Goal: Transaction & Acquisition: Purchase product/service

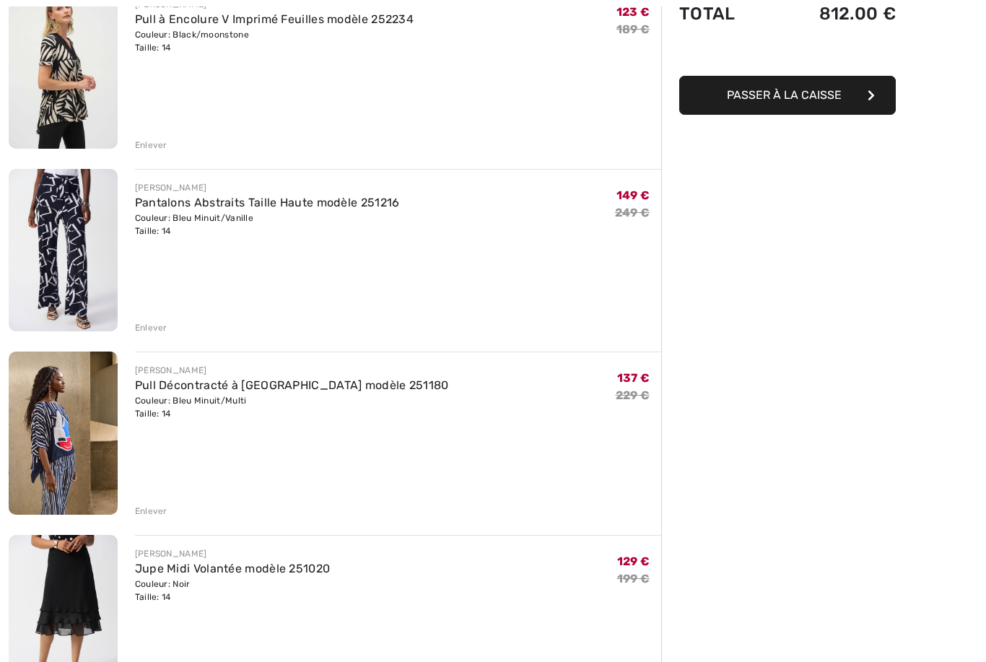
scroll to position [204, 0]
click at [159, 511] on div "Enlever" at bounding box center [151, 511] width 32 height 13
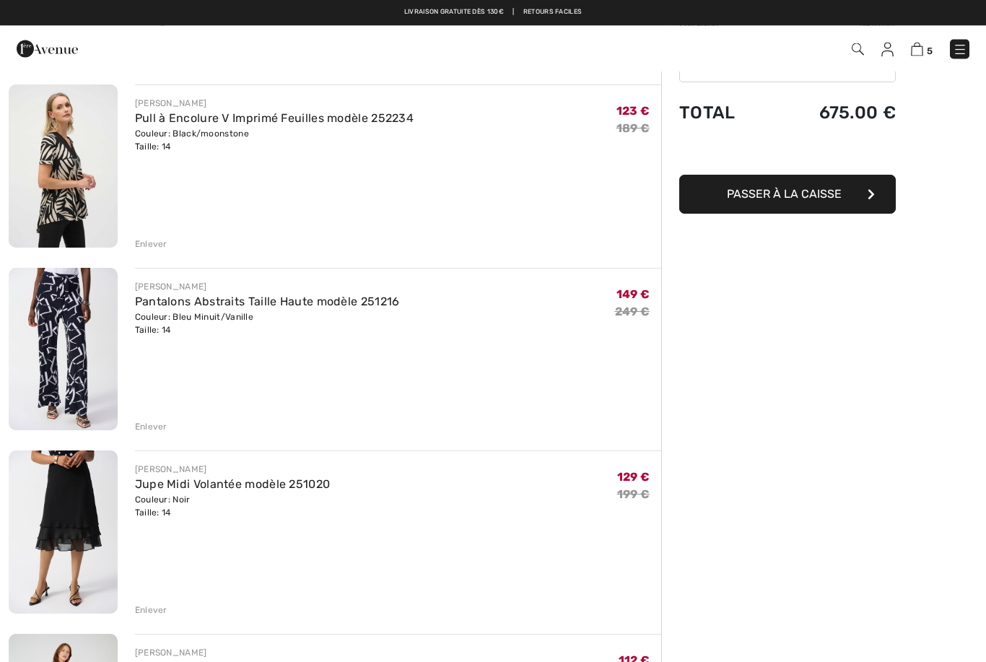
scroll to position [99, 0]
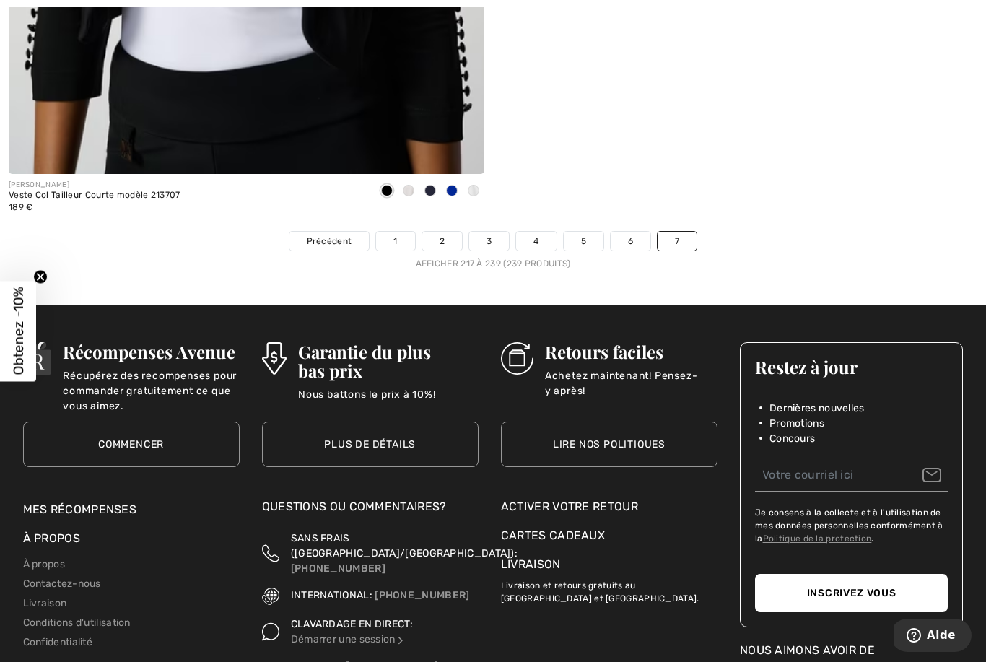
scroll to position [9401, 0]
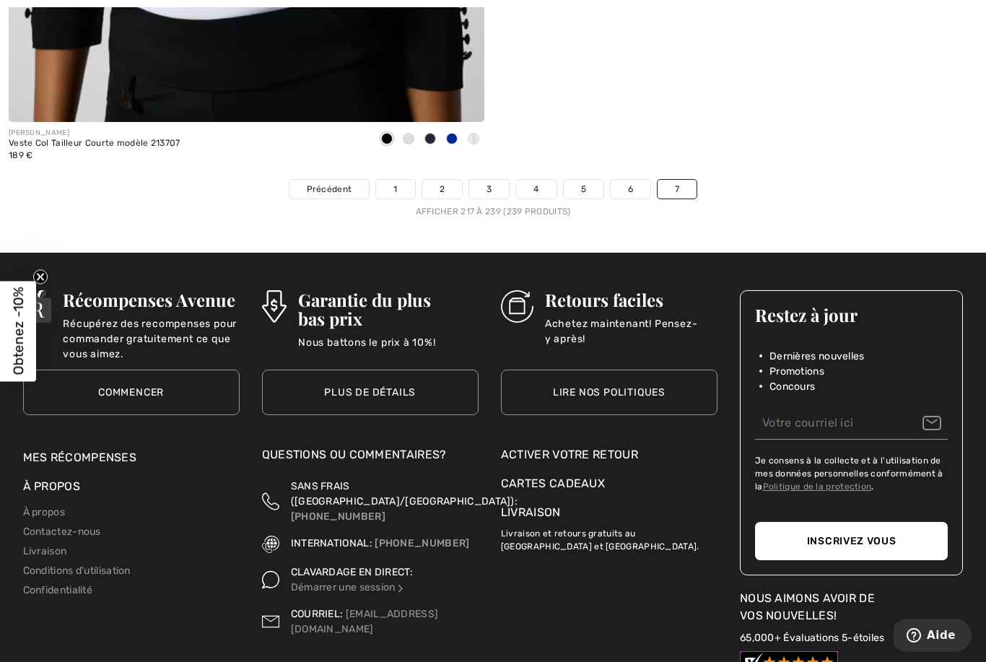
click at [778, 194] on ul "Précédent 1 2 3 4 5 6 7" at bounding box center [493, 189] width 986 height 20
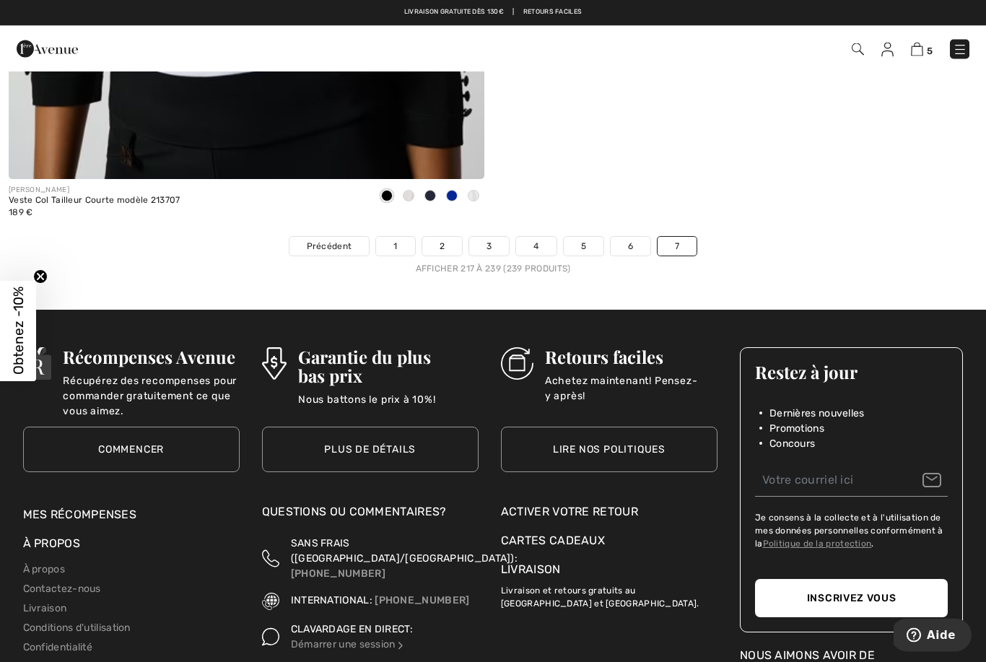
scroll to position [9336, 0]
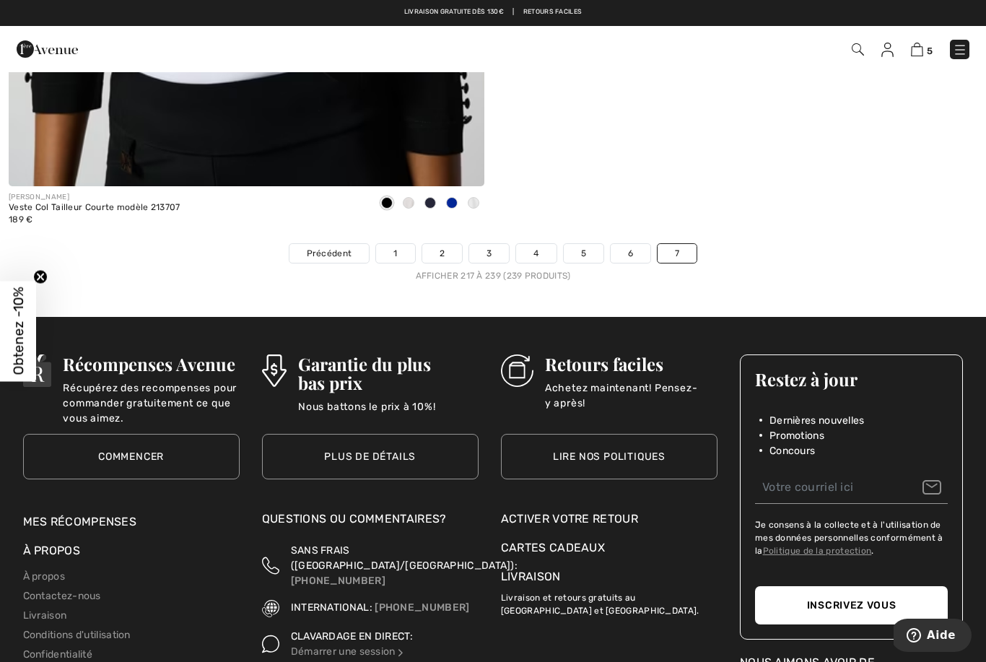
click at [551, 274] on div "Afficher 217 à 239 (239 produits)" at bounding box center [493, 275] width 986 height 13
click at [495, 274] on div "Afficher 217 à 239 (239 produits)" at bounding box center [493, 275] width 986 height 13
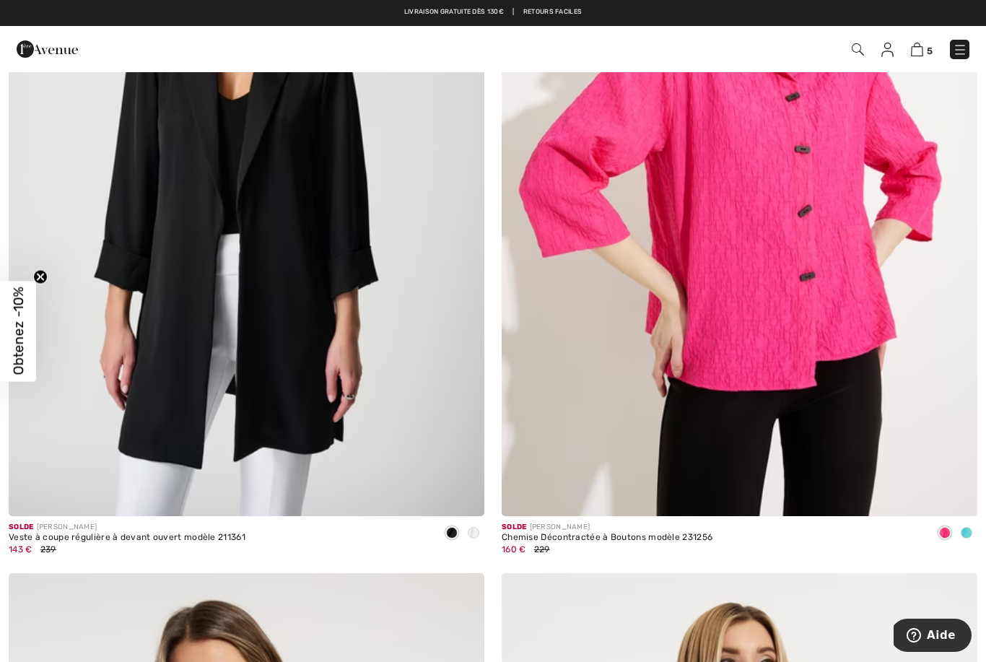
scroll to position [6671, 0]
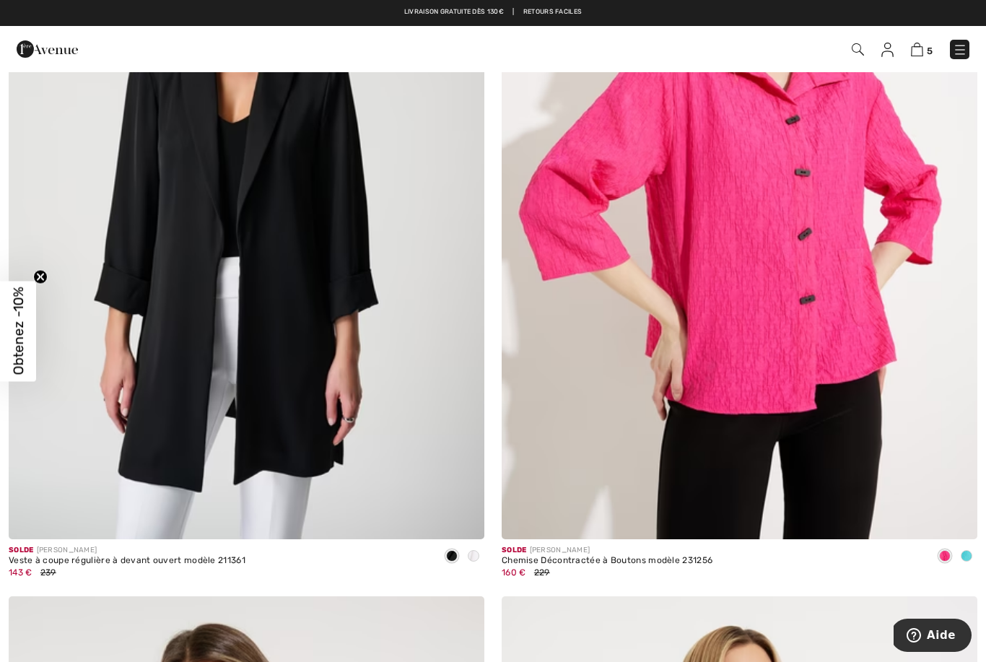
click at [962, 51] on img at bounding box center [960, 50] width 14 height 14
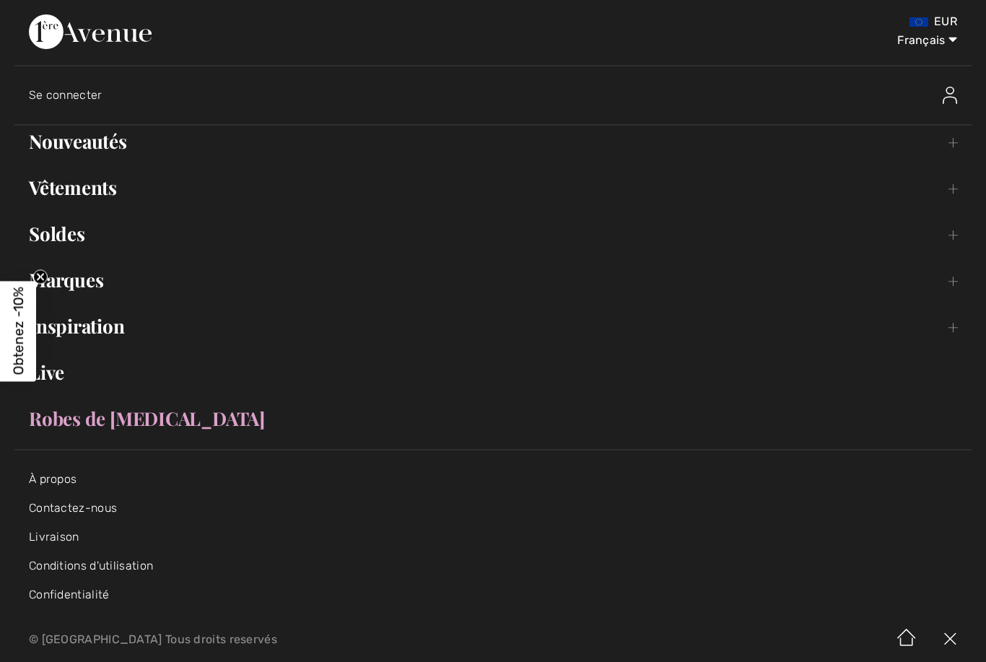
click at [75, 235] on link "Soldes Toggle submenu" at bounding box center [493, 234] width 958 height 32
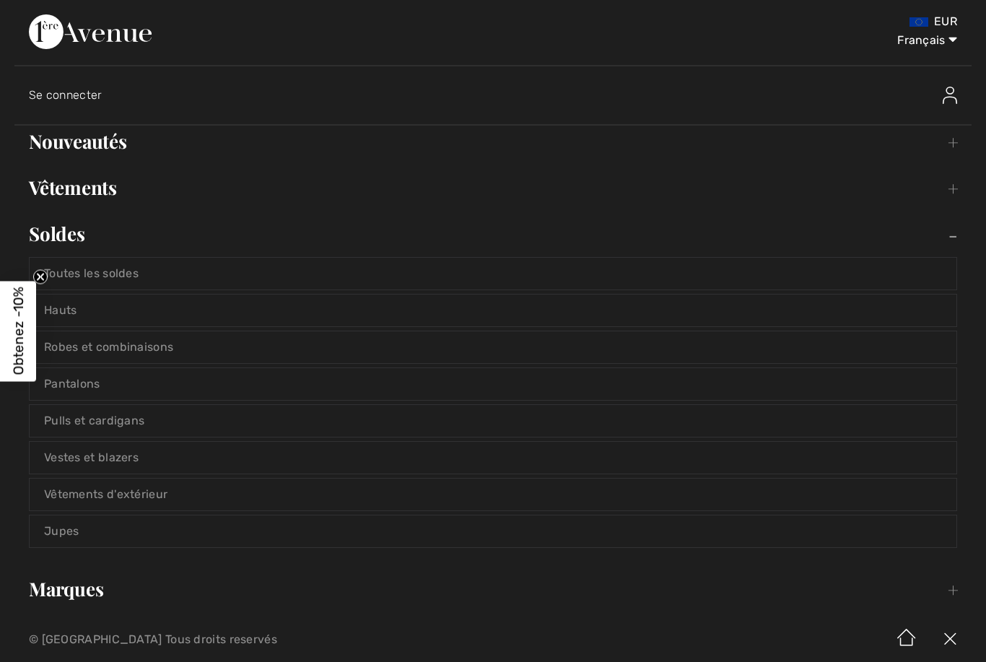
click at [169, 313] on link "Hauts" at bounding box center [493, 311] width 927 height 32
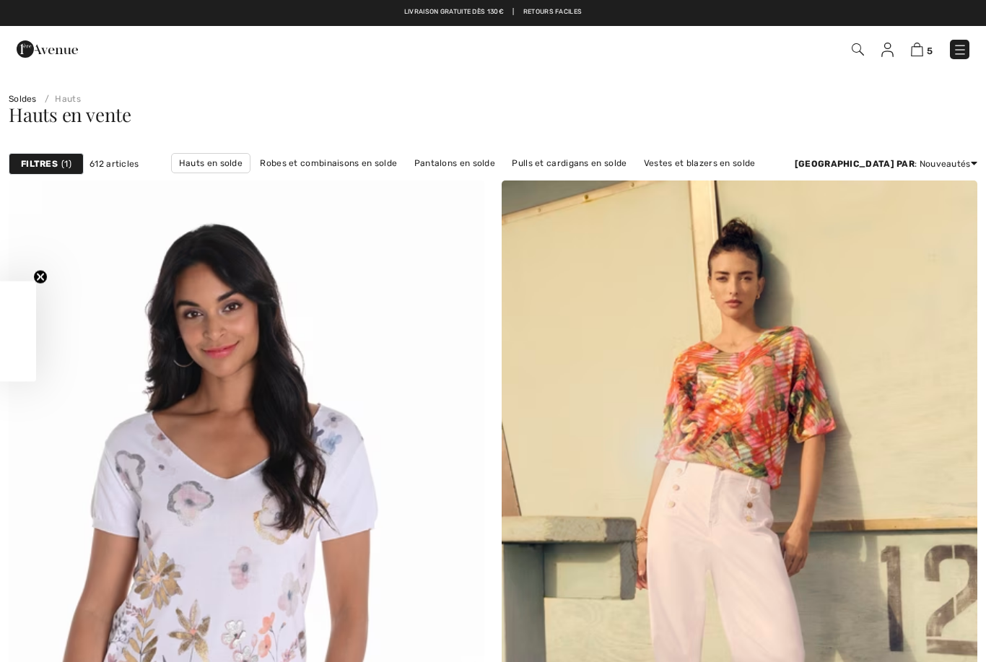
checkbox input "true"
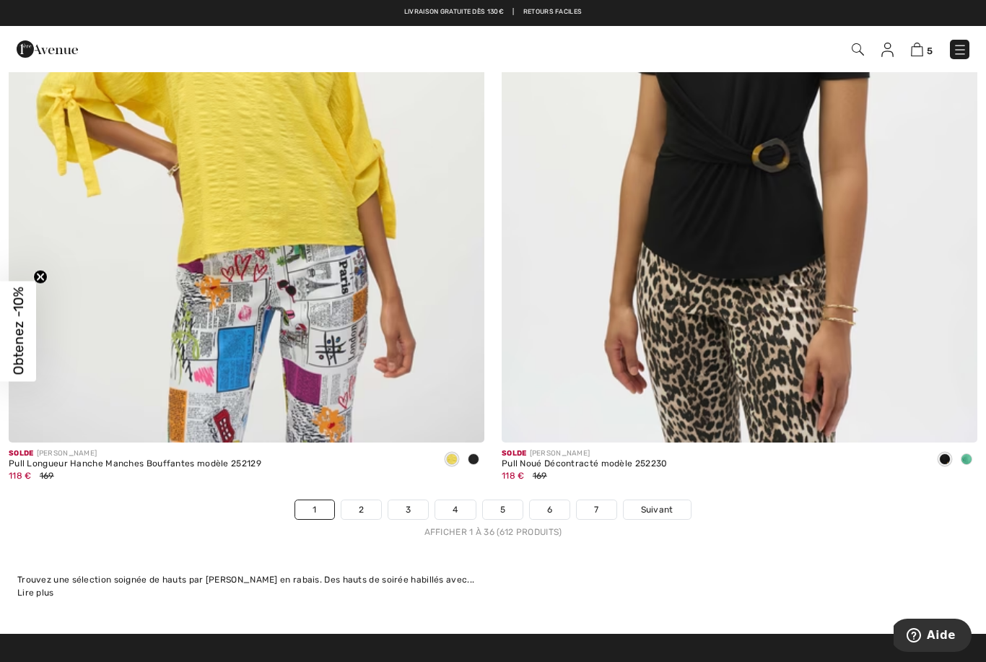
scroll to position [13892, 0]
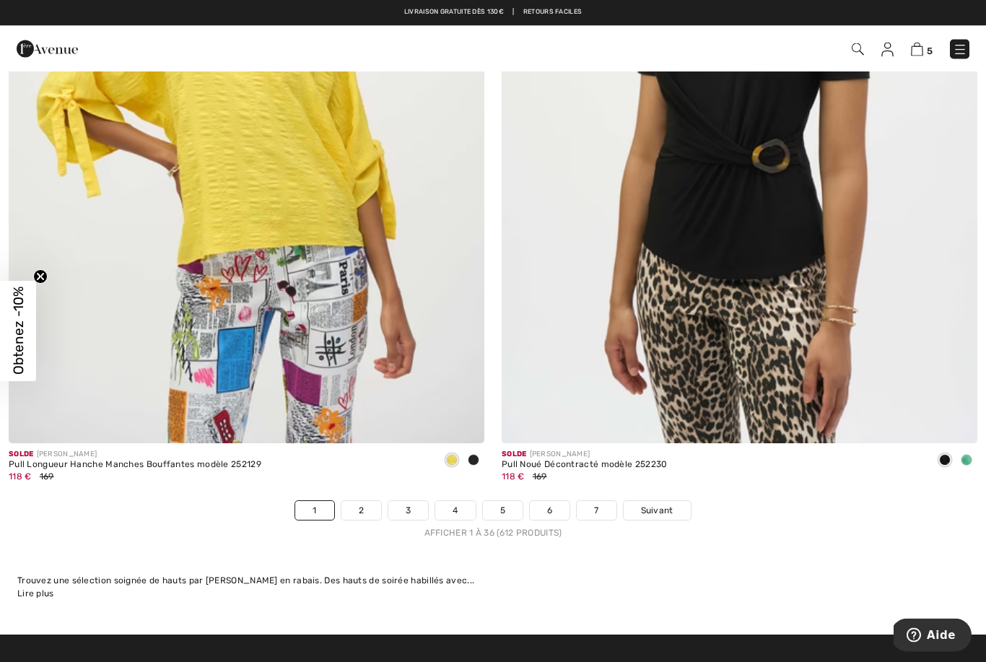
click at [368, 508] on link "2" at bounding box center [362, 511] width 40 height 19
click at [361, 511] on link "2" at bounding box center [362, 511] width 40 height 19
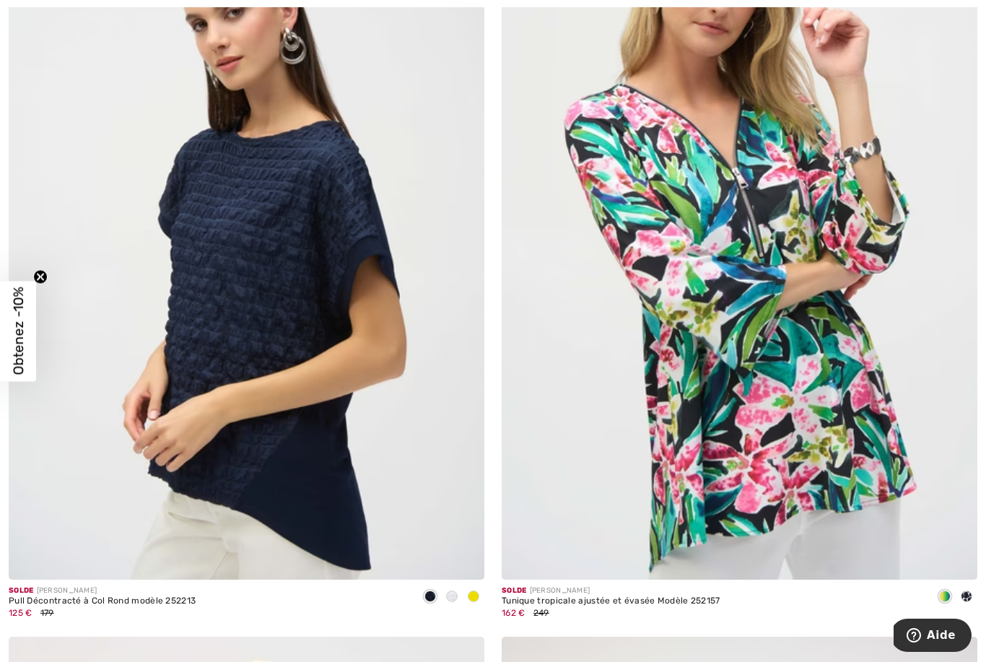
scroll to position [8183, 0]
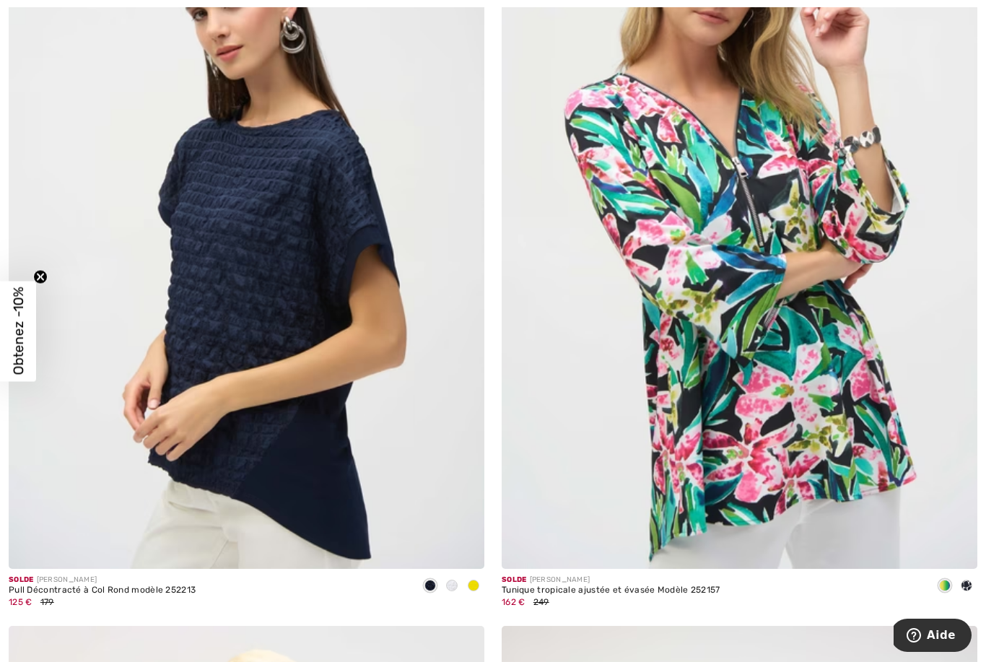
click at [722, 285] on img at bounding box center [740, 212] width 476 height 714
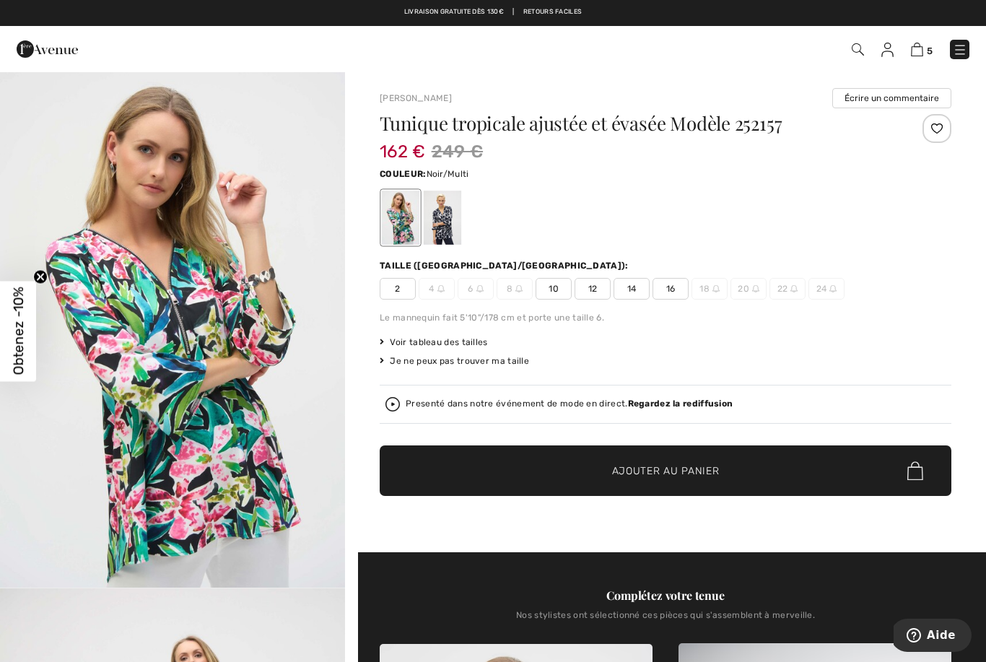
click at [444, 224] on div at bounding box center [443, 218] width 38 height 54
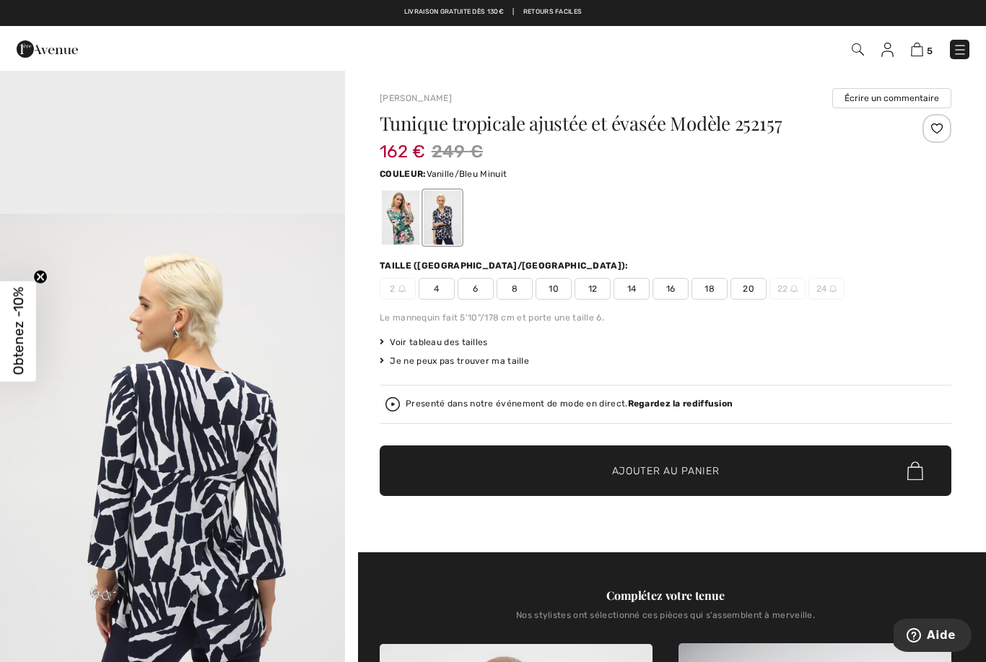
scroll to position [1385, 0]
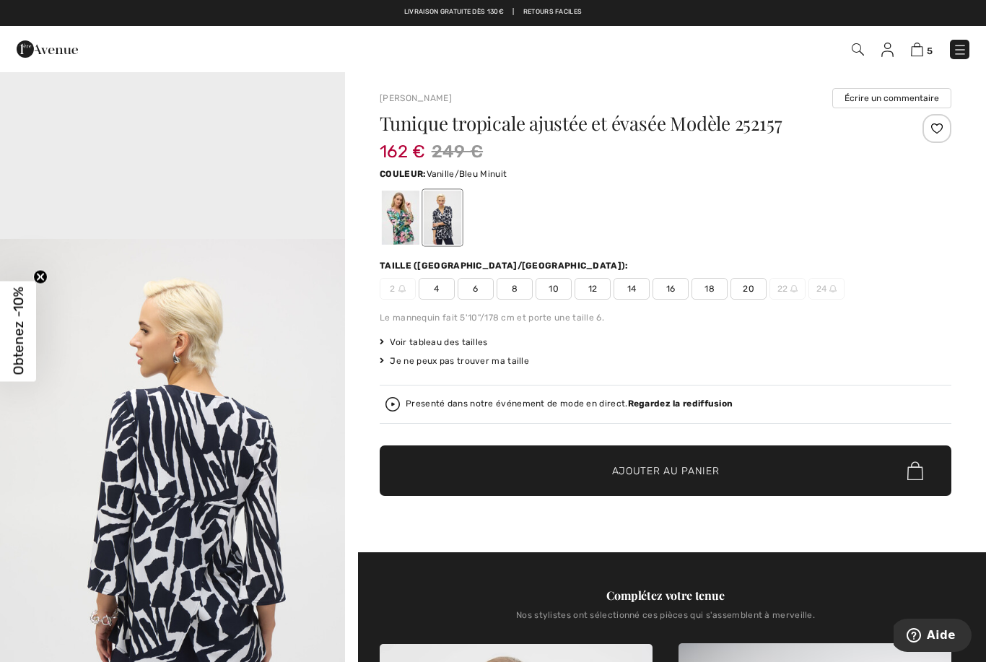
click at [629, 290] on span "14" at bounding box center [632, 289] width 36 height 22
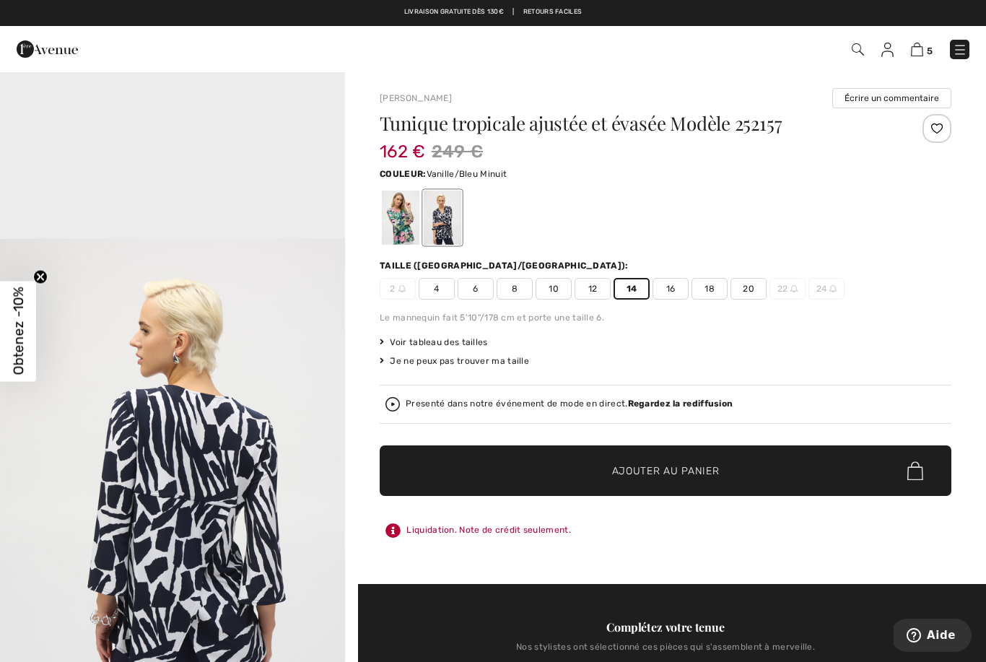
click at [656, 459] on span "✔ Ajouté au panier Ajouter au panier" at bounding box center [666, 471] width 572 height 51
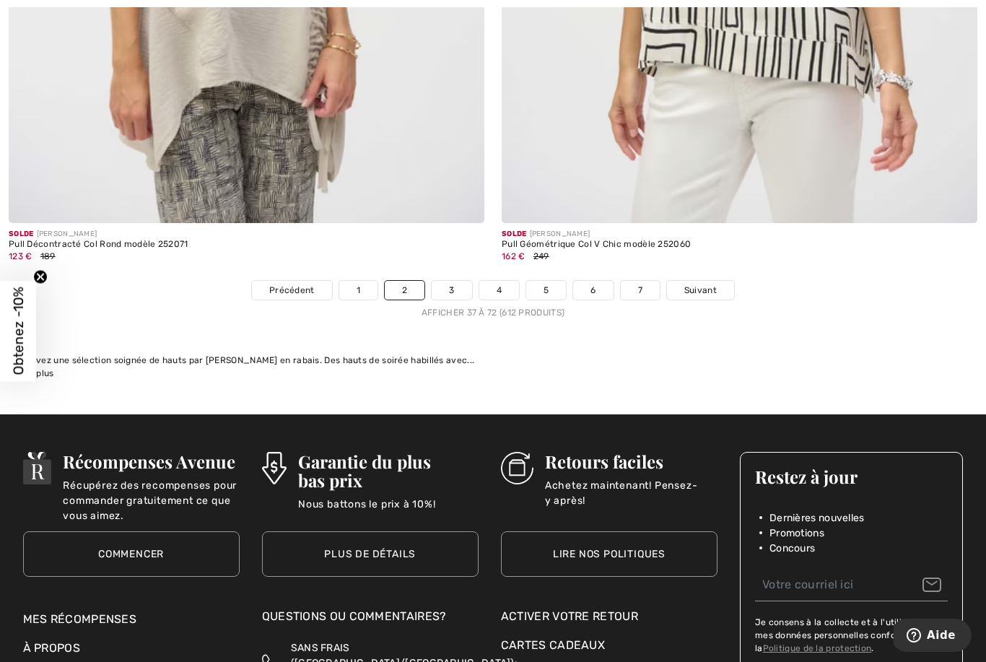
scroll to position [14163, 0]
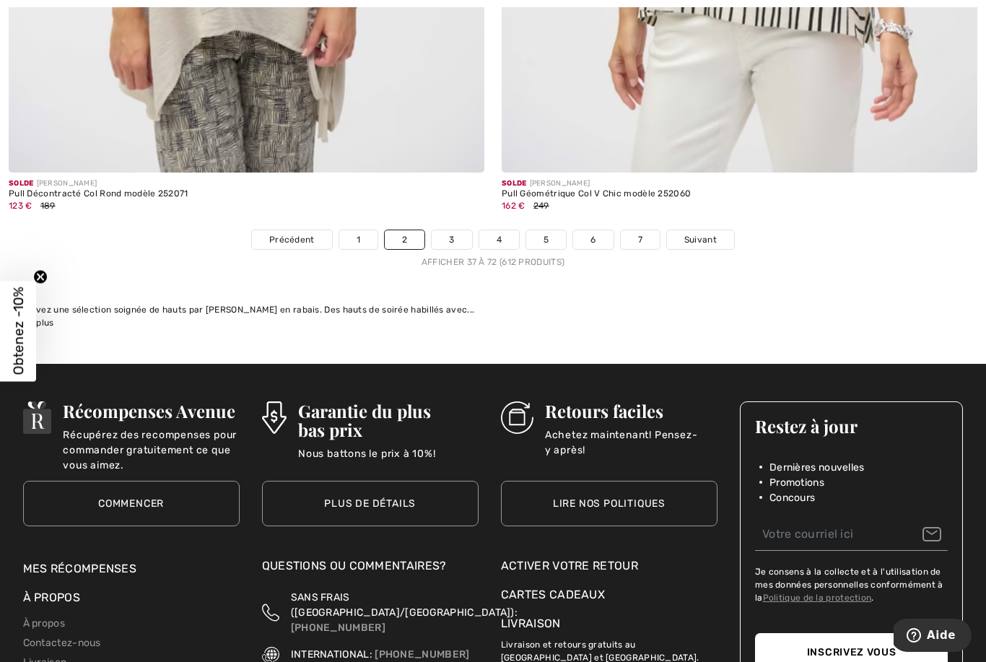
click at [458, 237] on link "3" at bounding box center [452, 239] width 40 height 19
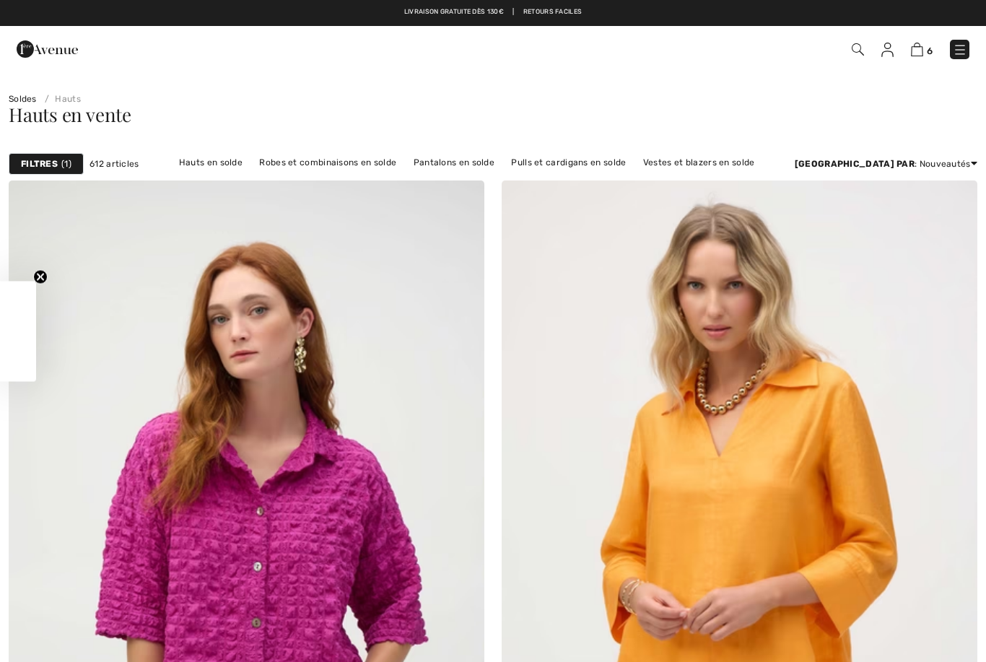
scroll to position [57, 0]
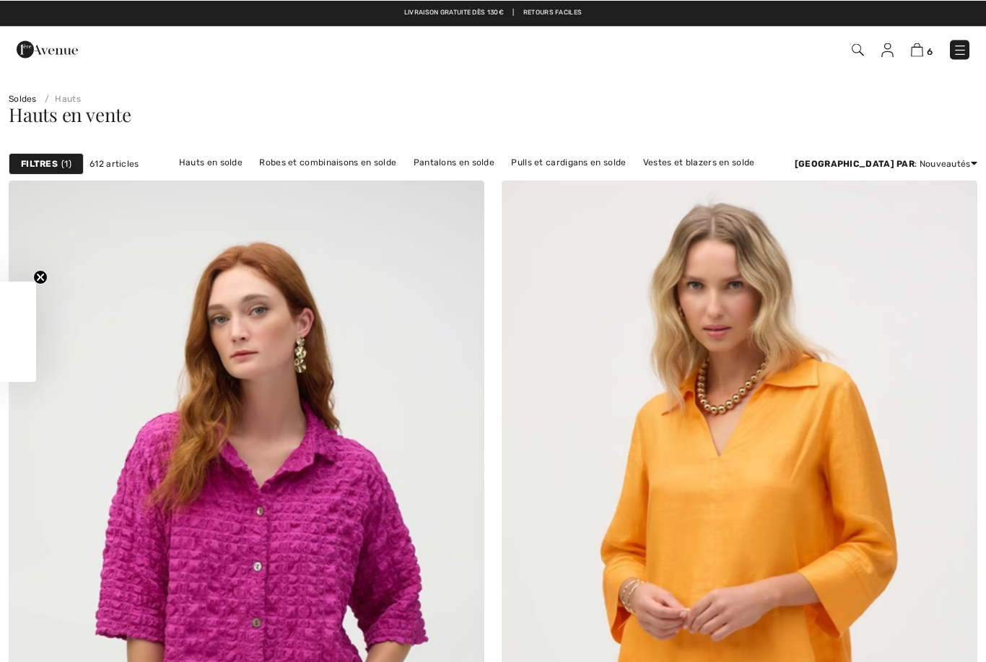
checkbox input "true"
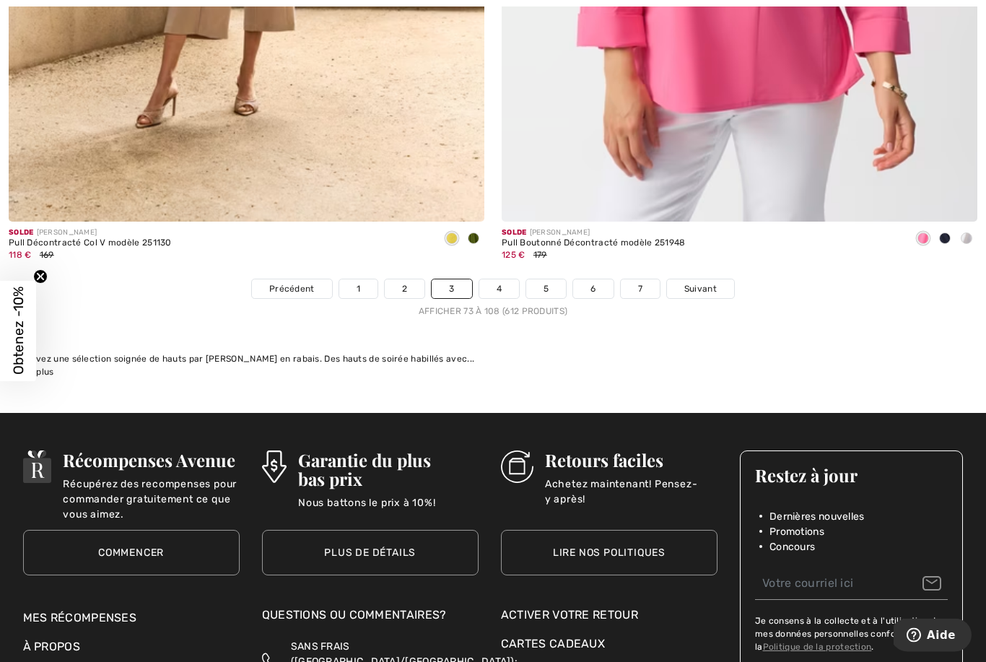
scroll to position [14114, 0]
click at [503, 284] on link "4" at bounding box center [499, 288] width 40 height 19
click at [498, 279] on link "4" at bounding box center [499, 288] width 40 height 19
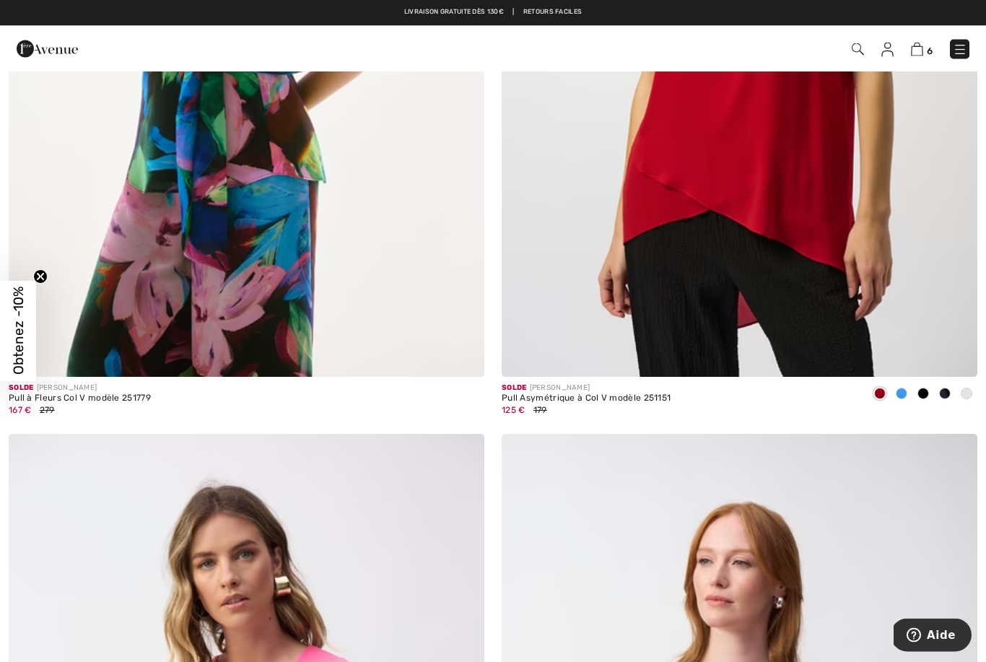
scroll to position [13139, 0]
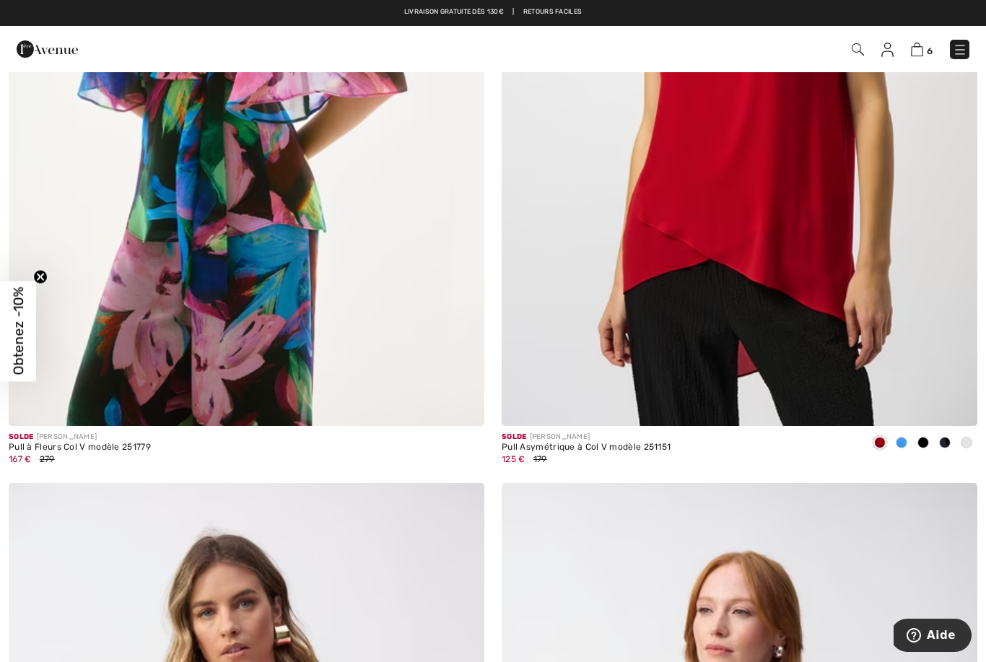
click at [760, 199] on img at bounding box center [740, 70] width 476 height 714
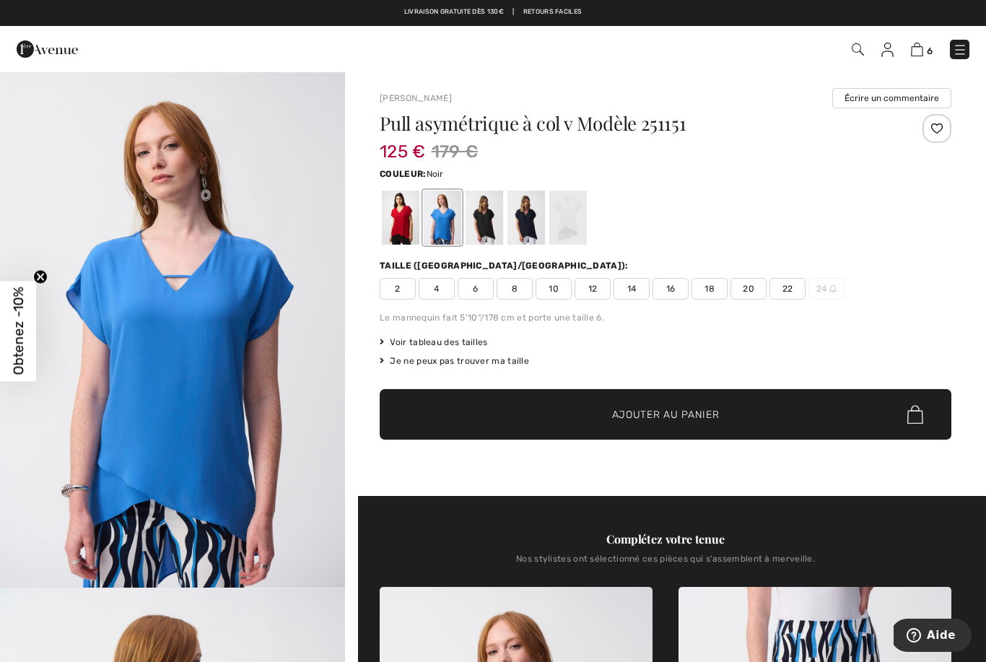
click at [492, 222] on div at bounding box center [485, 218] width 38 height 54
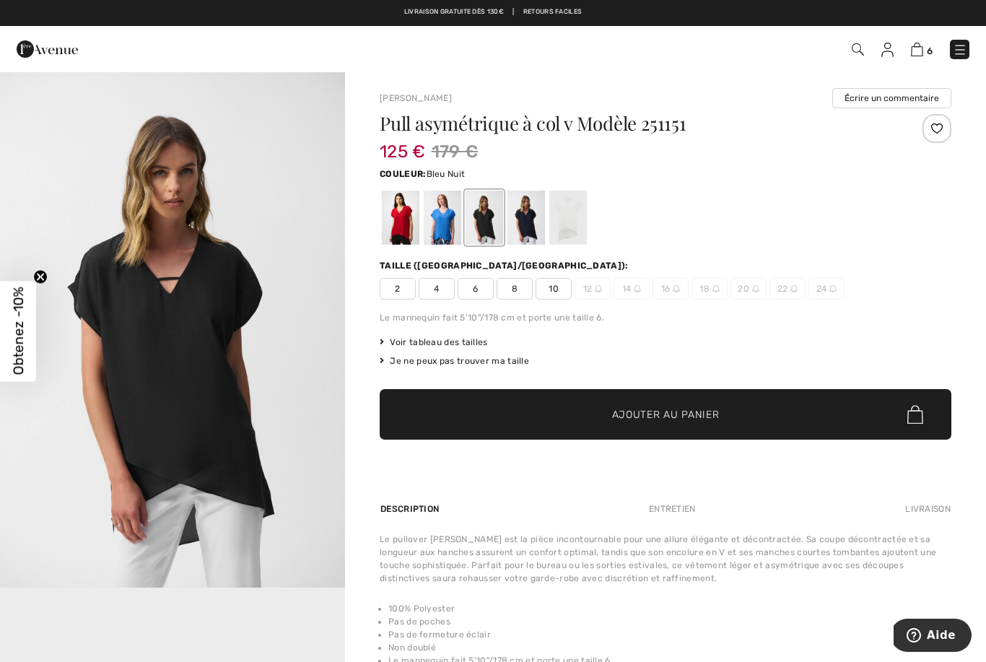
click at [525, 227] on div at bounding box center [527, 218] width 38 height 54
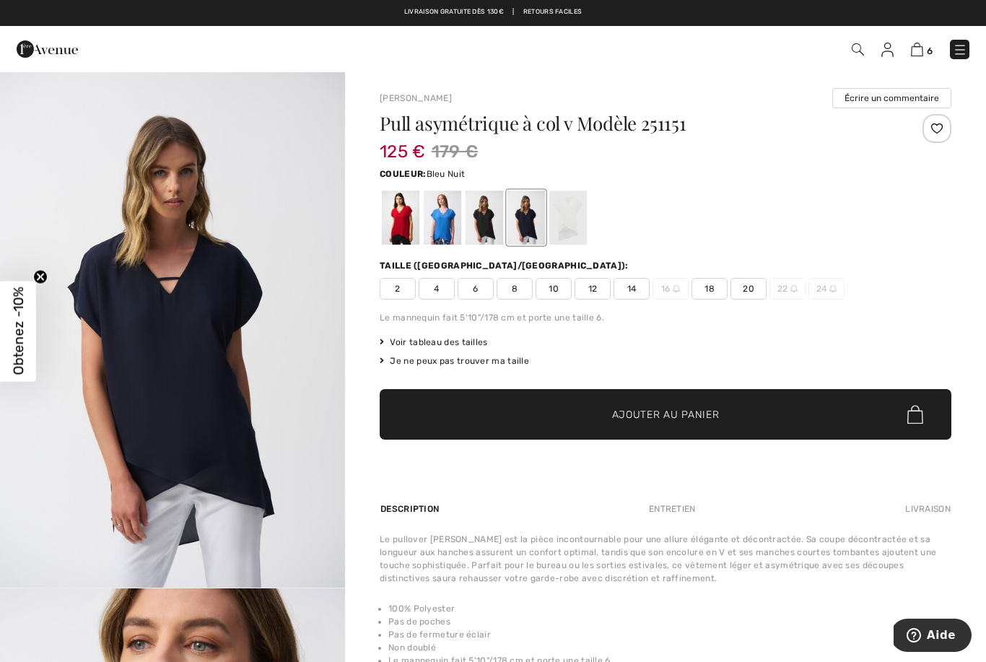
click at [570, 220] on div at bounding box center [569, 218] width 38 height 54
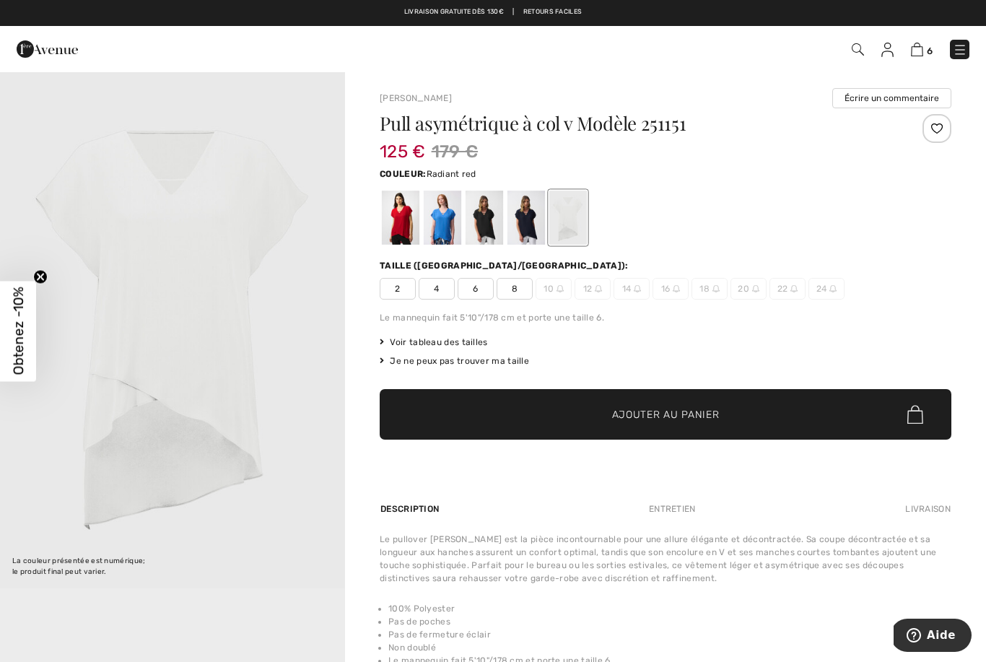
click at [404, 223] on div at bounding box center [401, 218] width 38 height 54
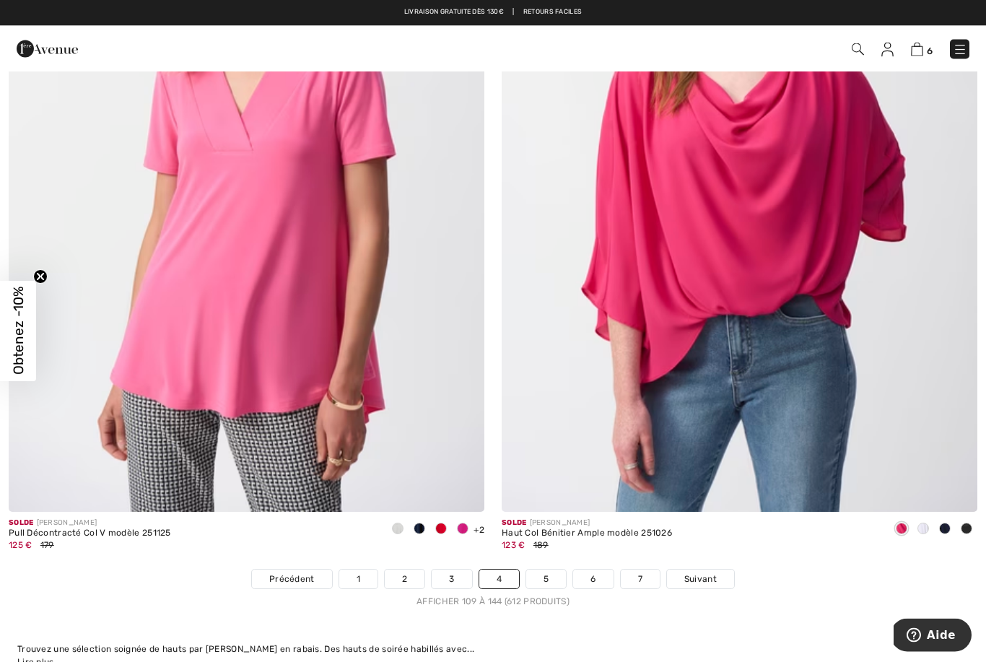
scroll to position [13824, 0]
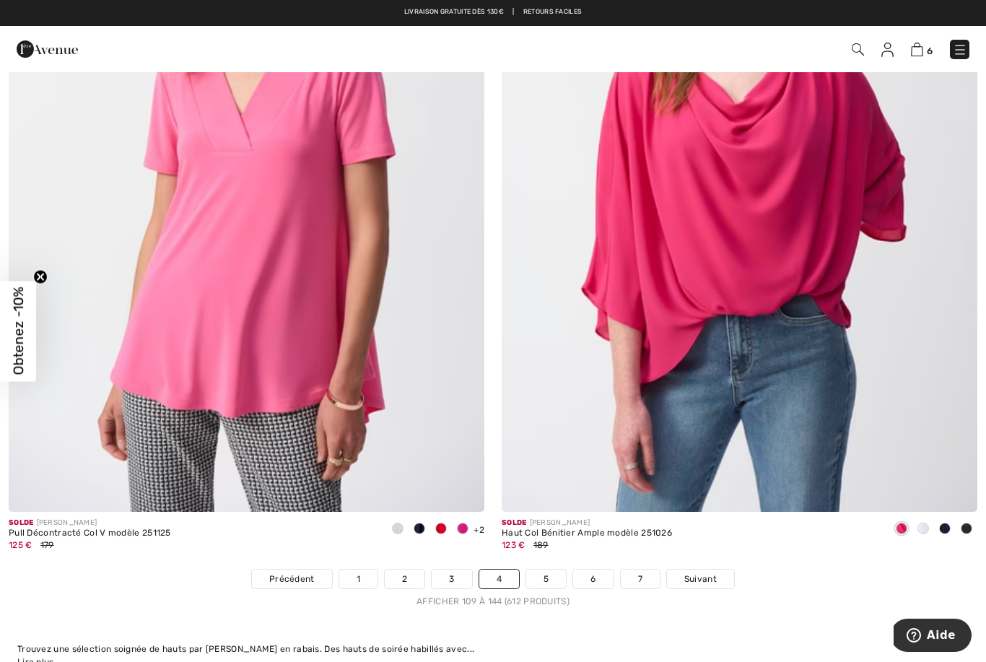
click at [547, 574] on link "5" at bounding box center [546, 579] width 40 height 19
click at [544, 577] on link "5" at bounding box center [546, 579] width 40 height 19
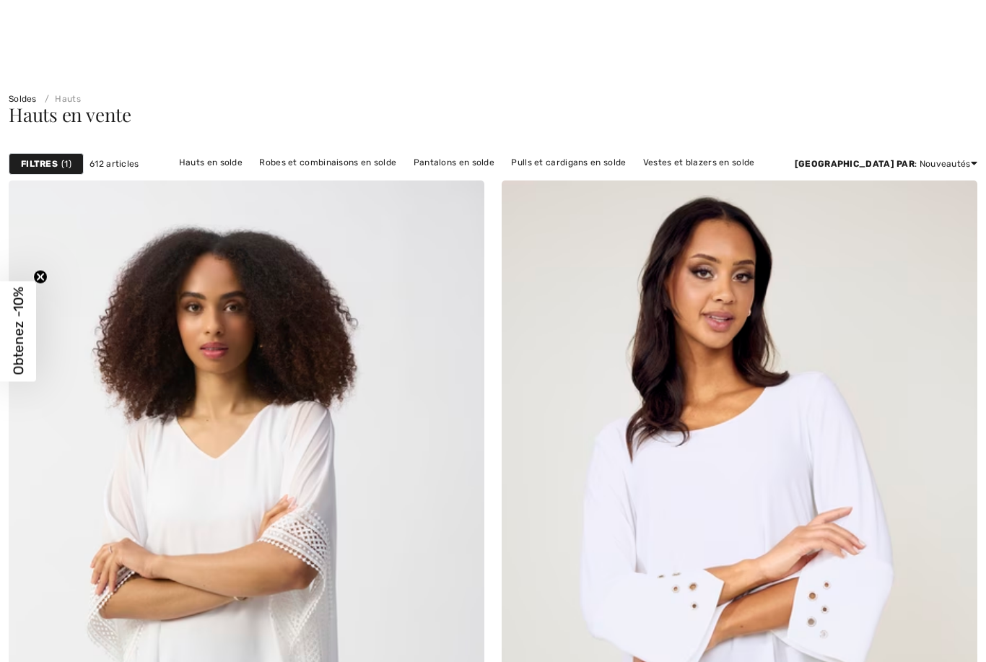
checkbox input "true"
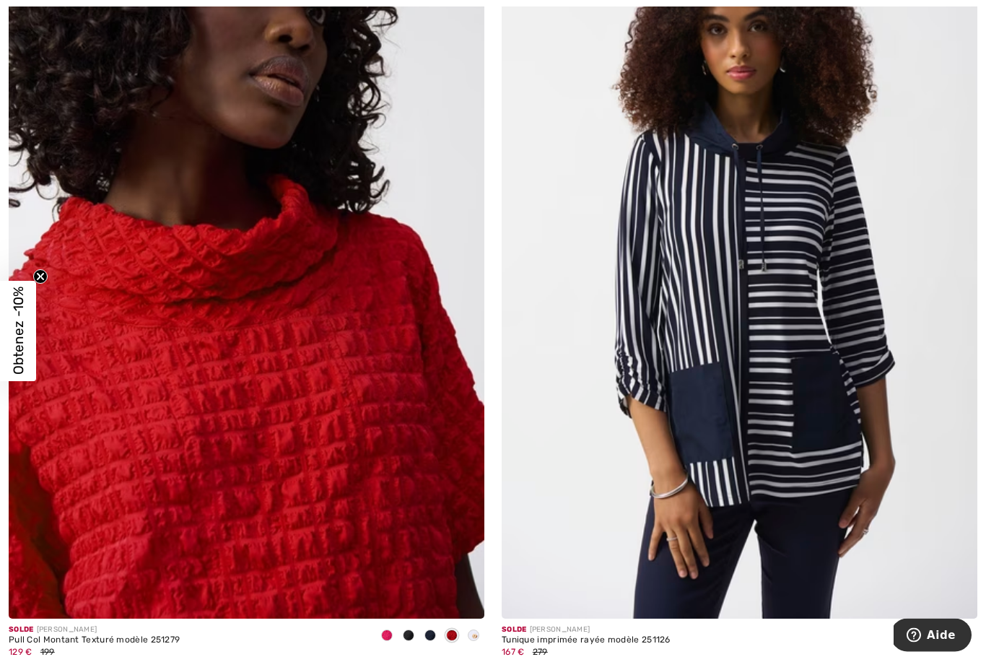
scroll to position [1046, 0]
click at [713, 337] on img at bounding box center [740, 262] width 476 height 714
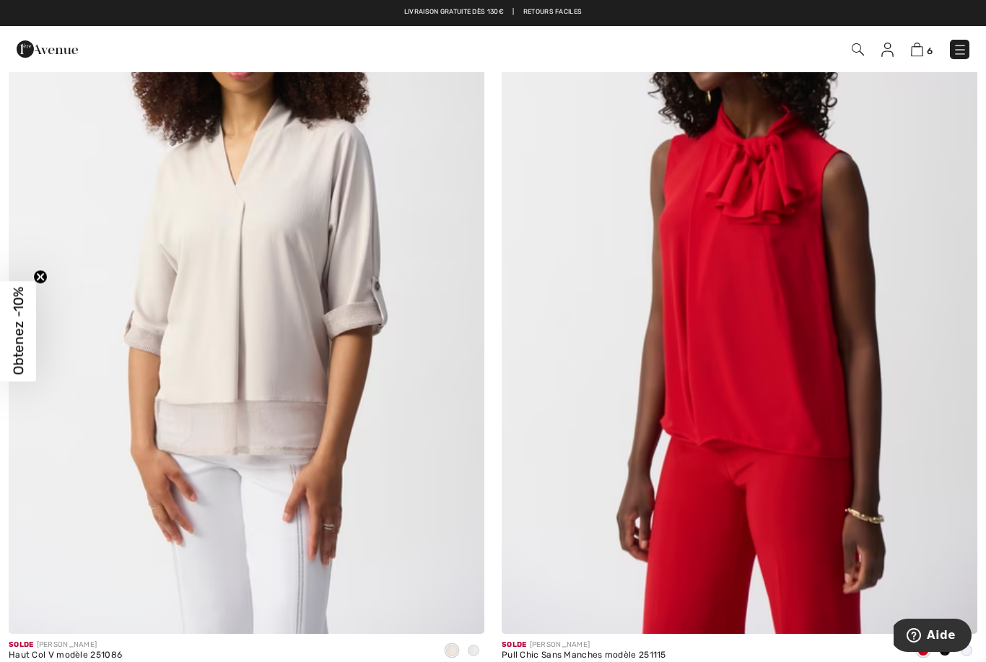
scroll to position [1800, 0]
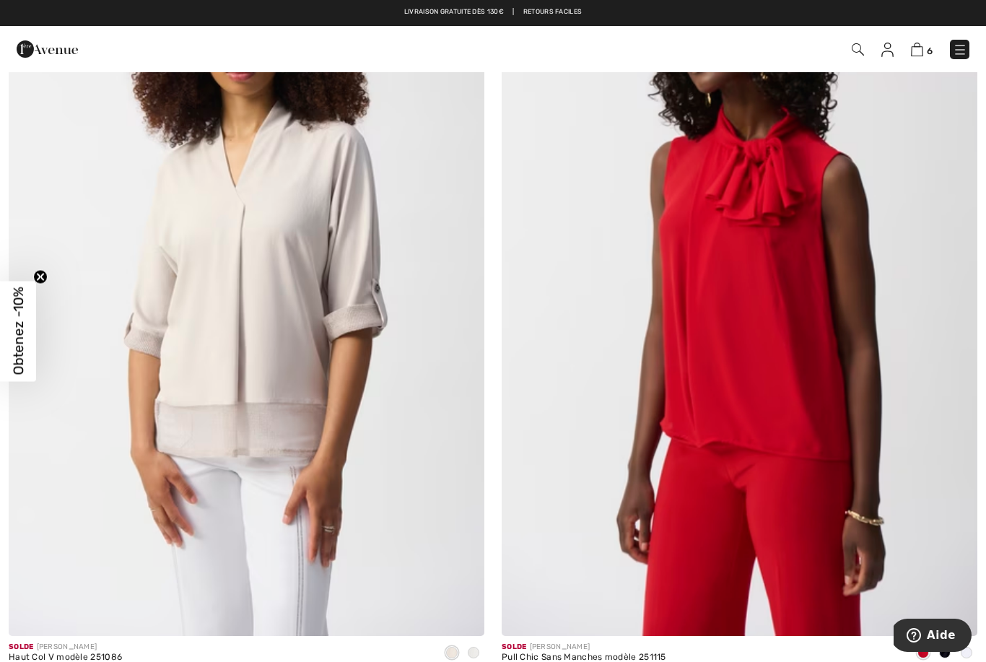
click at [247, 287] on img at bounding box center [247, 280] width 476 height 714
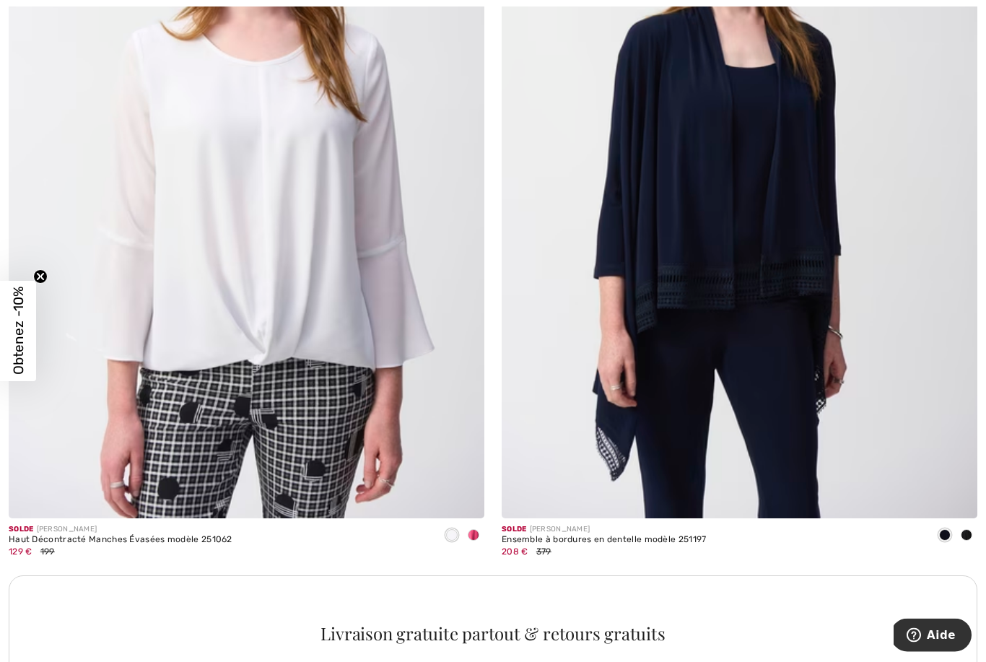
scroll to position [4230, 0]
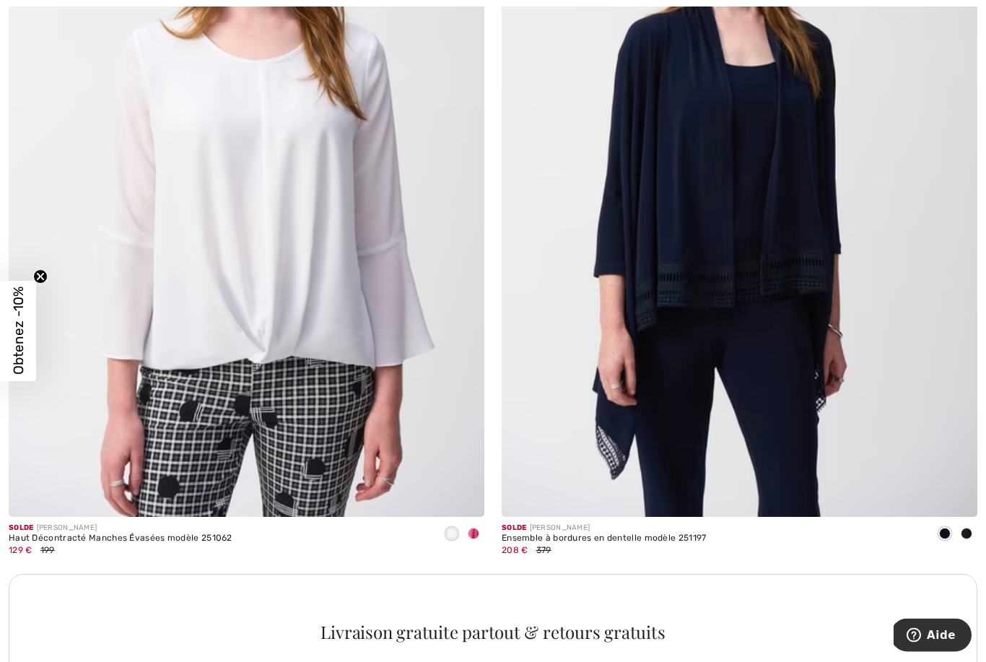
click at [261, 250] on img at bounding box center [247, 161] width 476 height 714
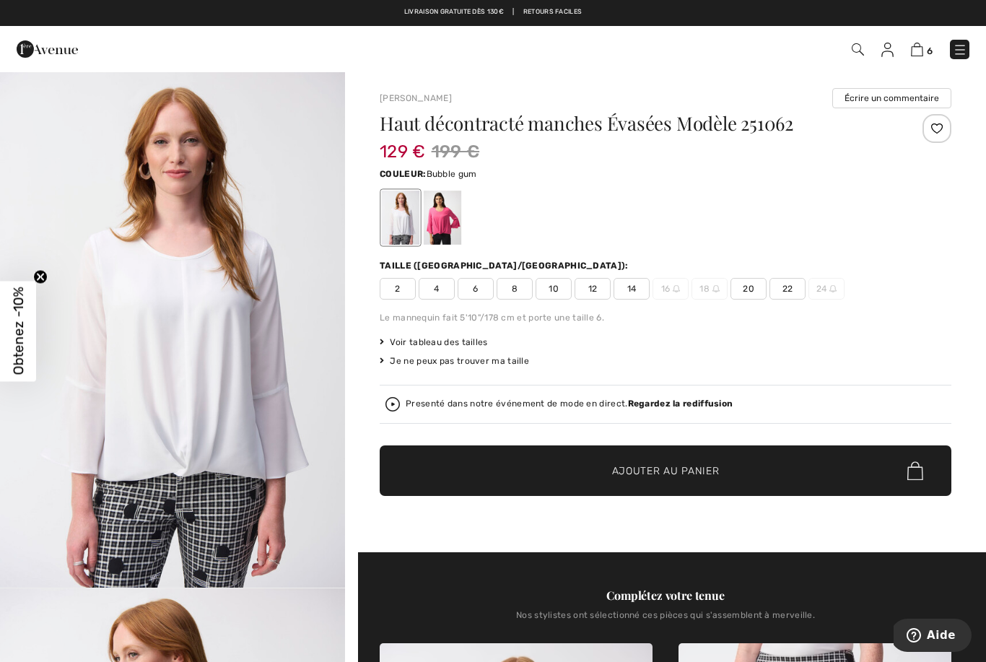
click at [433, 218] on div at bounding box center [443, 218] width 38 height 54
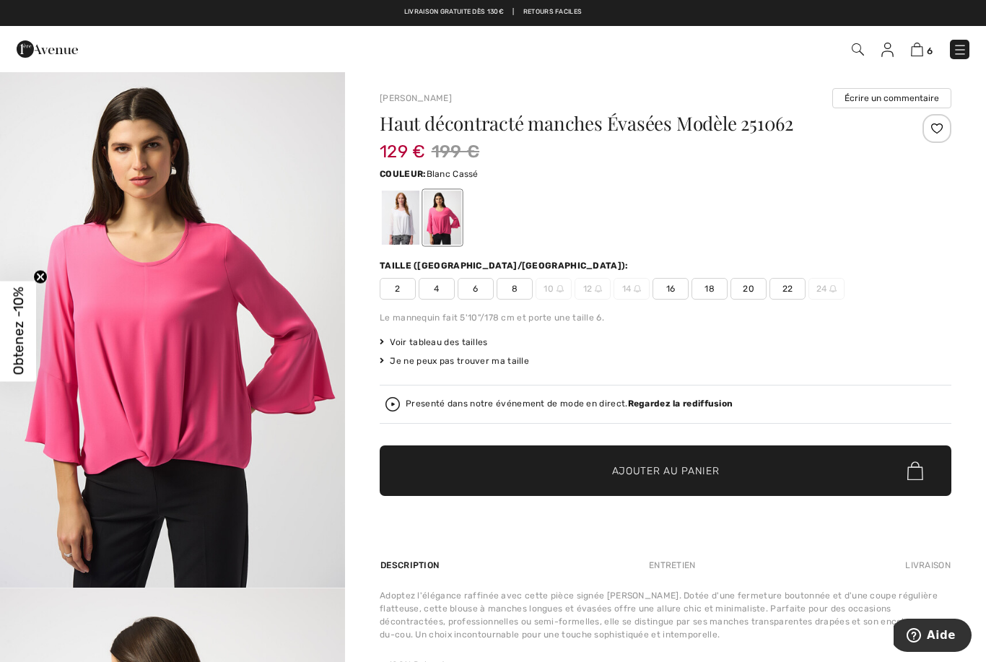
click at [397, 214] on div at bounding box center [401, 218] width 38 height 54
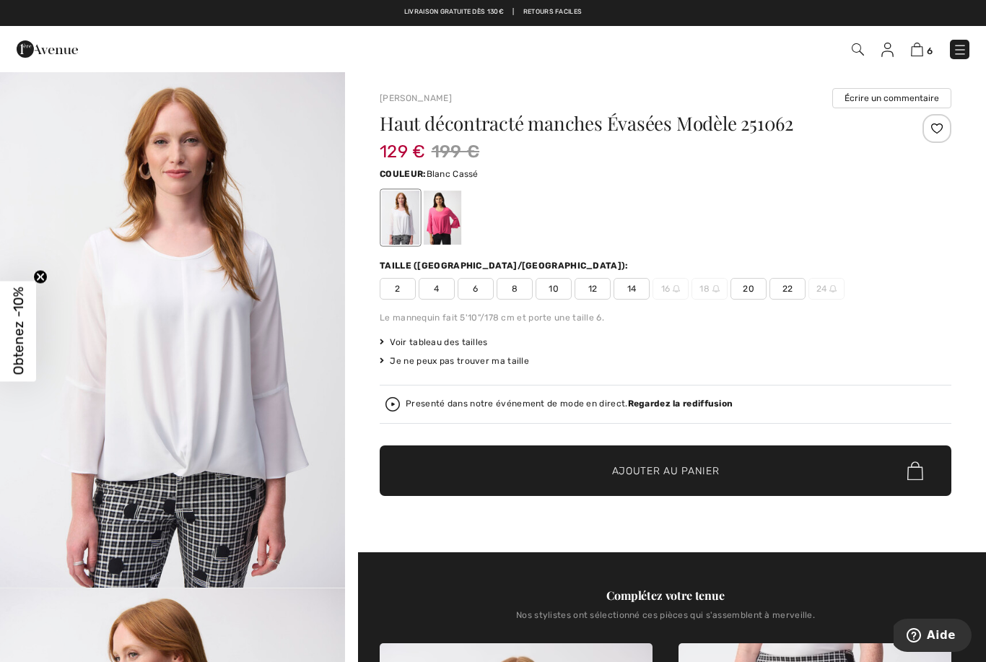
click at [633, 289] on span "14" at bounding box center [632, 289] width 36 height 22
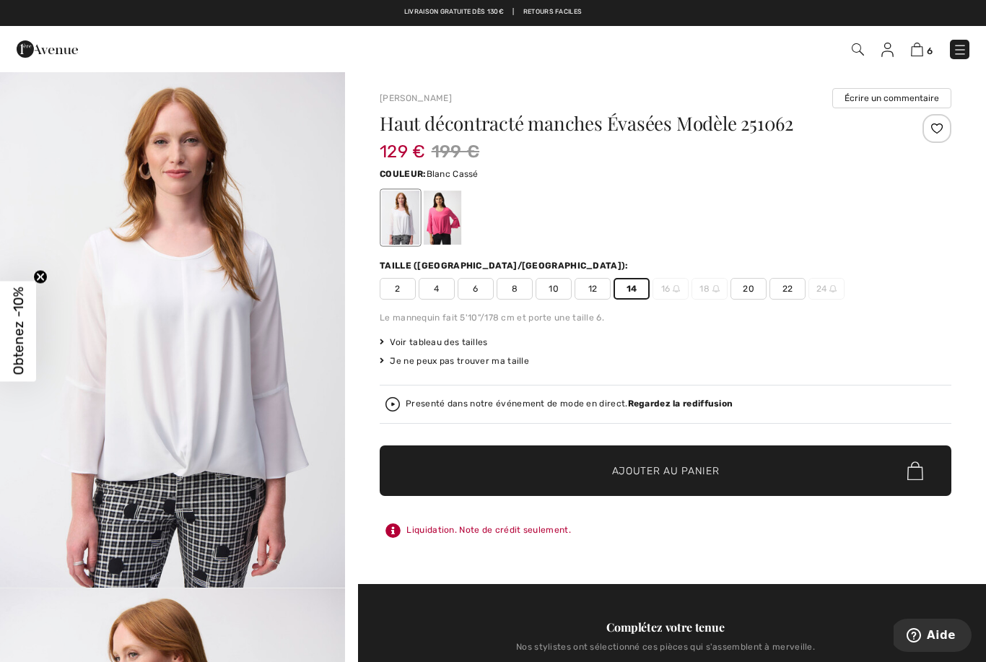
click at [674, 472] on span "Ajouter au panier" at bounding box center [666, 471] width 108 height 15
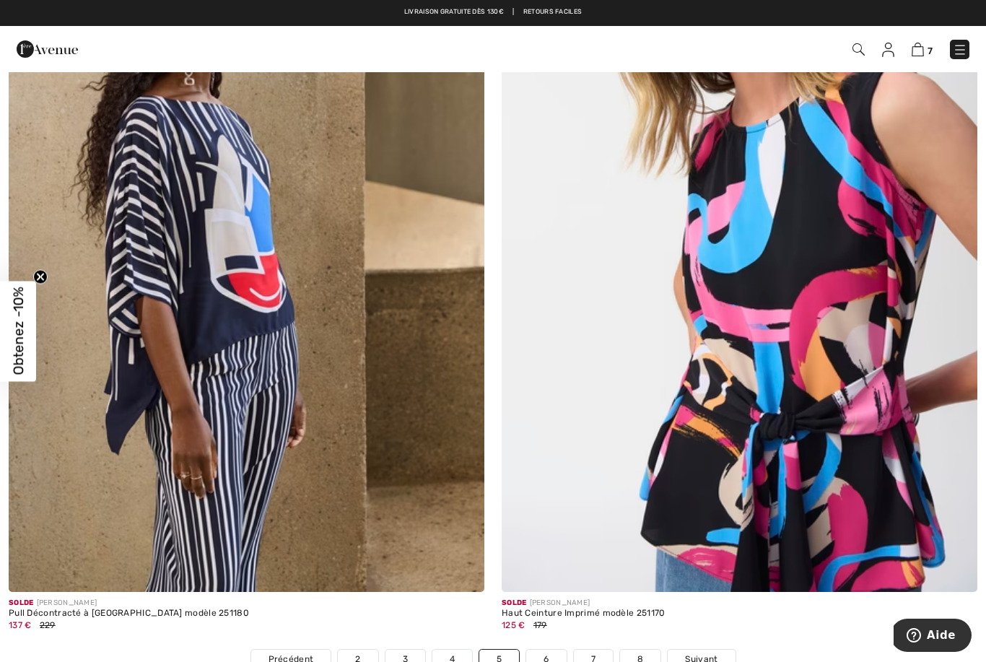
scroll to position [13743, 0]
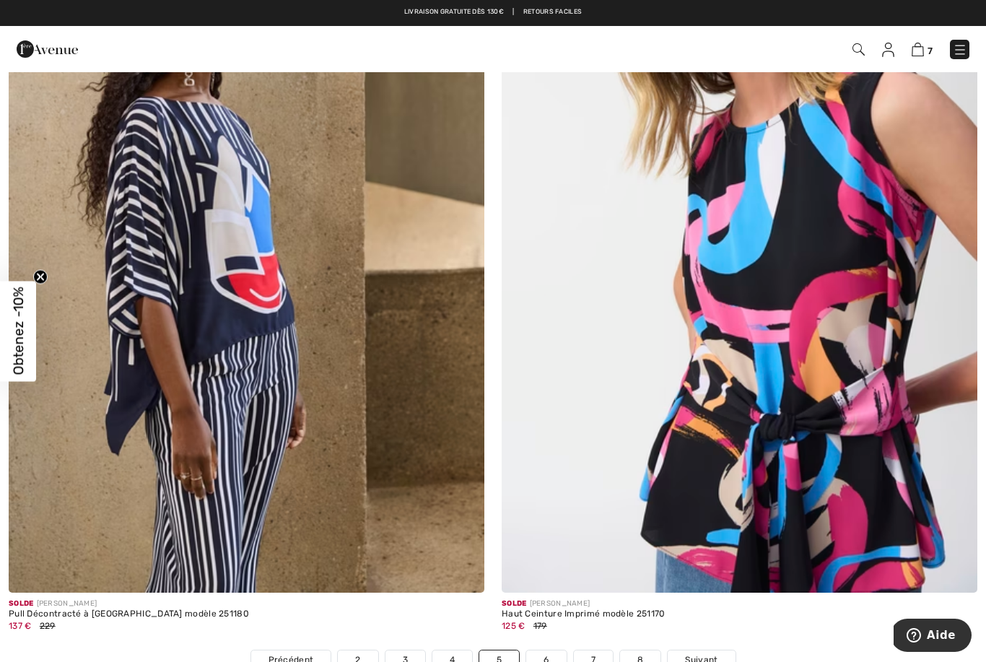
click at [546, 651] on link "6" at bounding box center [546, 660] width 40 height 19
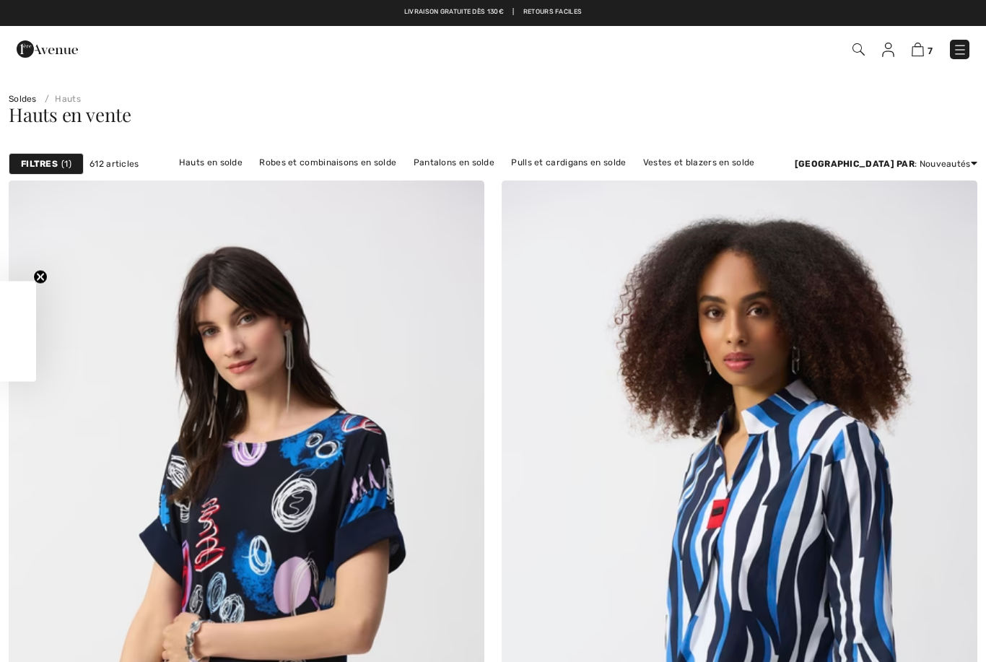
scroll to position [4, 0]
checkbox input "true"
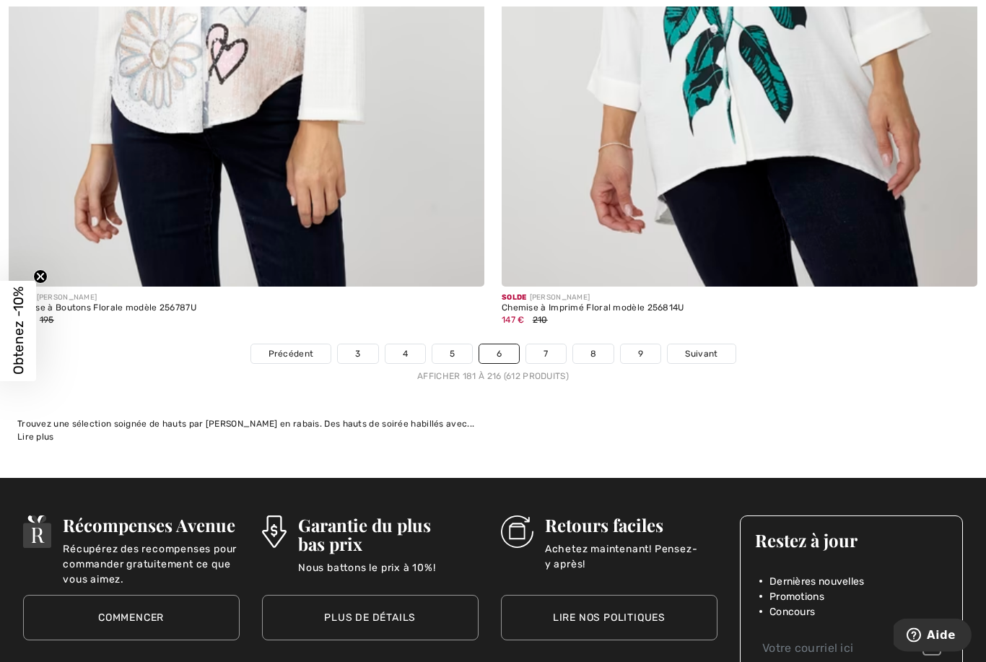
scroll to position [14069, 0]
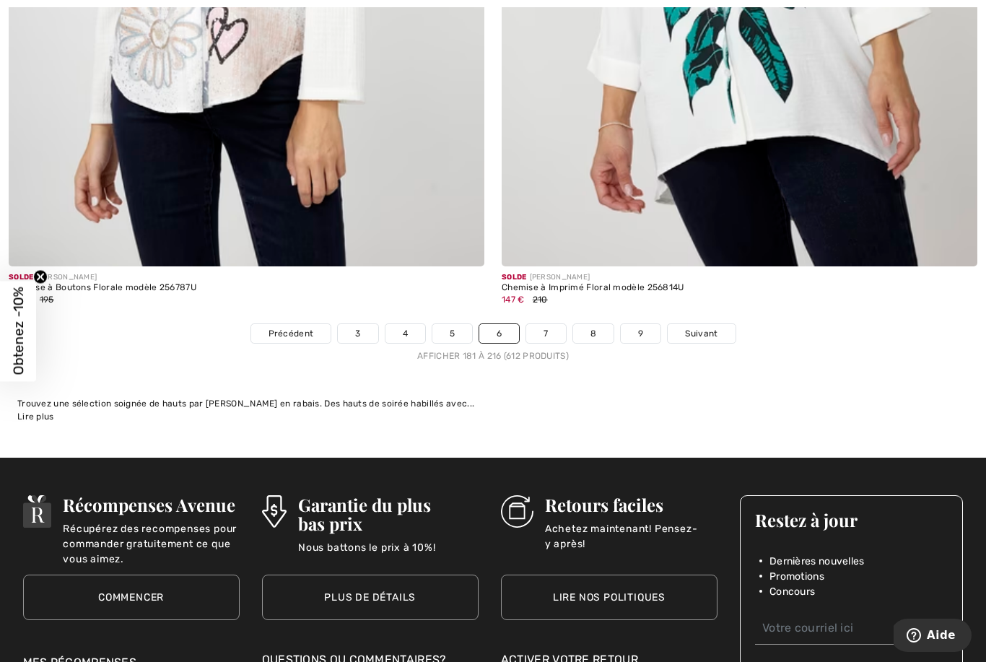
click at [543, 331] on link "7" at bounding box center [545, 333] width 39 height 19
click at [550, 324] on link "7" at bounding box center [545, 333] width 39 height 19
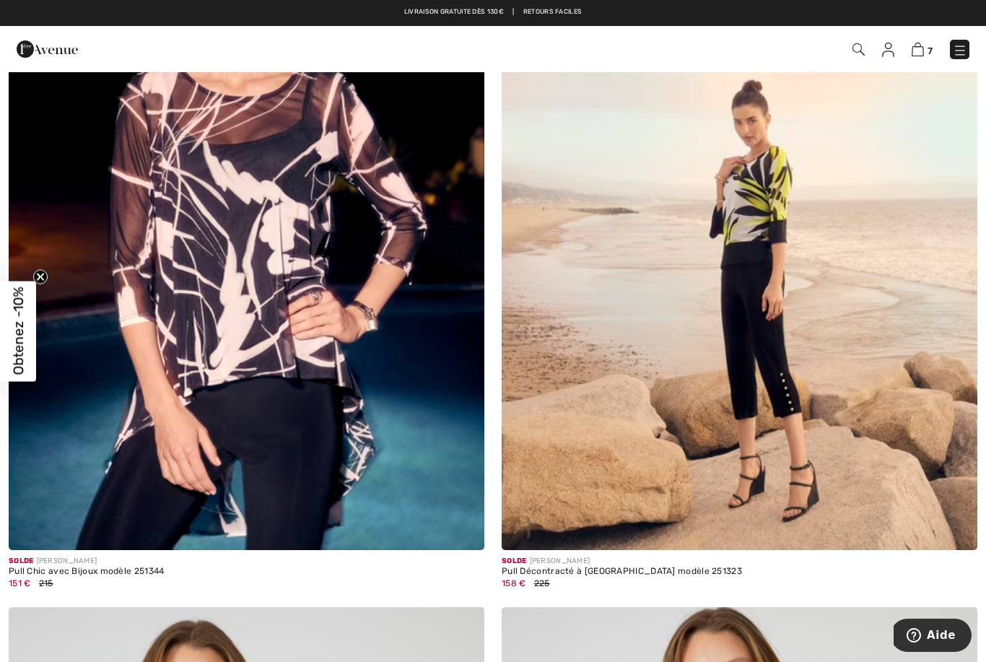
scroll to position [12242, 0]
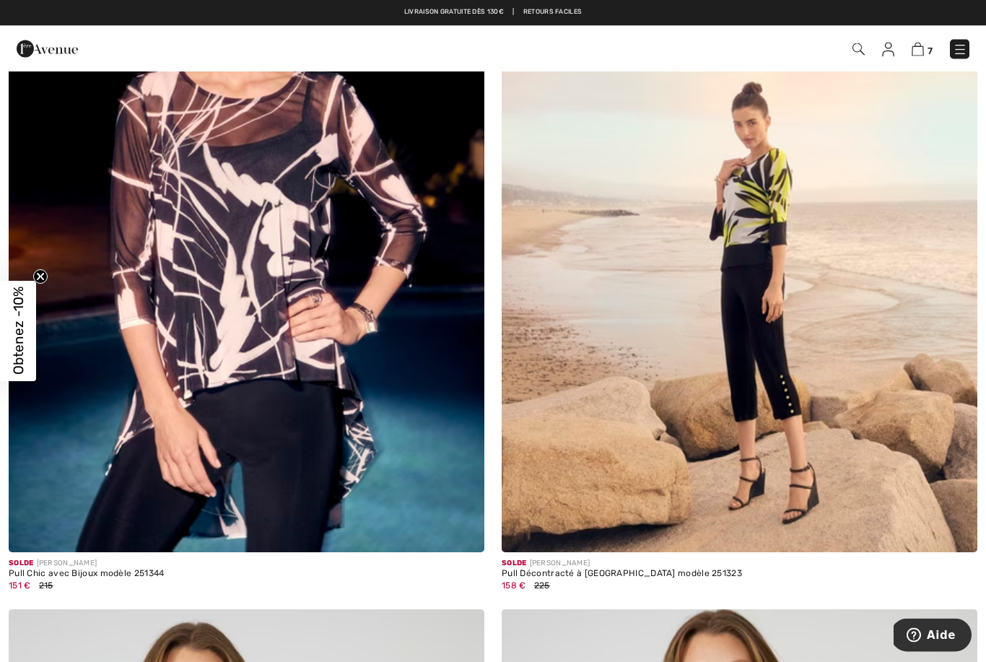
click at [91, 458] on img at bounding box center [247, 196] width 476 height 714
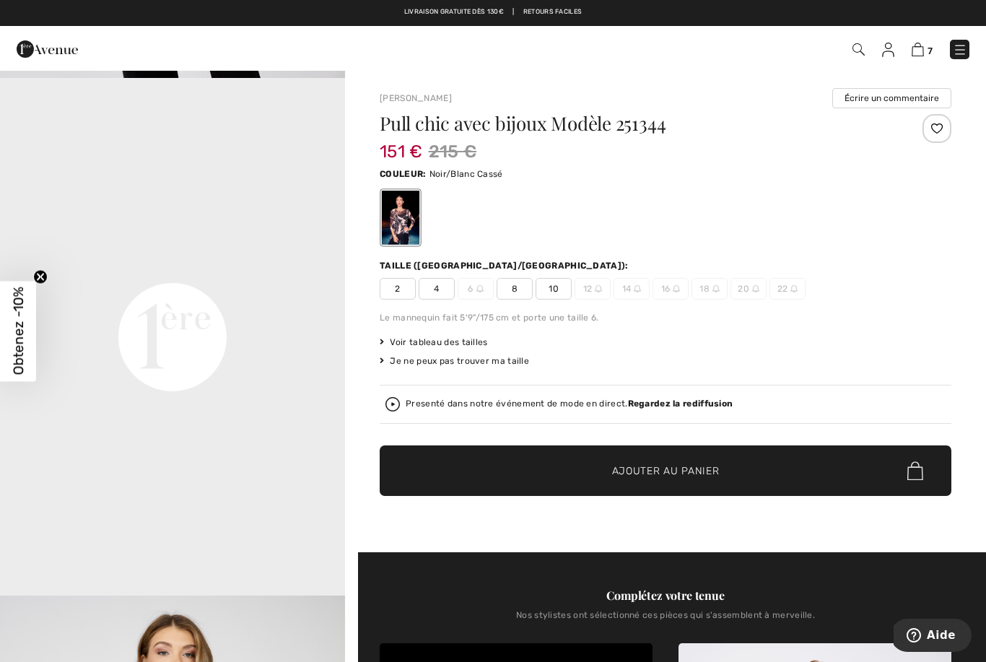
scroll to position [997, 0]
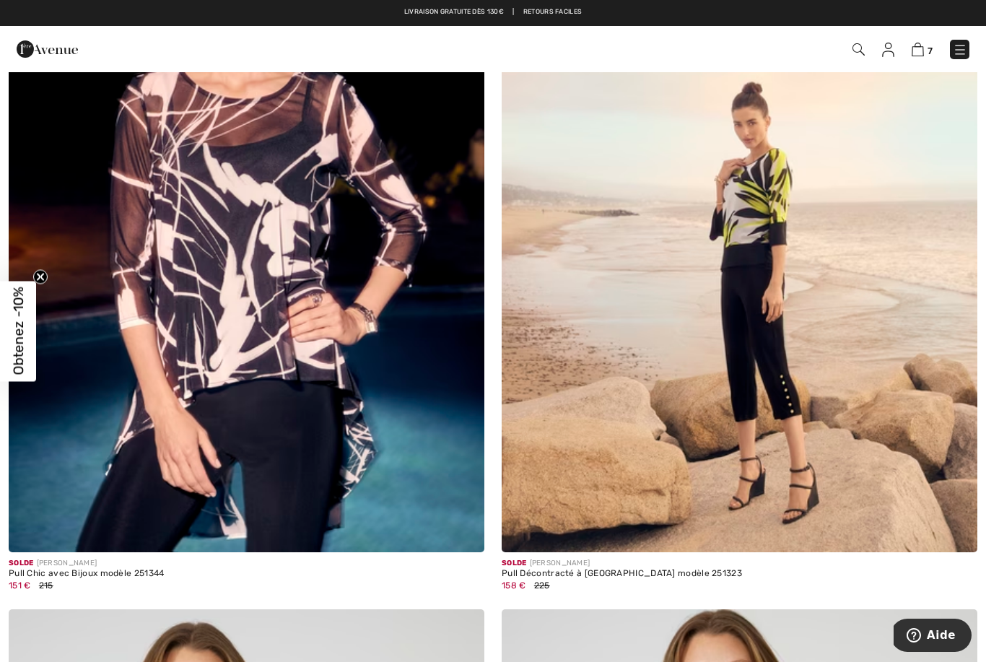
click at [758, 196] on img at bounding box center [740, 195] width 476 height 714
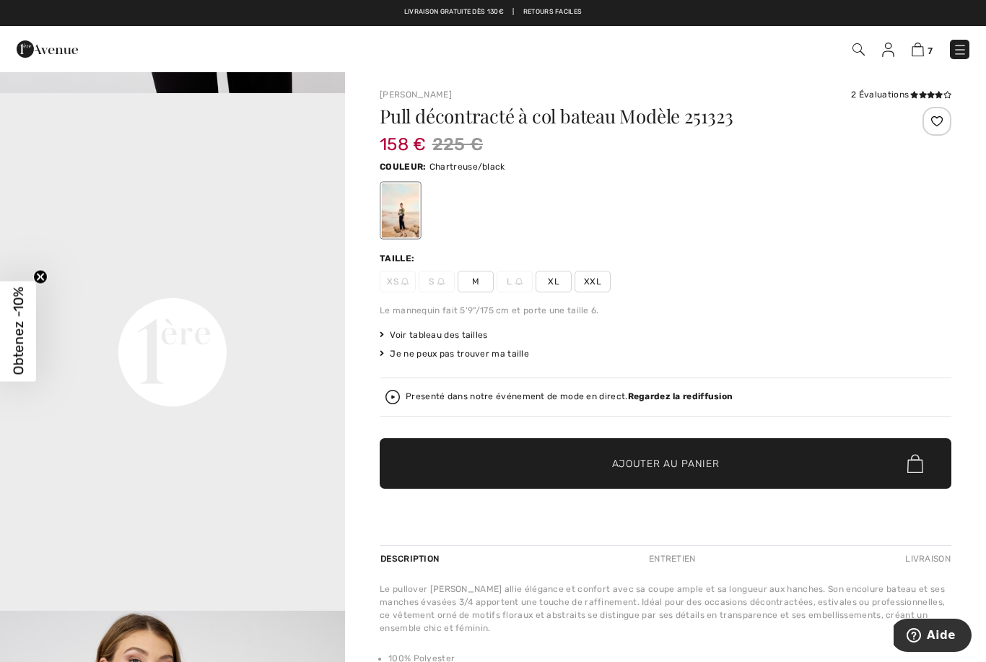
scroll to position [1015, 0]
click at [463, 333] on span "Voir tableau des tailles" at bounding box center [434, 335] width 108 height 13
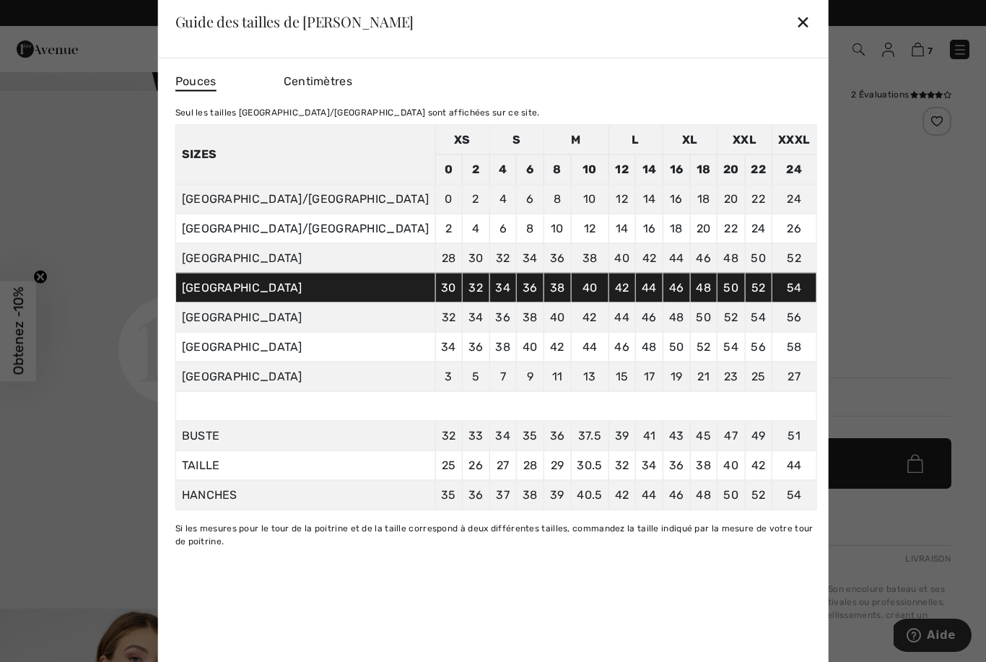
click at [663, 149] on td "XL" at bounding box center [690, 140] width 54 height 30
click at [162, 366] on div at bounding box center [493, 331] width 986 height 662
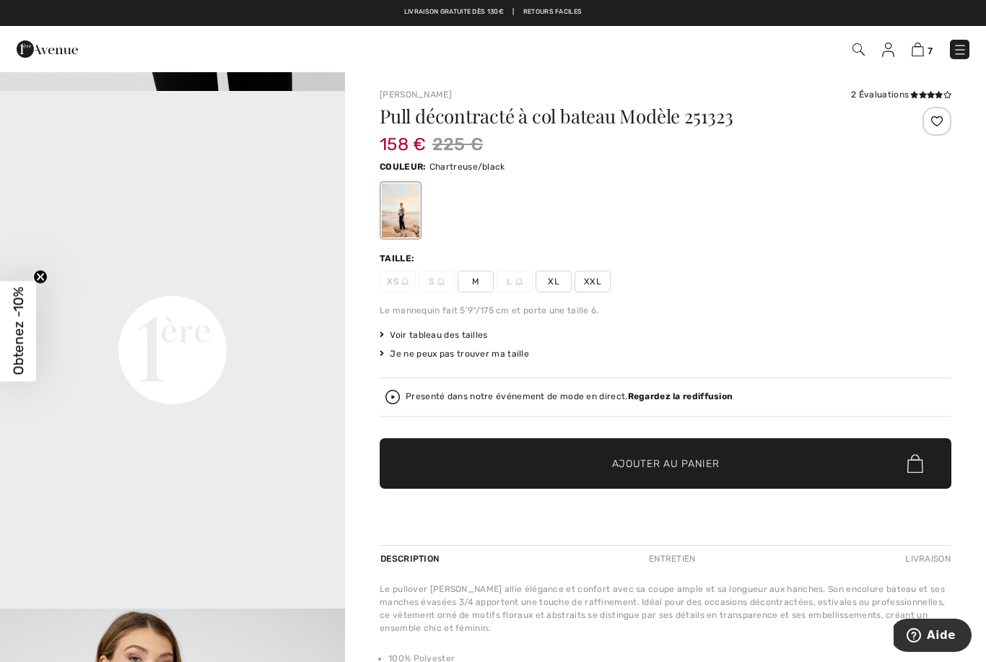
click at [559, 284] on span "XL" at bounding box center [554, 282] width 36 height 22
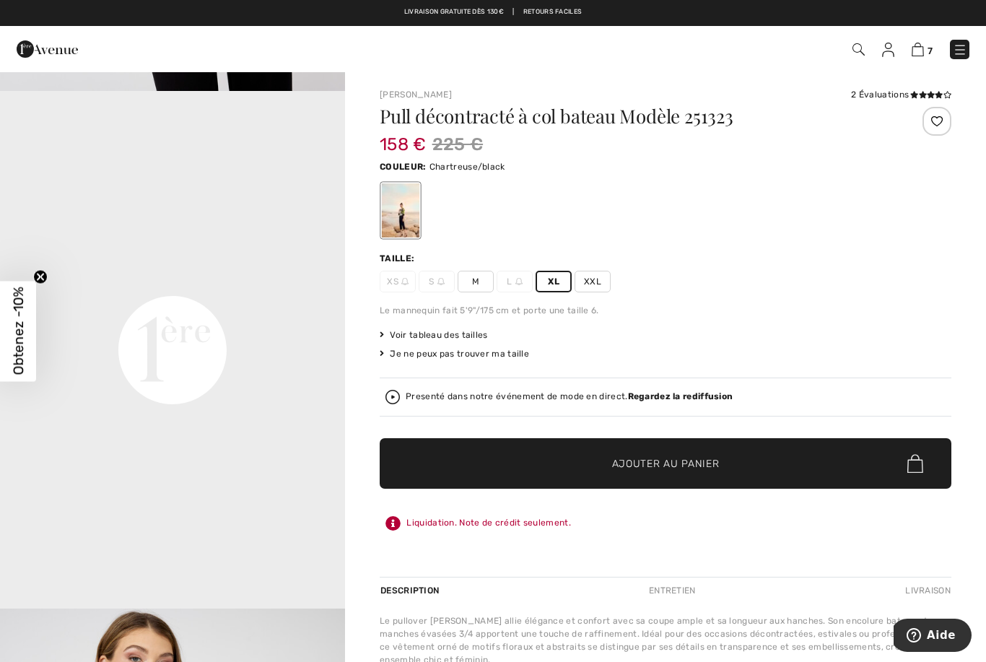
click at [653, 461] on span "Ajouter au panier" at bounding box center [666, 463] width 108 height 15
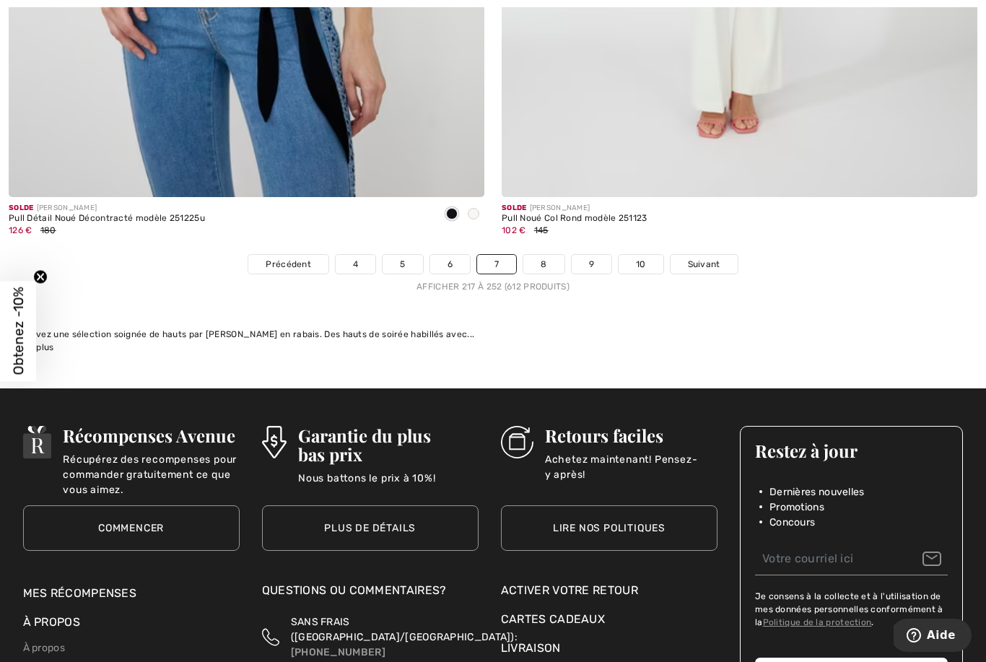
click at [537, 259] on link "8" at bounding box center [544, 264] width 40 height 19
click at [551, 255] on link "8" at bounding box center [544, 264] width 40 height 19
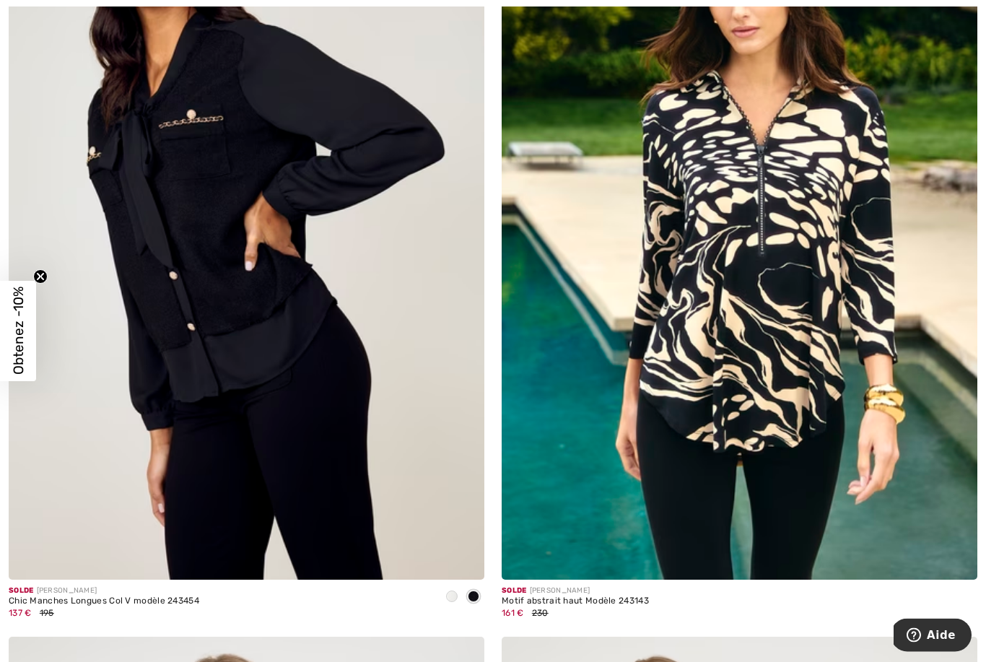
scroll to position [2626, 0]
click at [754, 320] on img at bounding box center [740, 223] width 476 height 714
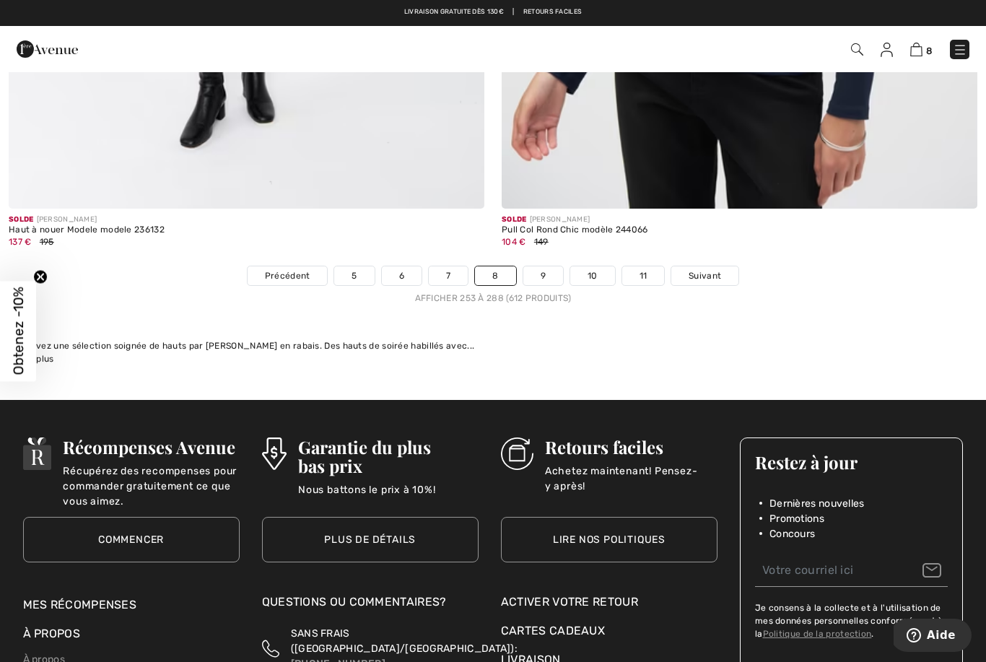
scroll to position [14126, 0]
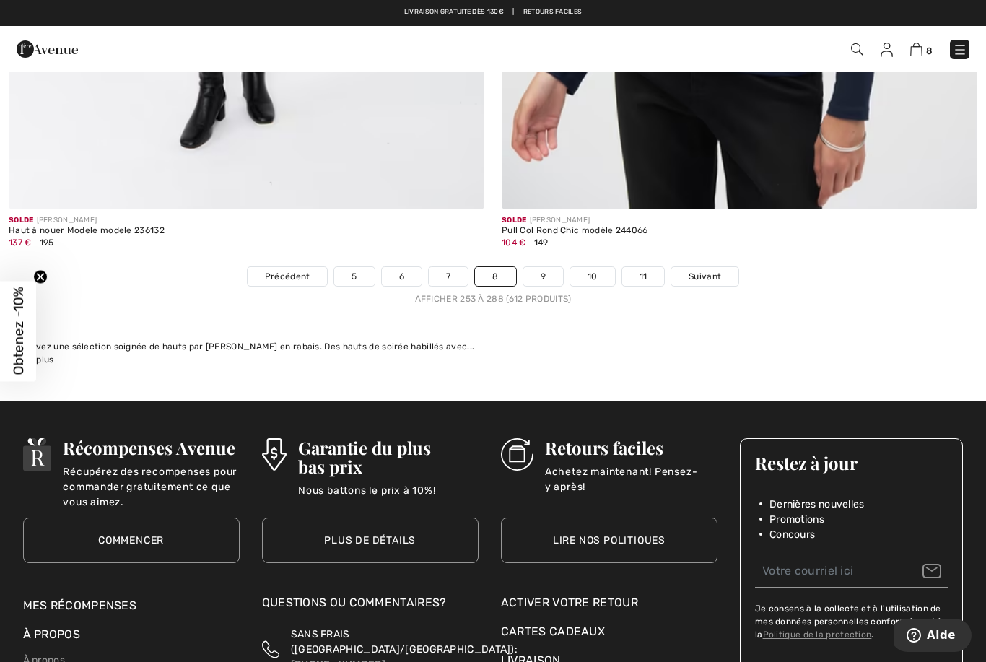
click at [542, 273] on link "9" at bounding box center [544, 276] width 40 height 19
click at [544, 267] on link "9" at bounding box center [544, 276] width 40 height 19
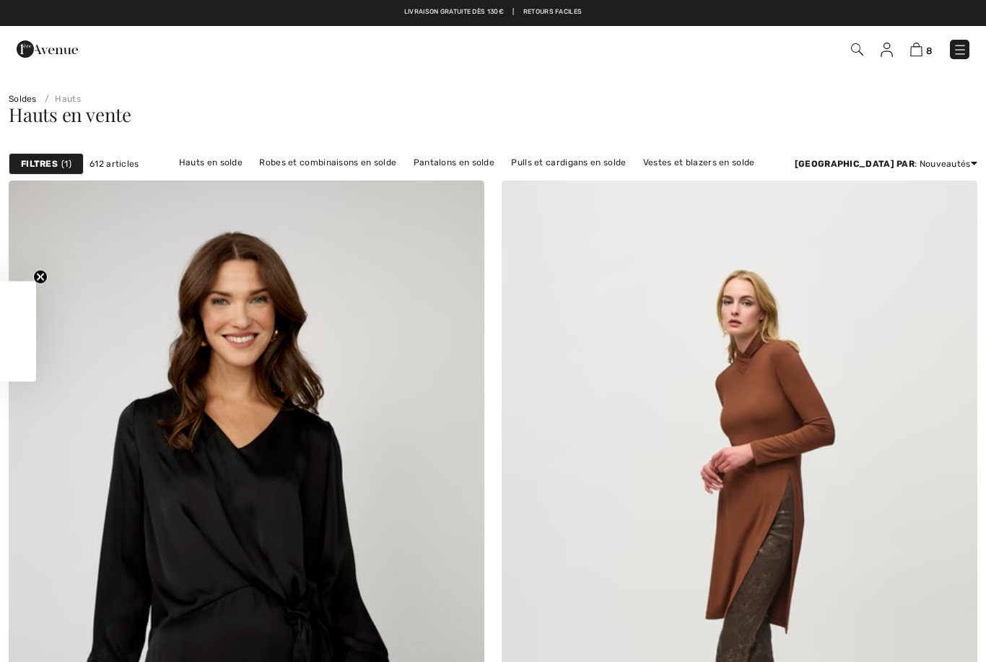
checkbox input "true"
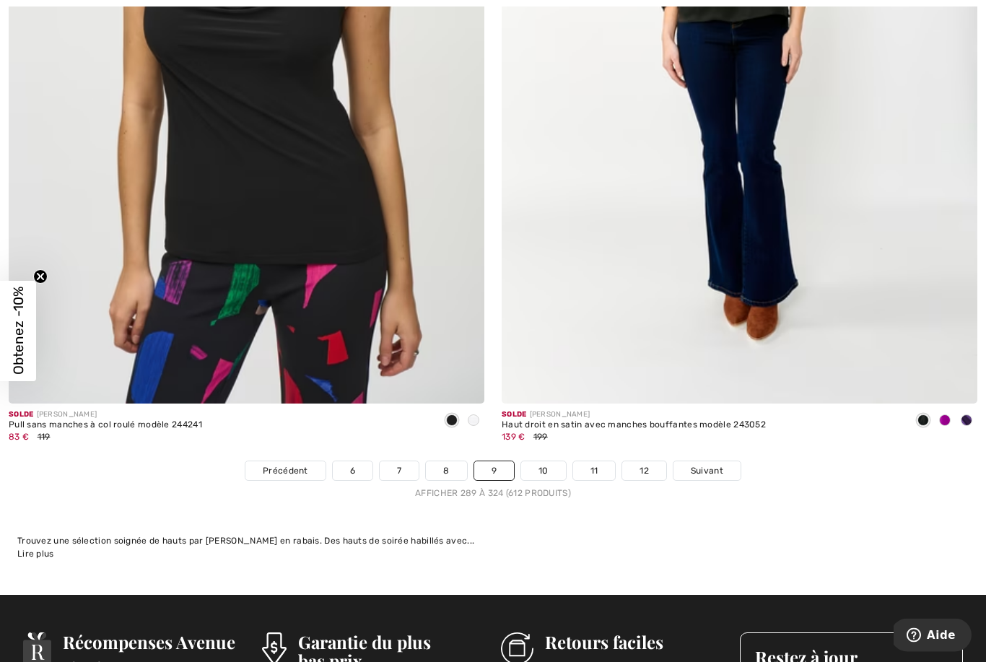
scroll to position [13953, 0]
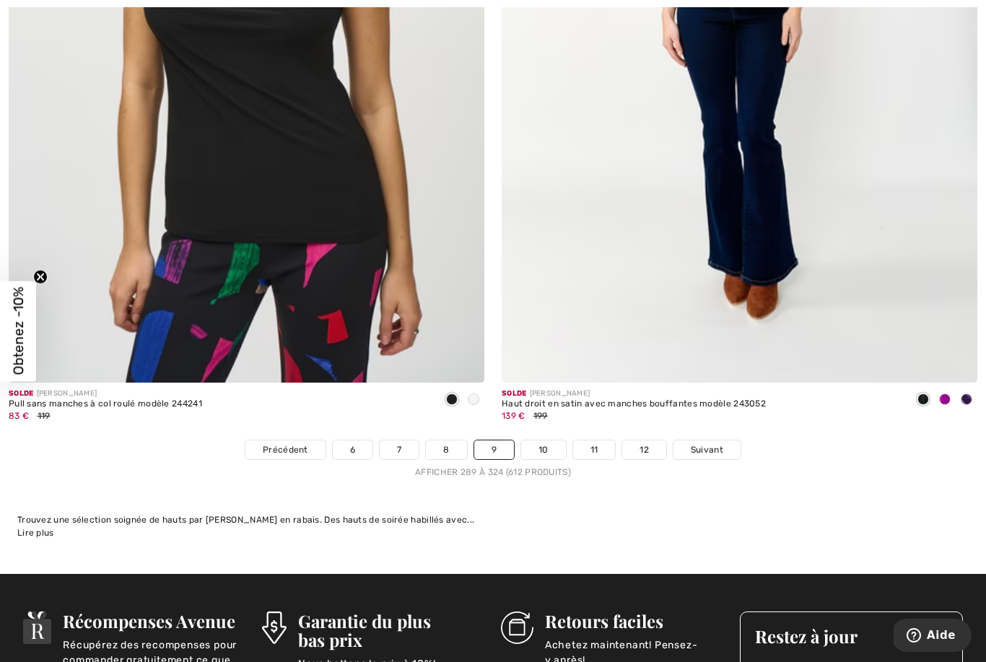
click at [542, 448] on link "10" at bounding box center [543, 449] width 45 height 19
click at [547, 440] on link "10" at bounding box center [543, 449] width 45 height 19
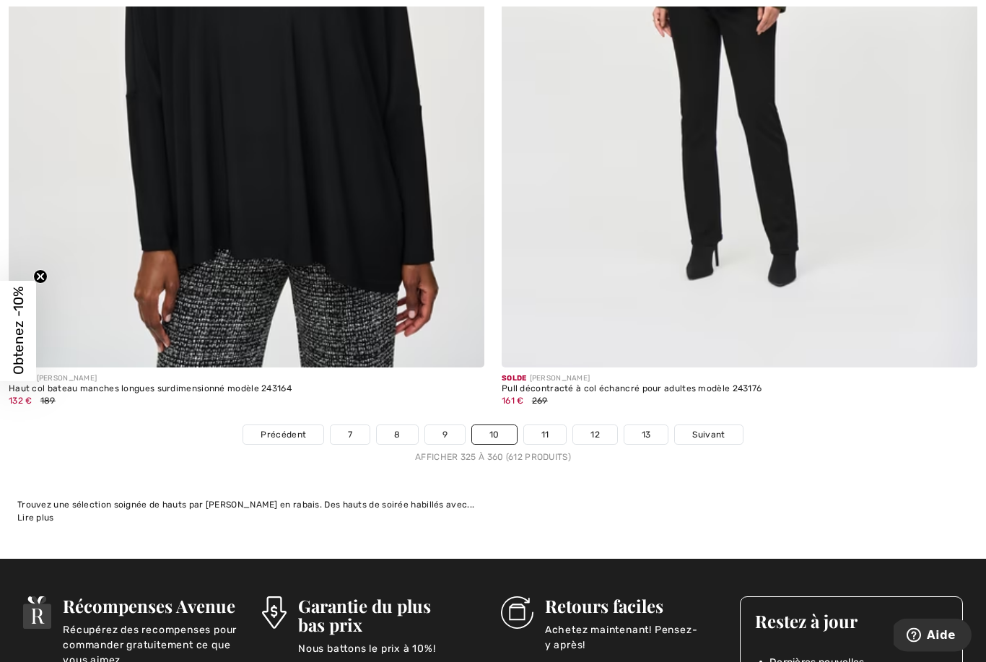
scroll to position [13985, 0]
click at [546, 425] on link "11" at bounding box center [545, 434] width 43 height 19
click at [552, 425] on link "11" at bounding box center [545, 434] width 43 height 19
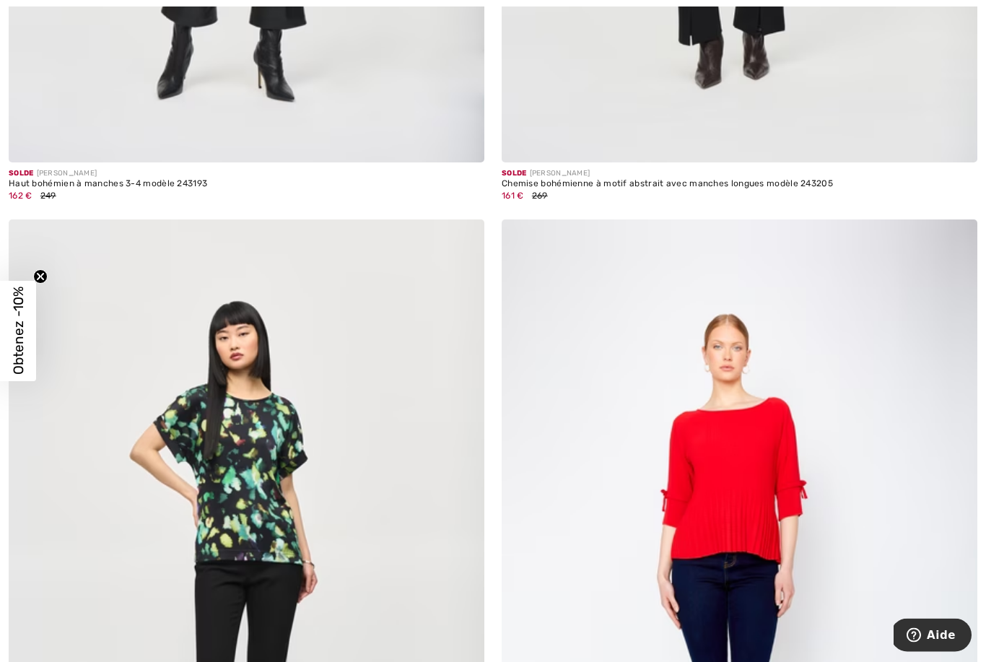
scroll to position [13403, 0]
click at [246, 520] on img at bounding box center [247, 577] width 476 height 714
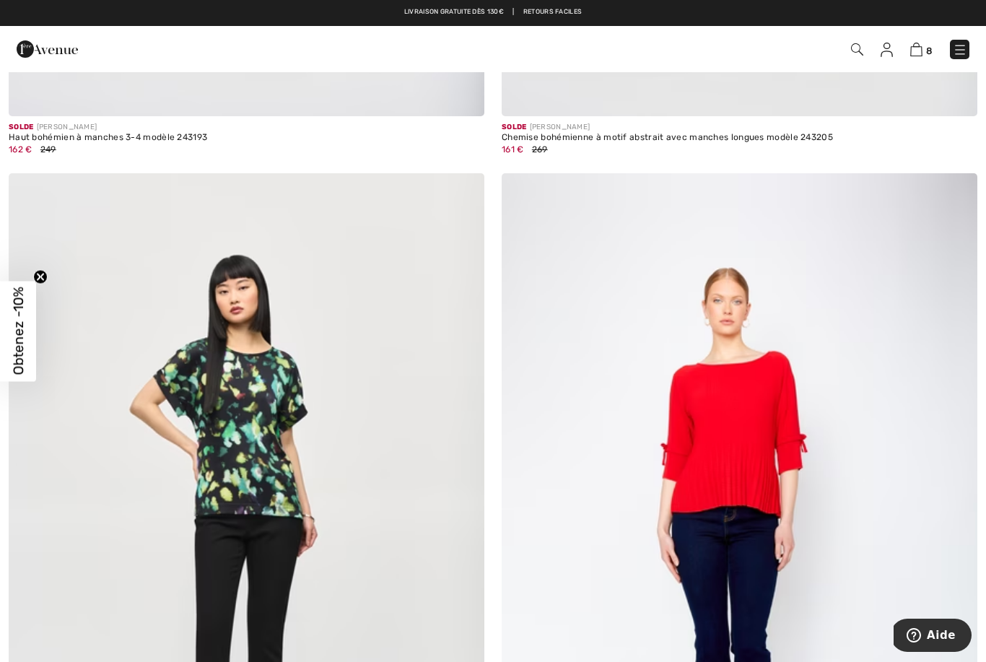
click at [737, 438] on img at bounding box center [740, 530] width 476 height 714
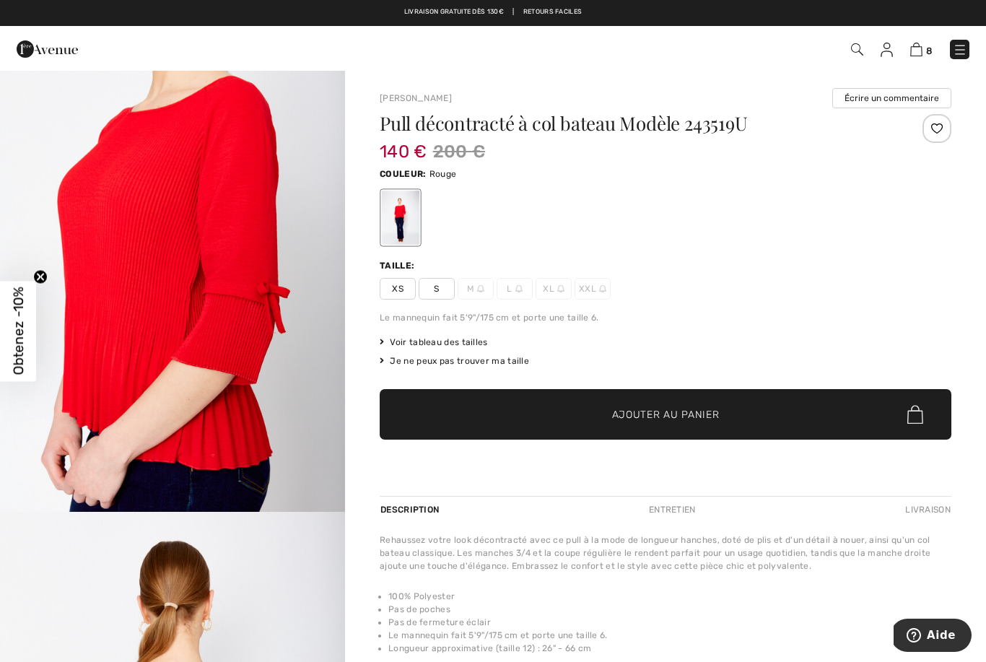
scroll to position [1632, 0]
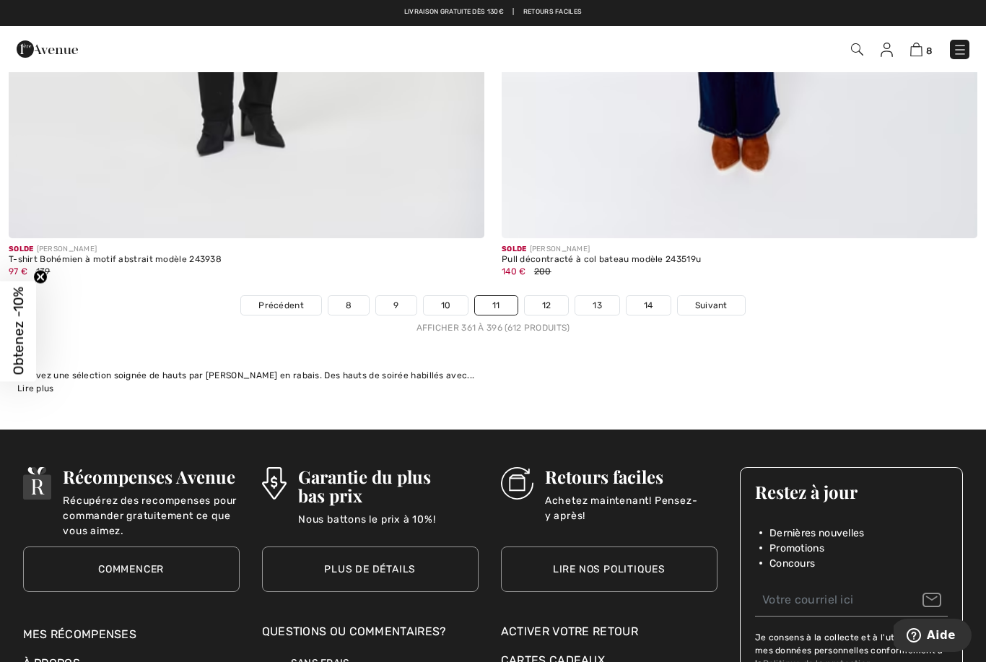
scroll to position [14095, 0]
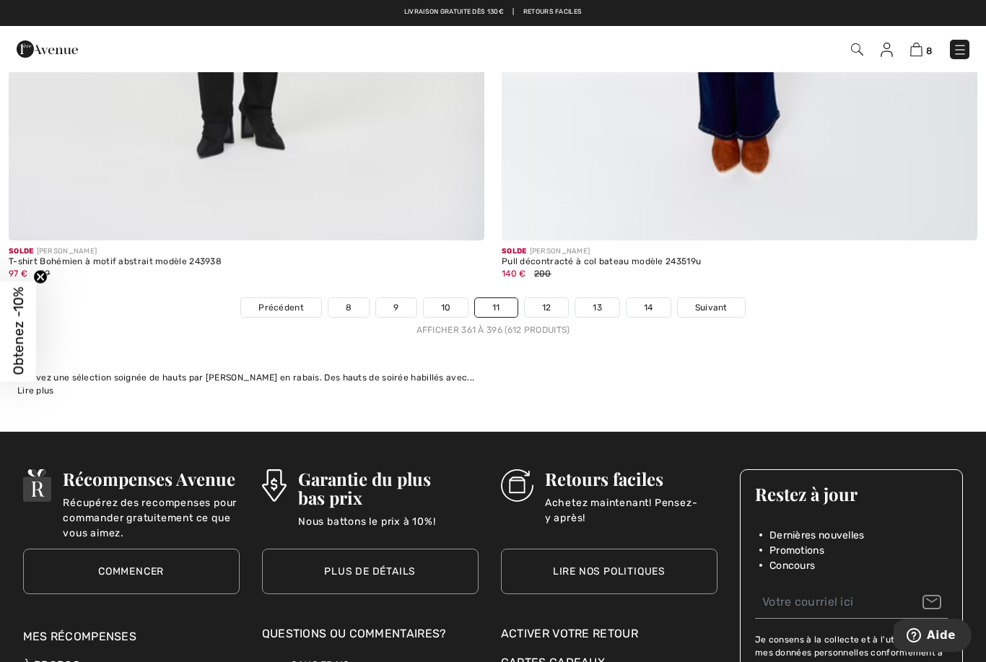
click at [544, 303] on link "12" at bounding box center [547, 307] width 44 height 19
click at [546, 298] on link "12" at bounding box center [547, 307] width 44 height 19
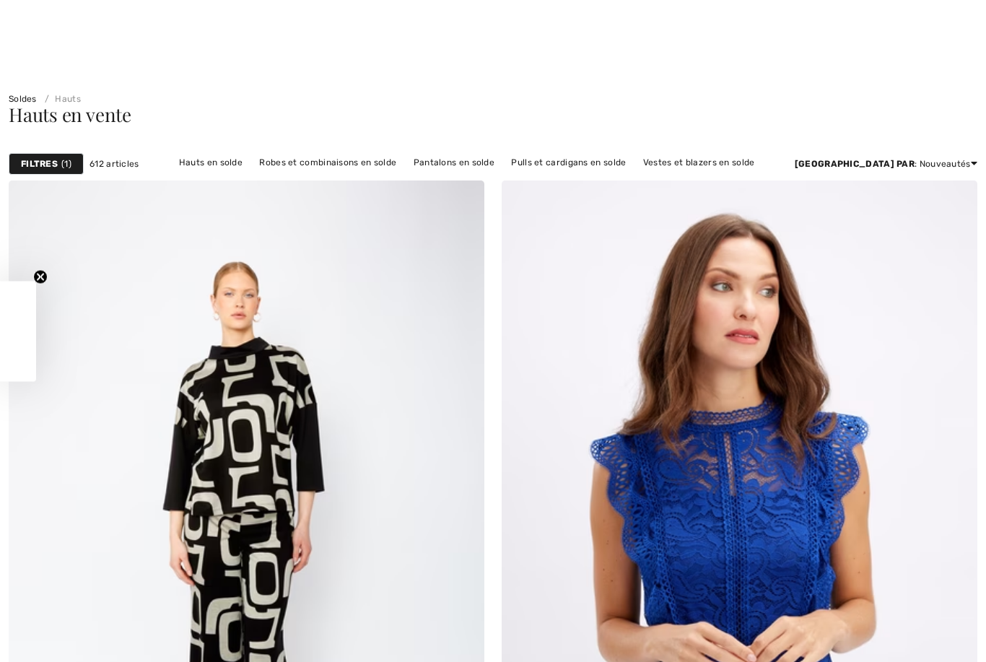
checkbox input "true"
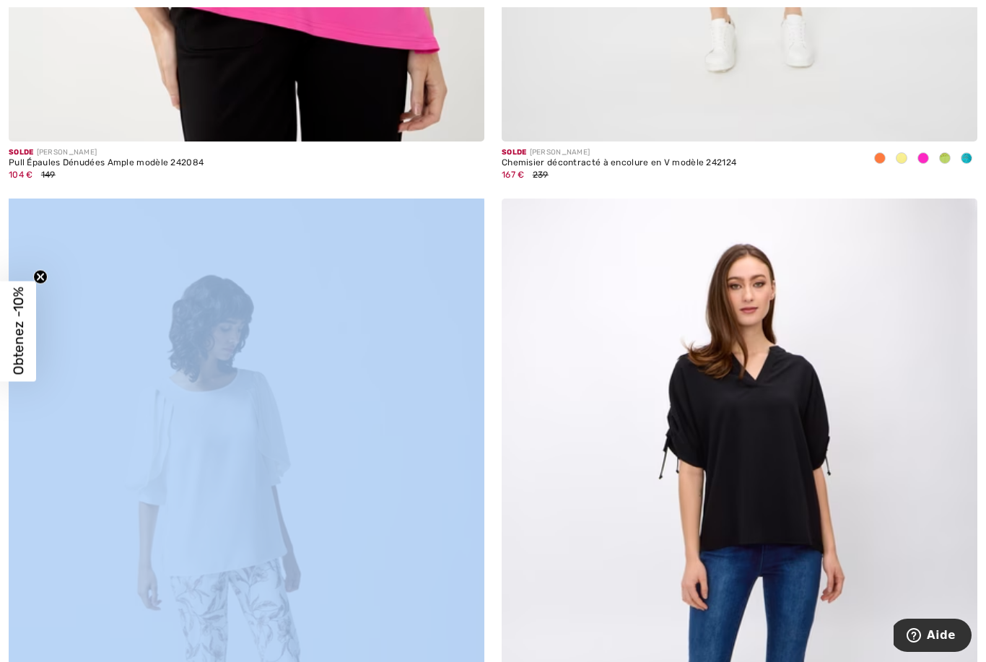
scroll to position [10387, 0]
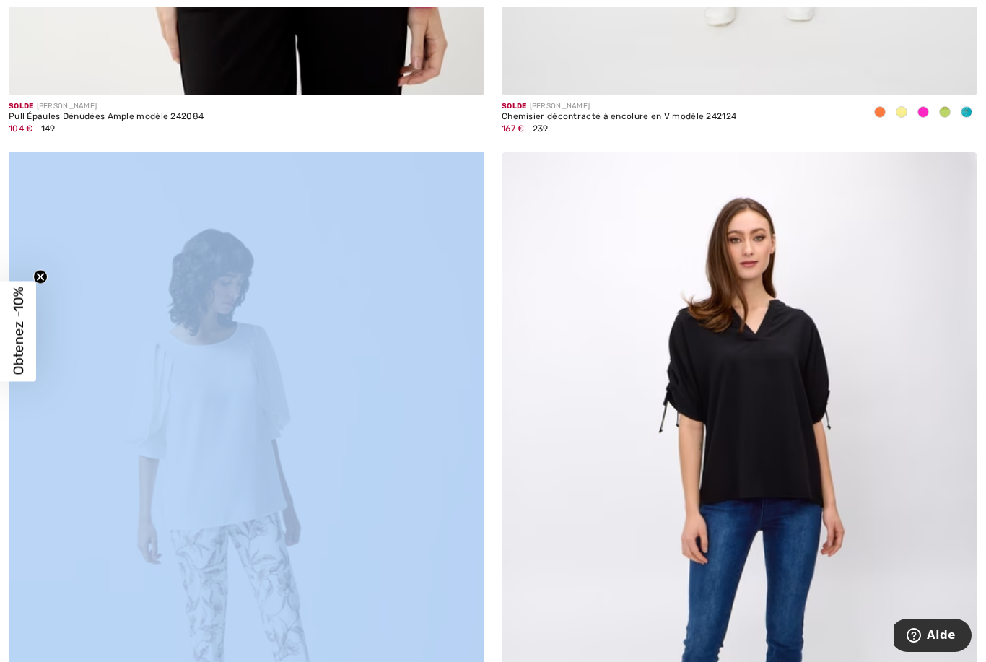
click at [574, 477] on img at bounding box center [740, 509] width 476 height 714
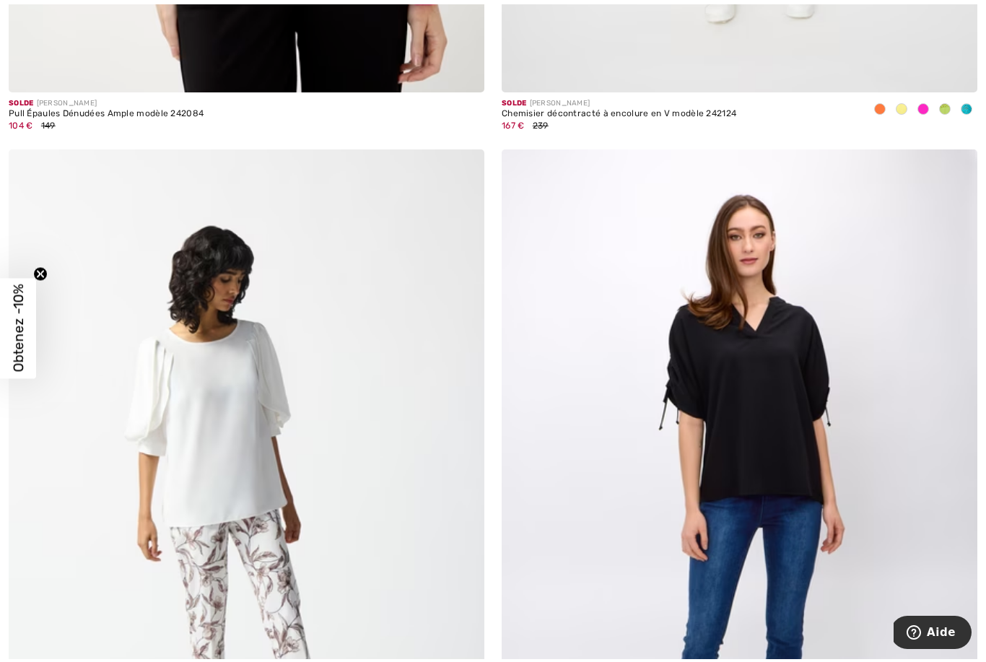
click at [572, 430] on img at bounding box center [740, 509] width 476 height 714
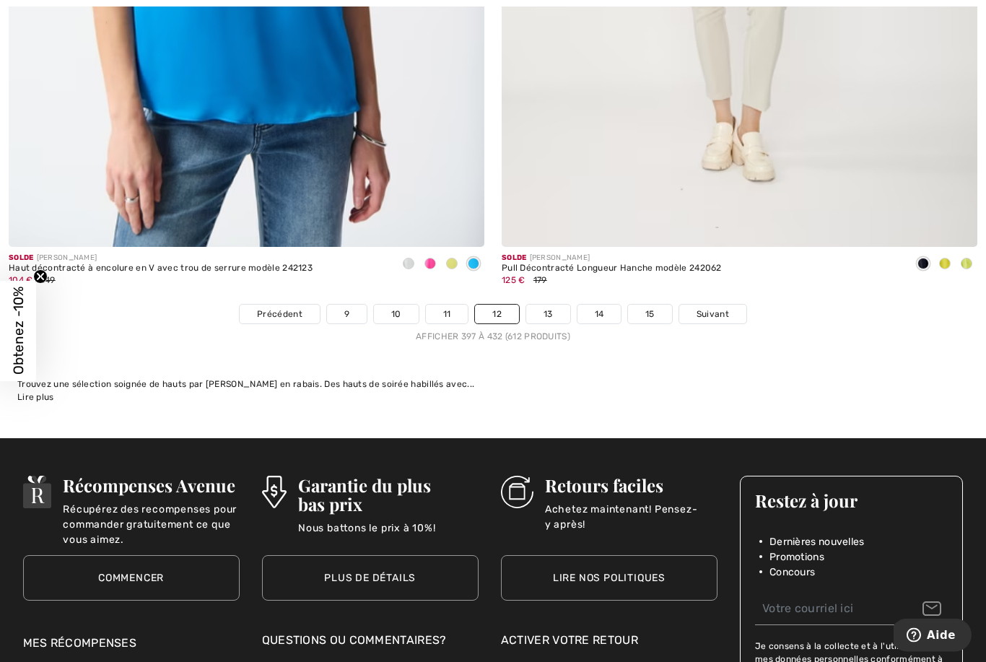
scroll to position [14095, 0]
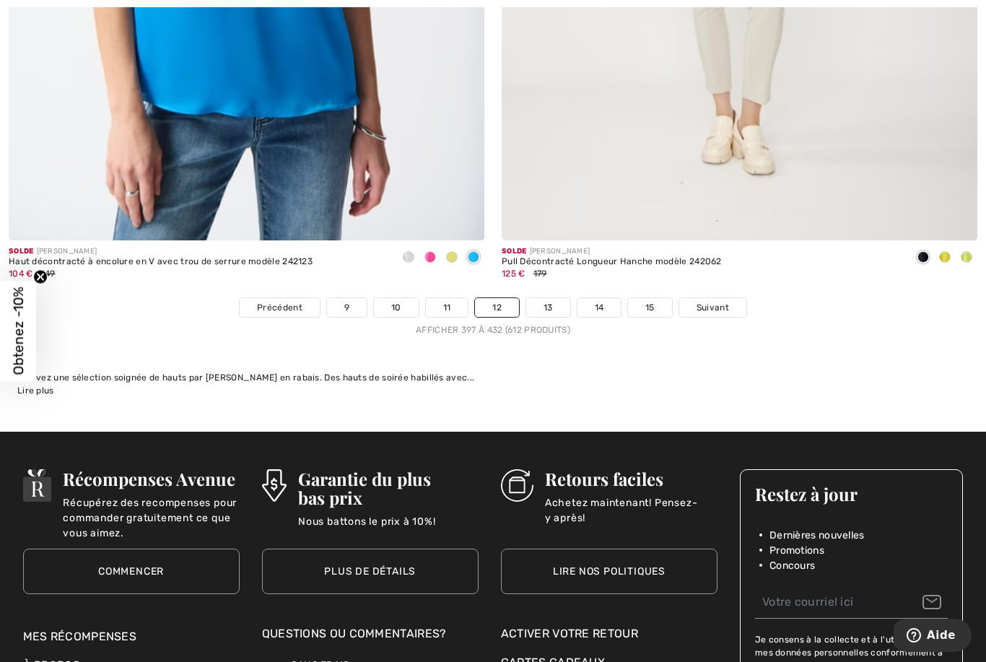
click at [549, 301] on link "13" at bounding box center [548, 307] width 44 height 19
click at [549, 298] on link "13" at bounding box center [548, 307] width 44 height 19
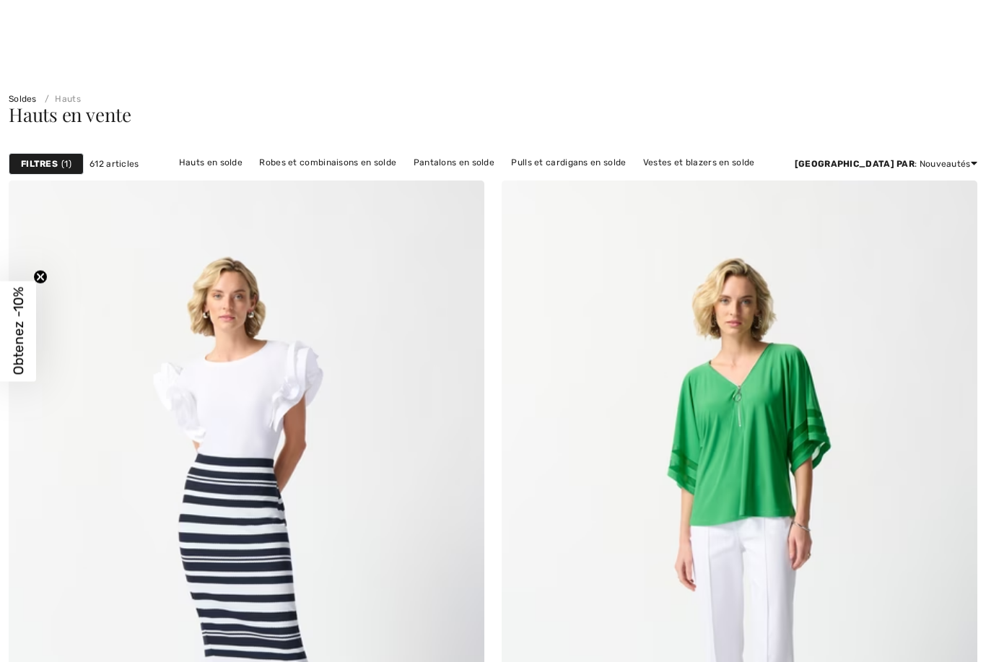
scroll to position [341, 0]
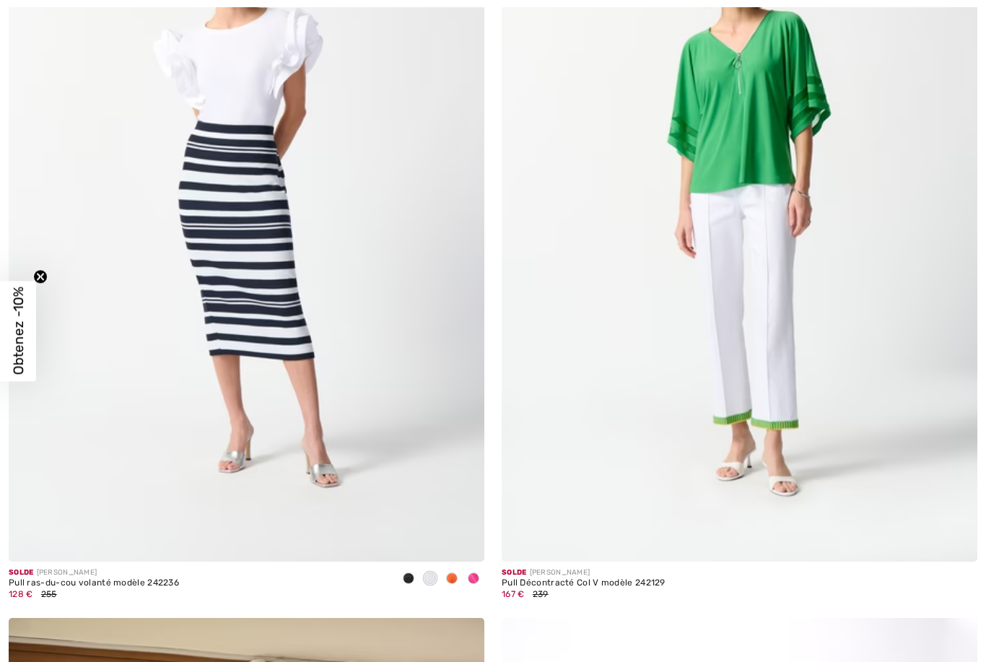
checkbox input "true"
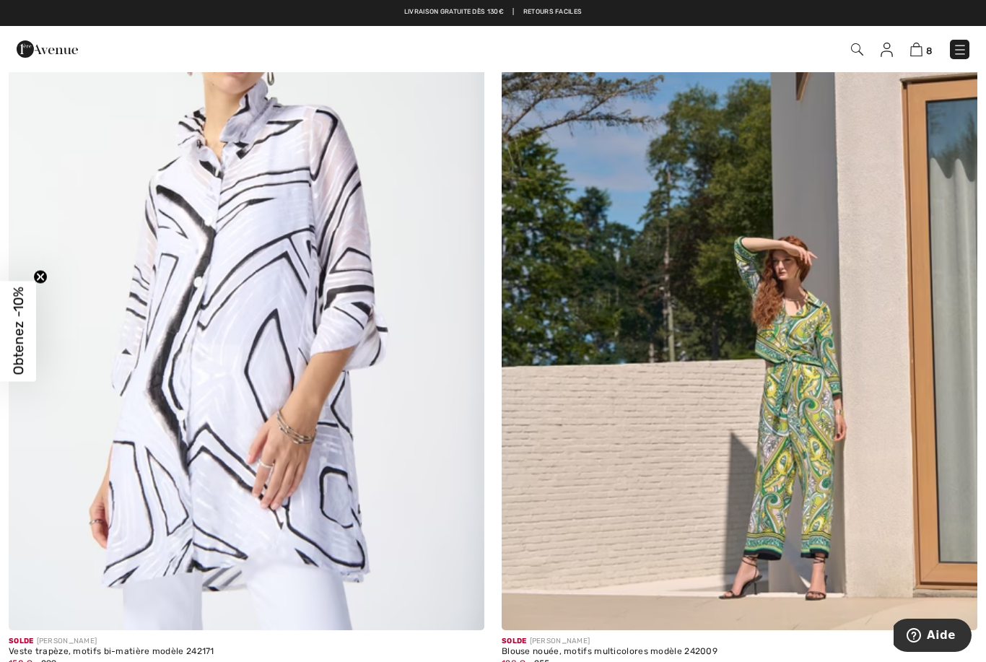
scroll to position [4097, 0]
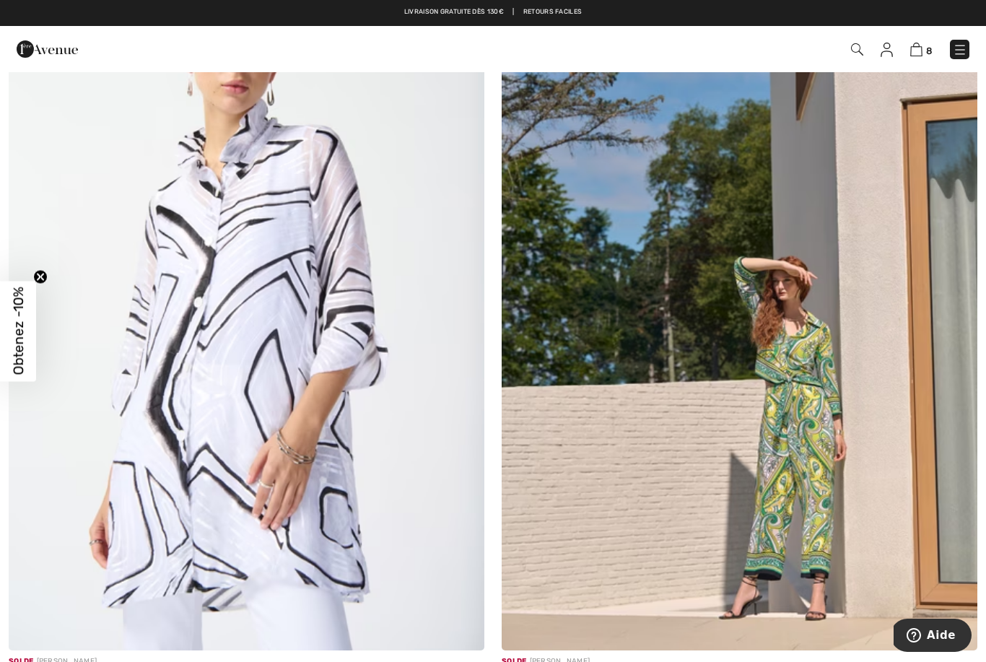
click at [211, 352] on img at bounding box center [247, 293] width 476 height 714
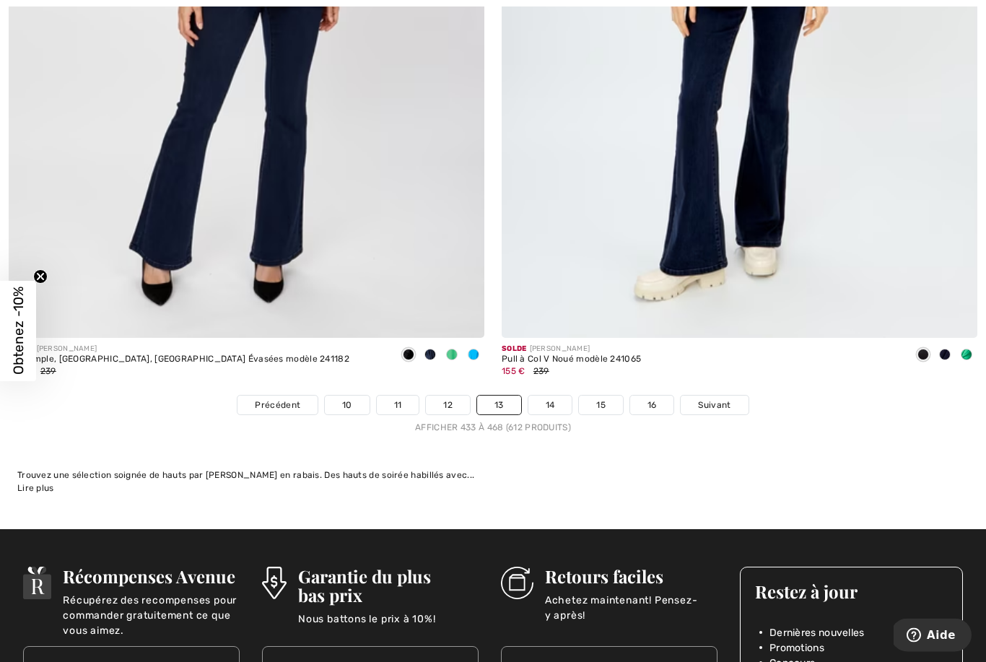
scroll to position [14011, 0]
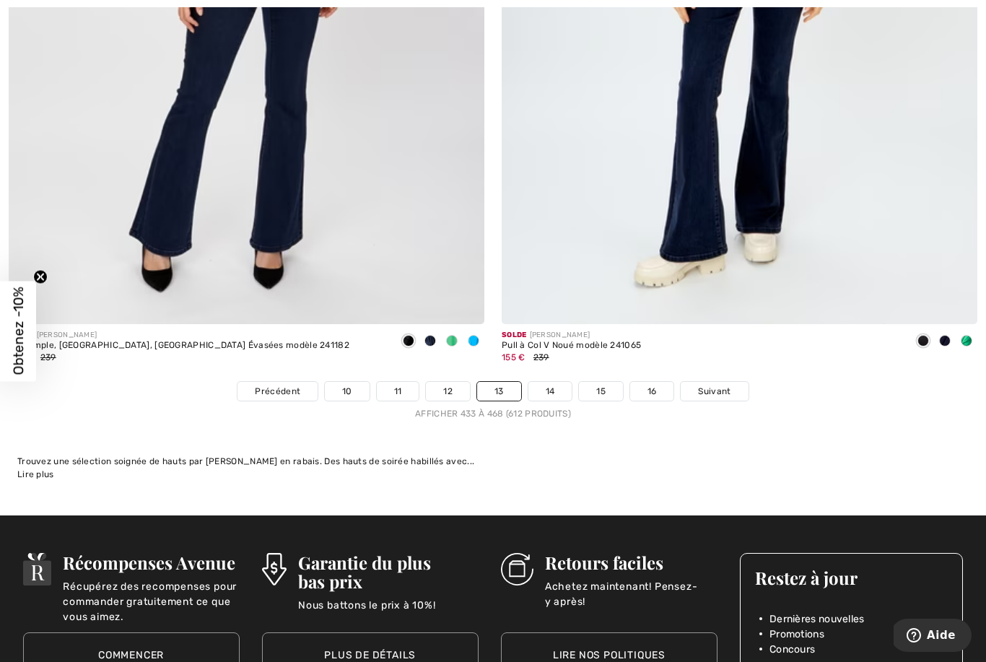
click at [554, 388] on link "14" at bounding box center [551, 391] width 44 height 19
click at [557, 382] on link "14" at bounding box center [551, 391] width 44 height 19
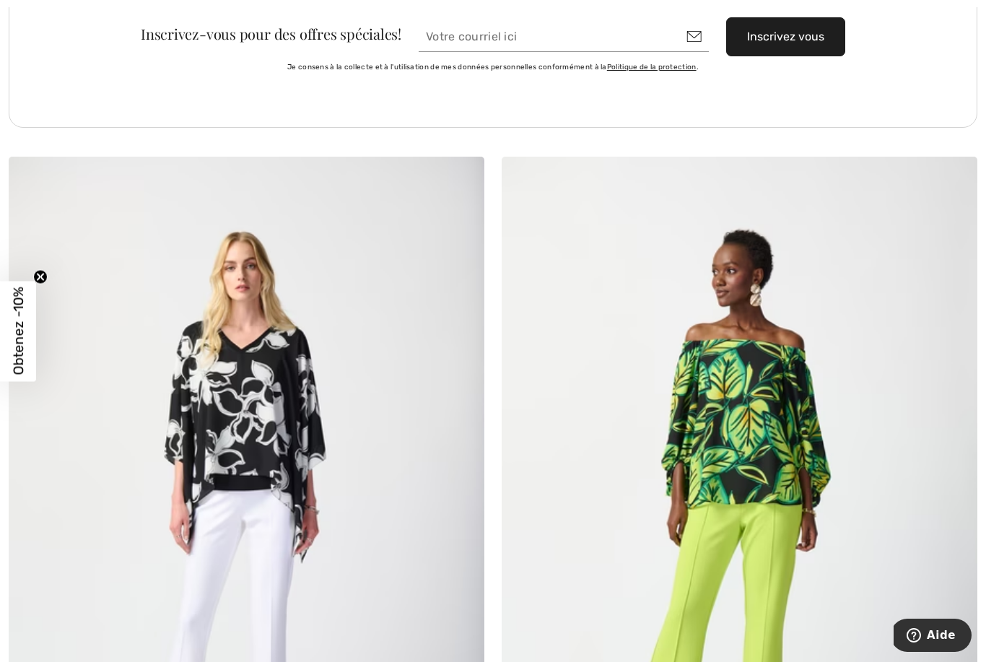
scroll to position [9645, 0]
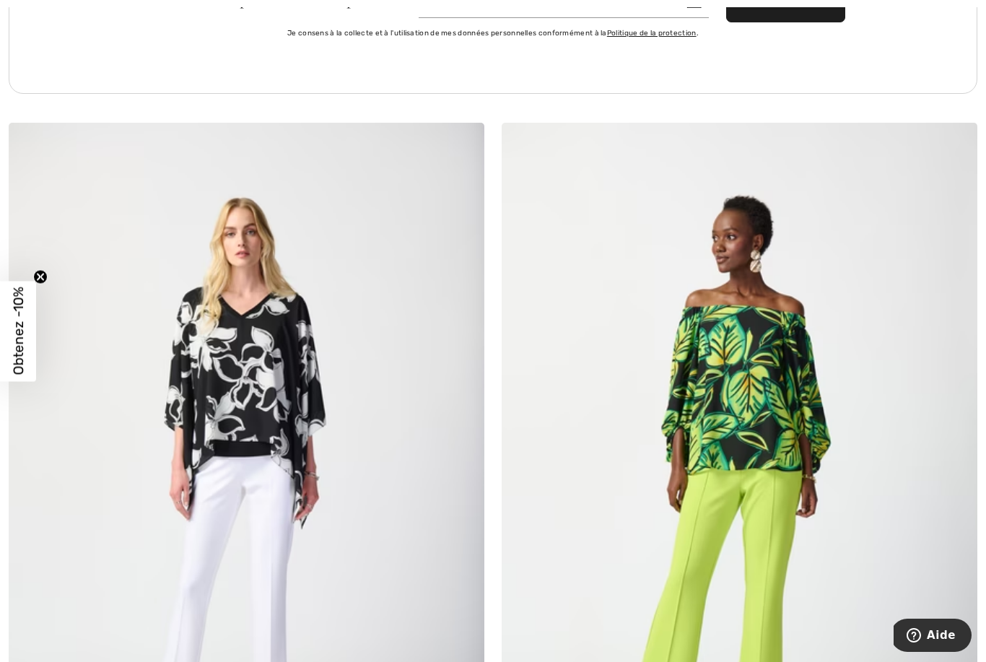
click at [92, 544] on img at bounding box center [247, 480] width 476 height 714
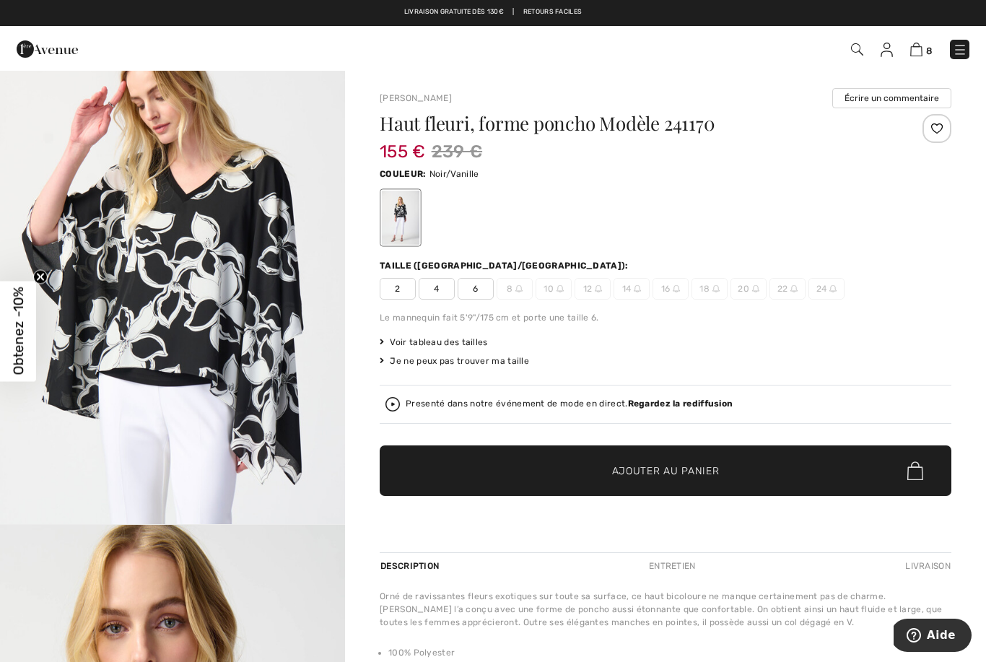
scroll to position [583, 0]
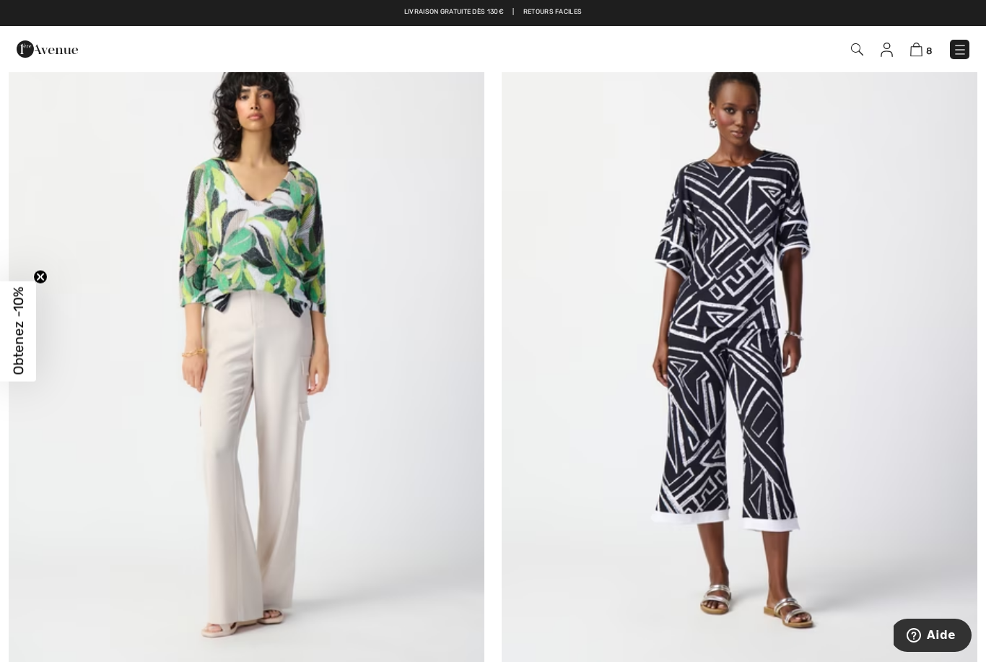
scroll to position [11319, 0]
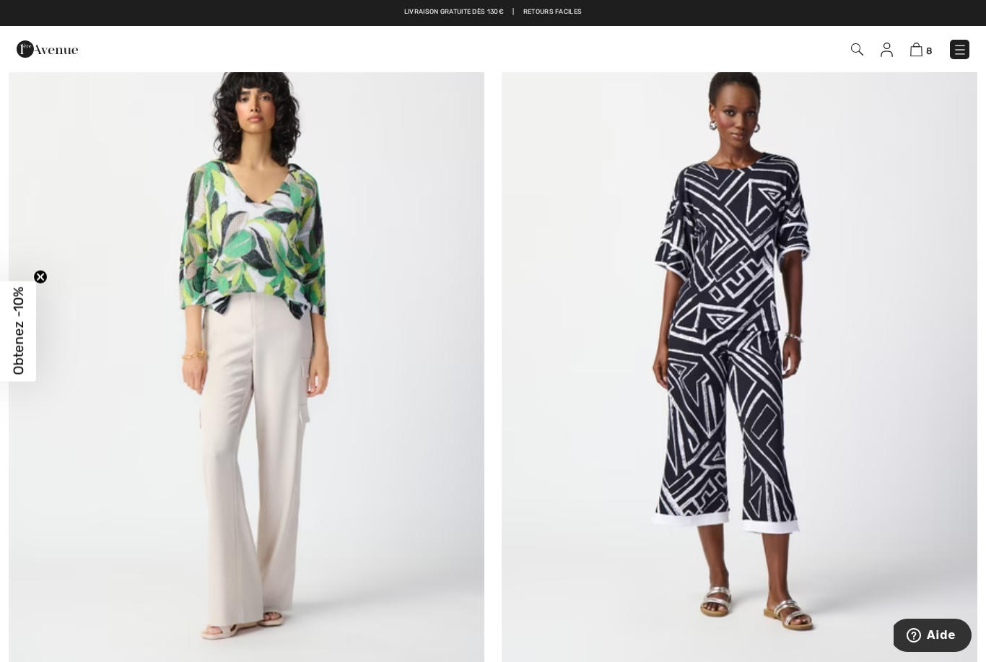
click at [266, 245] on img at bounding box center [247, 348] width 476 height 714
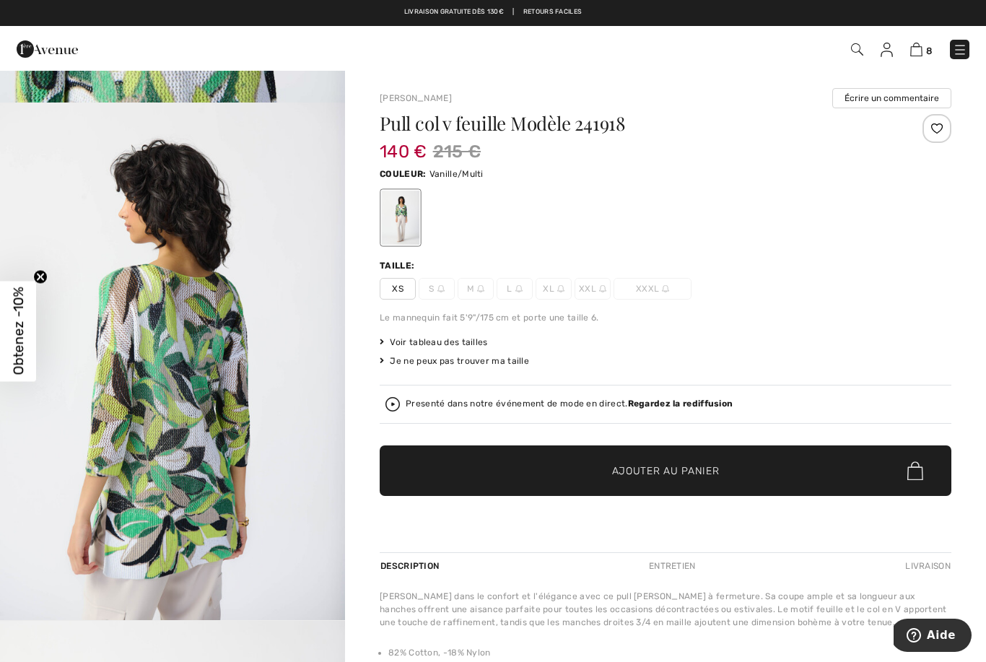
scroll to position [1547, 0]
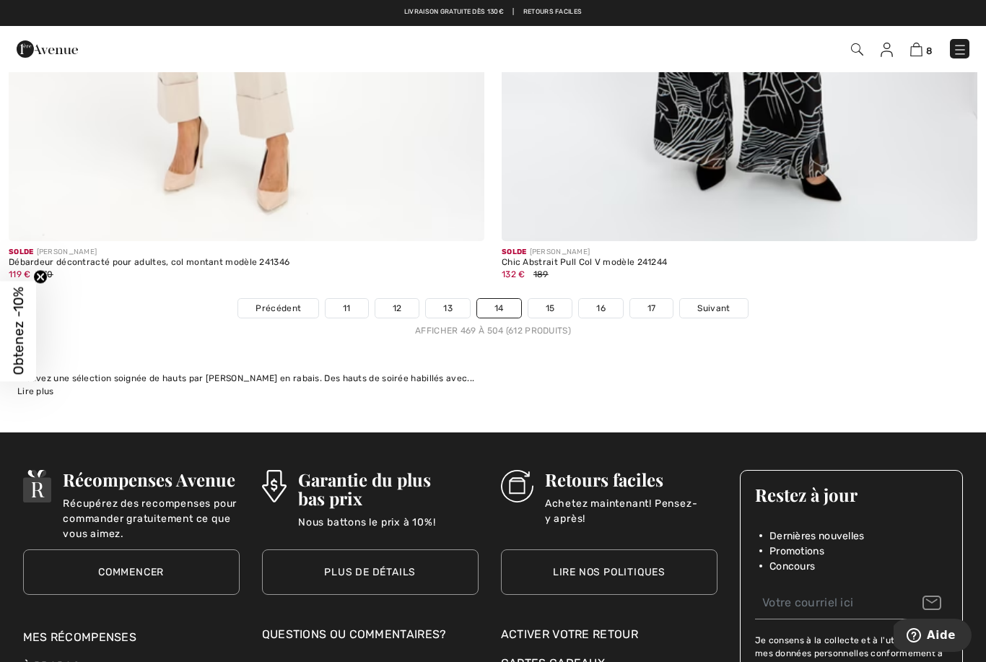
scroll to position [14055, 0]
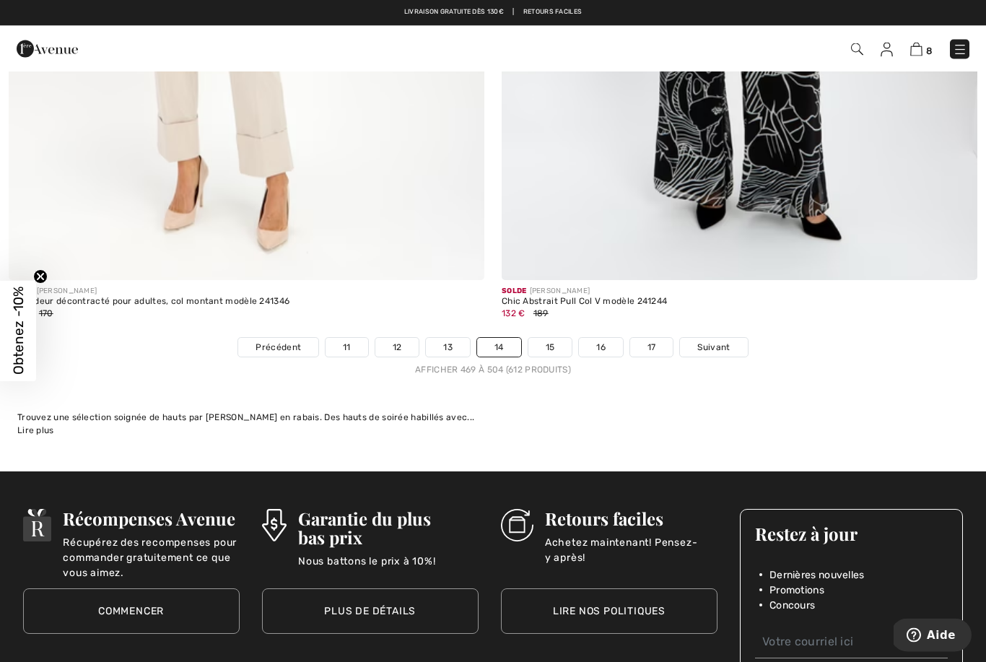
click at [555, 344] on link "15" at bounding box center [551, 348] width 44 height 19
click at [555, 343] on link "15" at bounding box center [551, 348] width 44 height 19
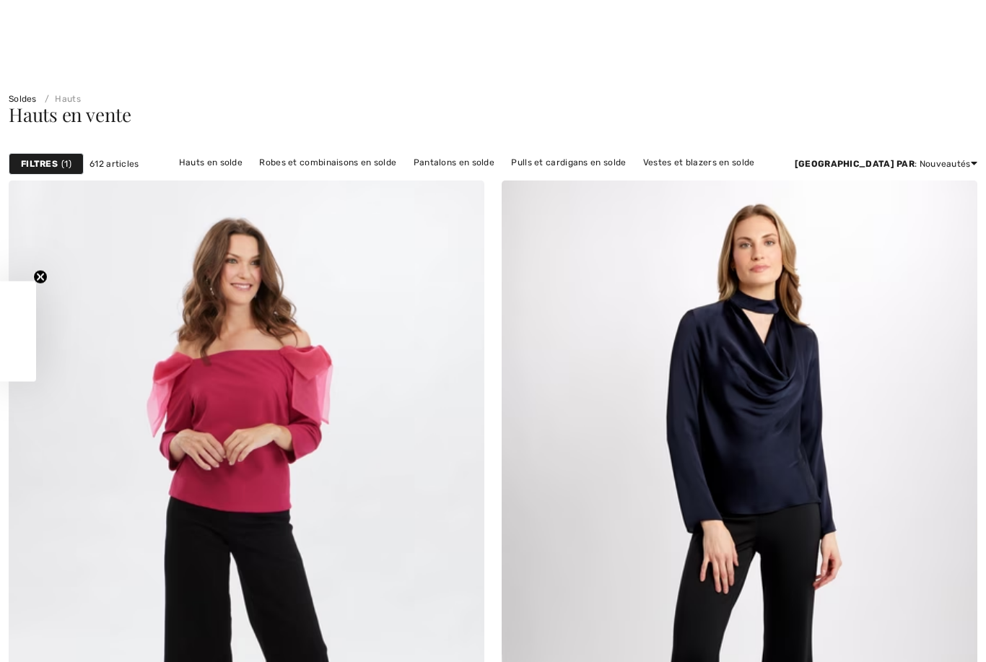
checkbox input "true"
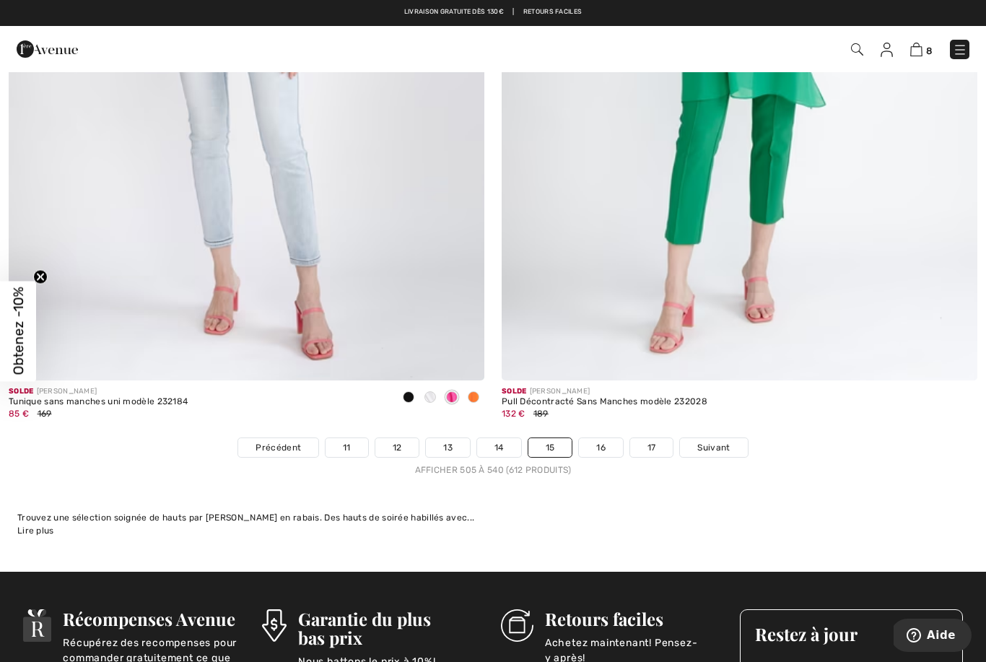
scroll to position [13933, 0]
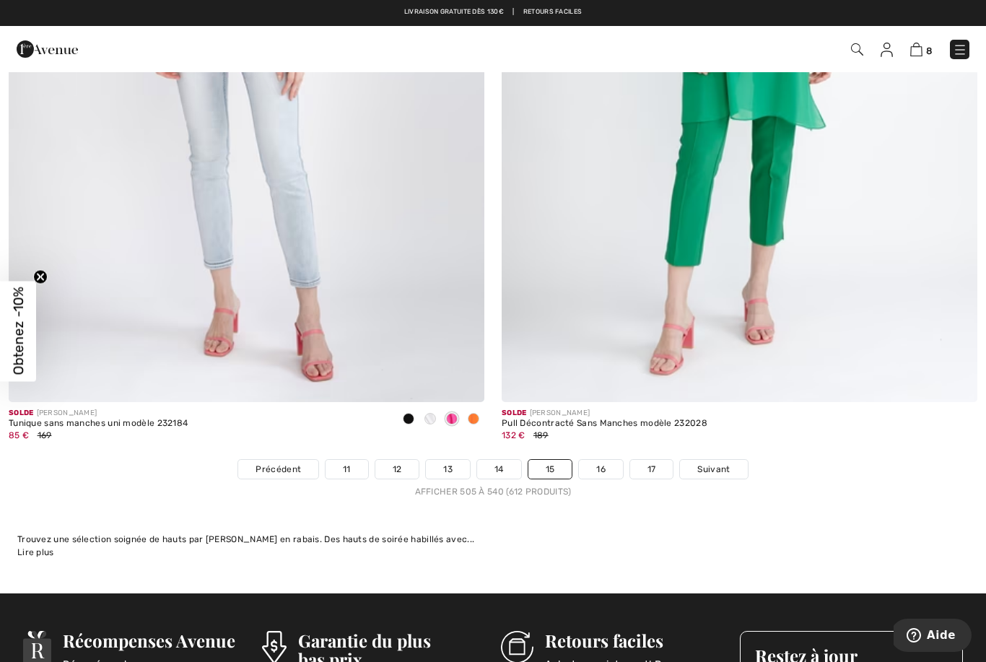
click at [604, 467] on link "16" at bounding box center [601, 469] width 44 height 19
click at [604, 462] on link "16" at bounding box center [601, 469] width 44 height 19
click at [606, 462] on link "16" at bounding box center [601, 469] width 44 height 19
click at [602, 464] on link "16" at bounding box center [601, 469] width 44 height 19
click at [608, 471] on link "16" at bounding box center [601, 469] width 44 height 19
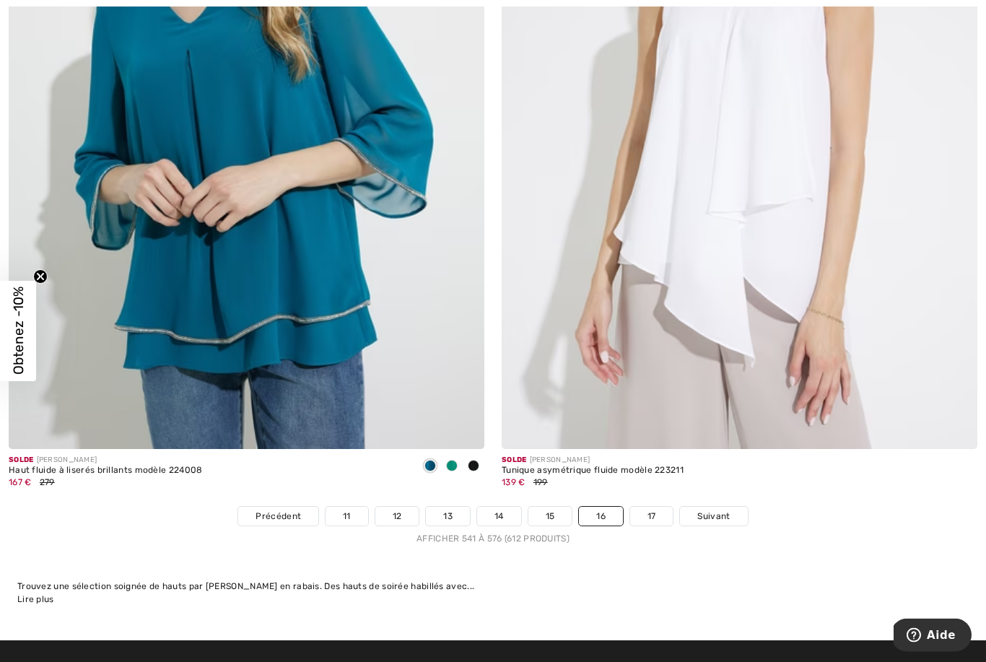
scroll to position [13889, 0]
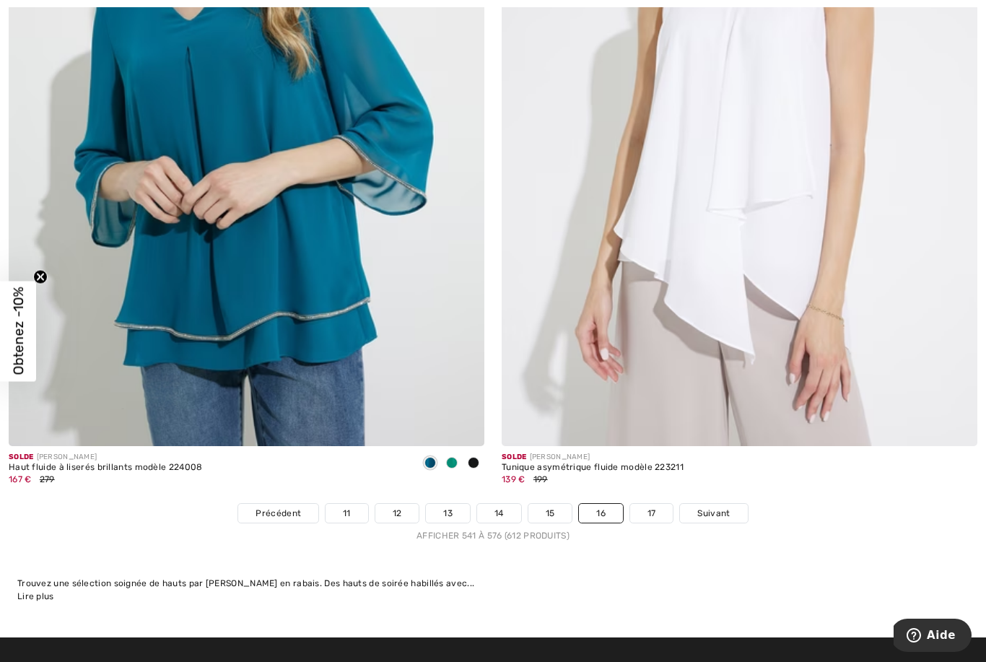
click at [654, 508] on link "17" at bounding box center [651, 513] width 43 height 19
click at [656, 504] on link "17" at bounding box center [651, 513] width 43 height 19
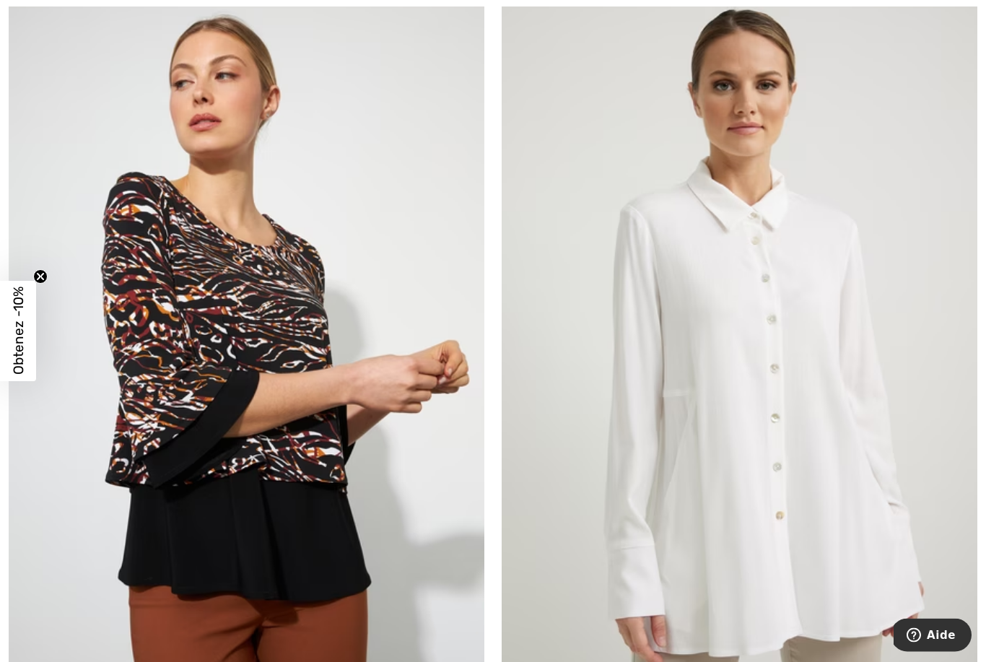
scroll to position [4060, 0]
click at [142, 478] on img at bounding box center [247, 331] width 476 height 714
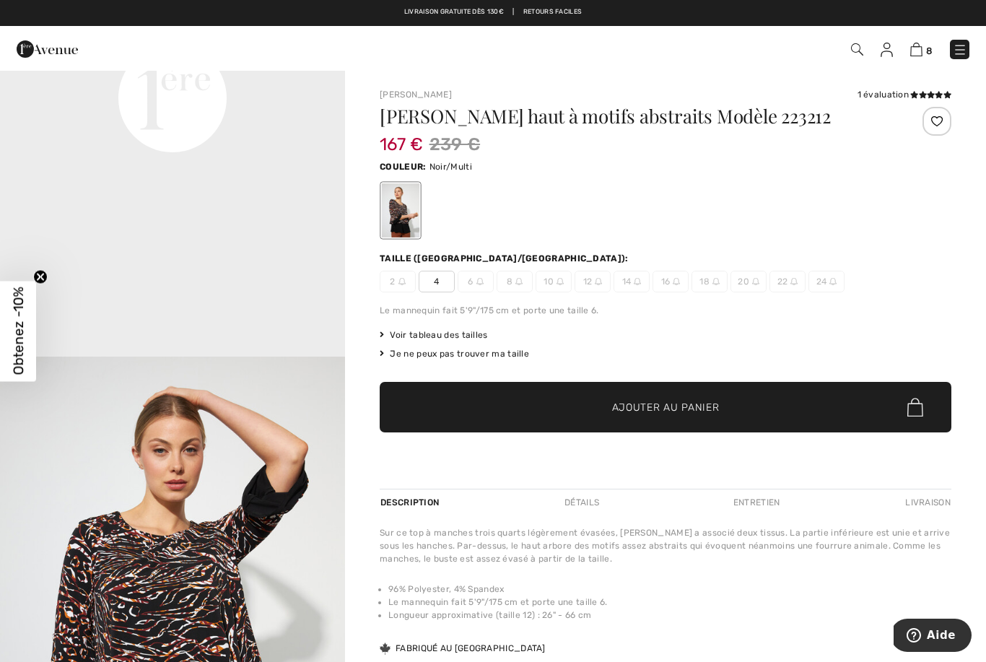
scroll to position [1254, 0]
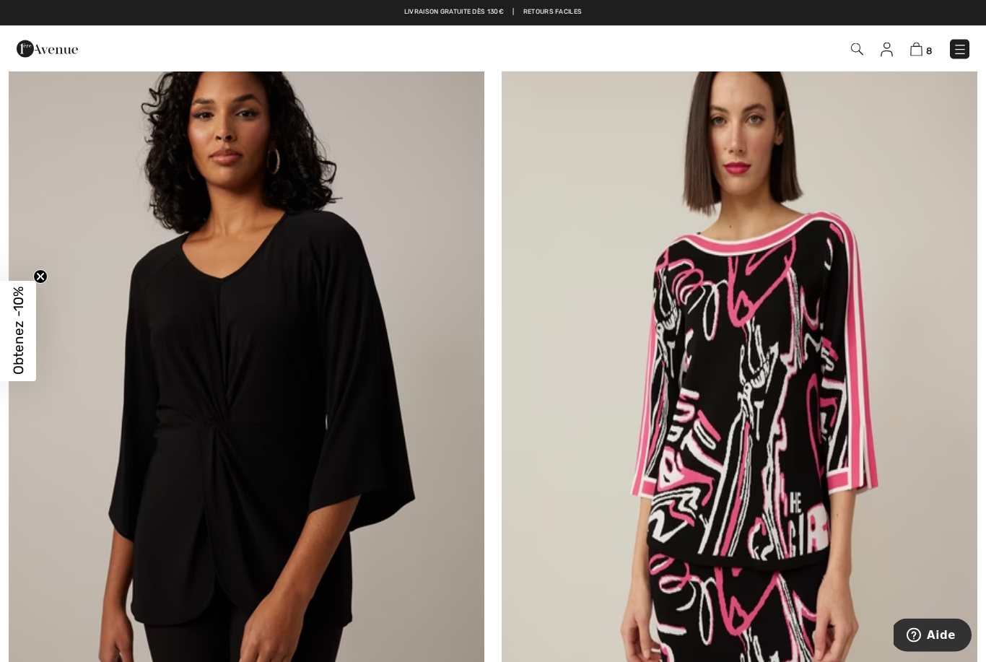
scroll to position [8032, 0]
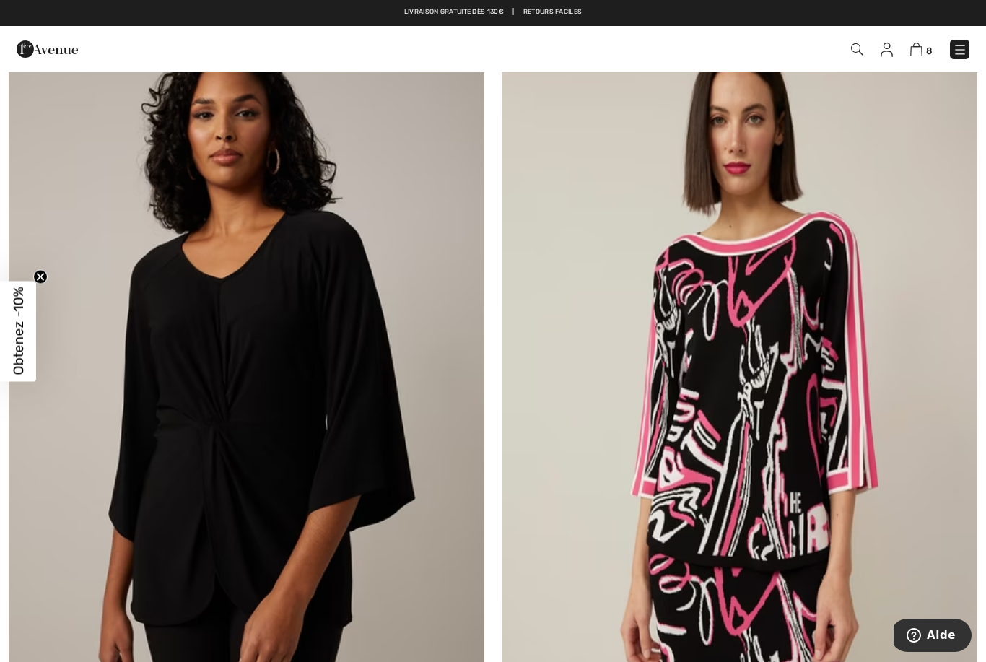
click at [768, 446] on img at bounding box center [740, 363] width 476 height 714
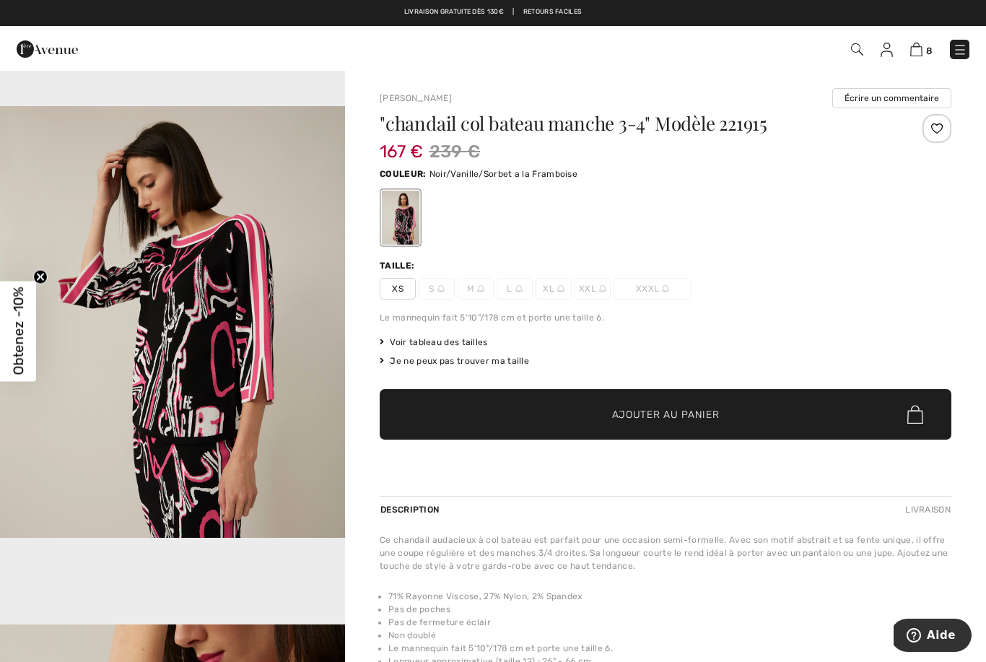
scroll to position [1519, 0]
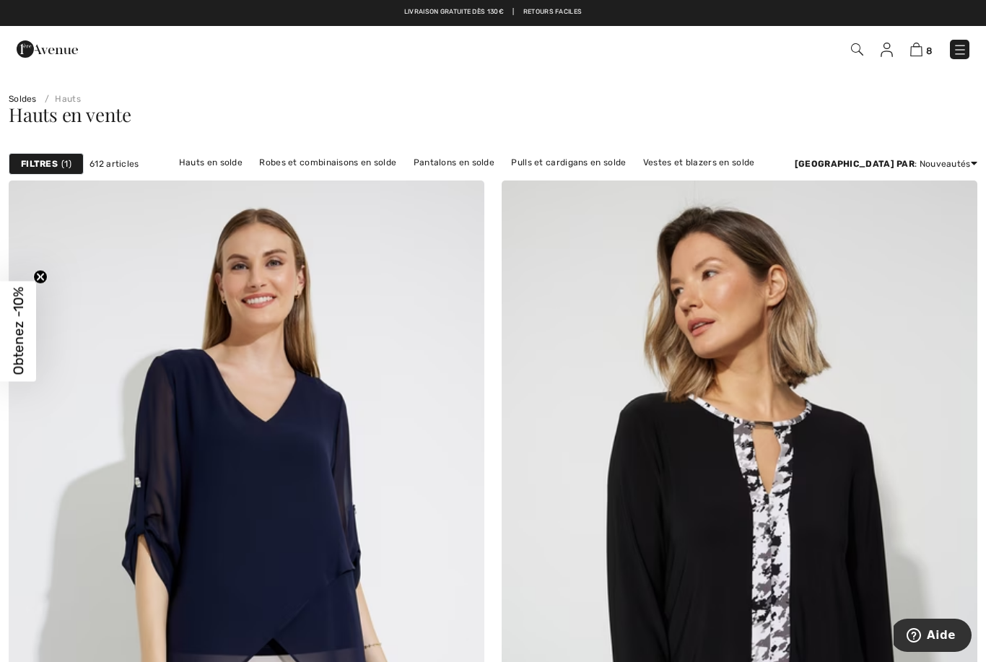
click at [695, 161] on link "Vestes et blazers en solde" at bounding box center [699, 162] width 126 height 19
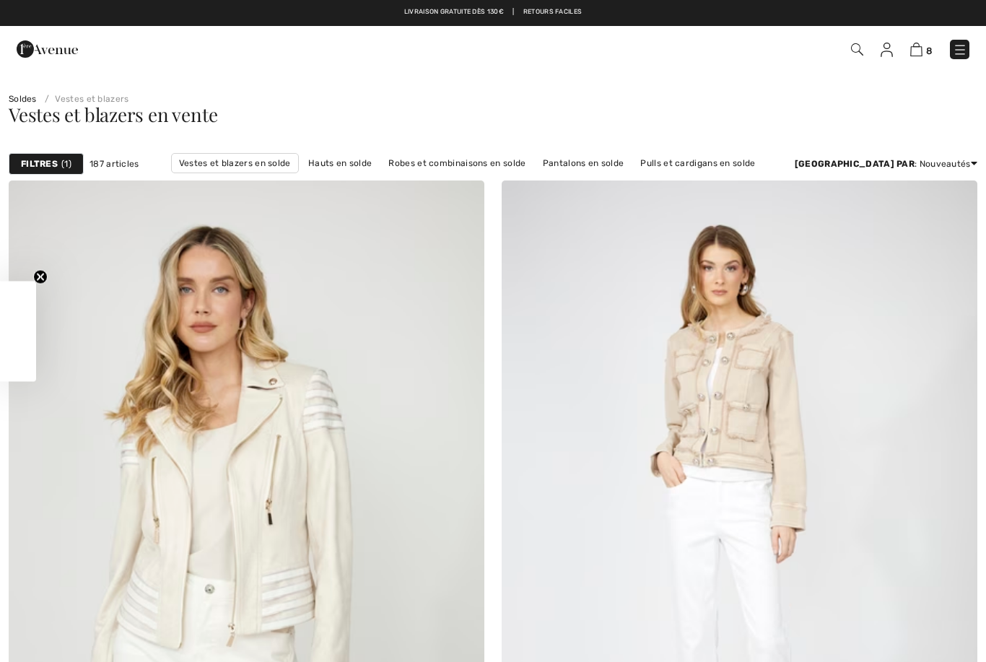
checkbox input "true"
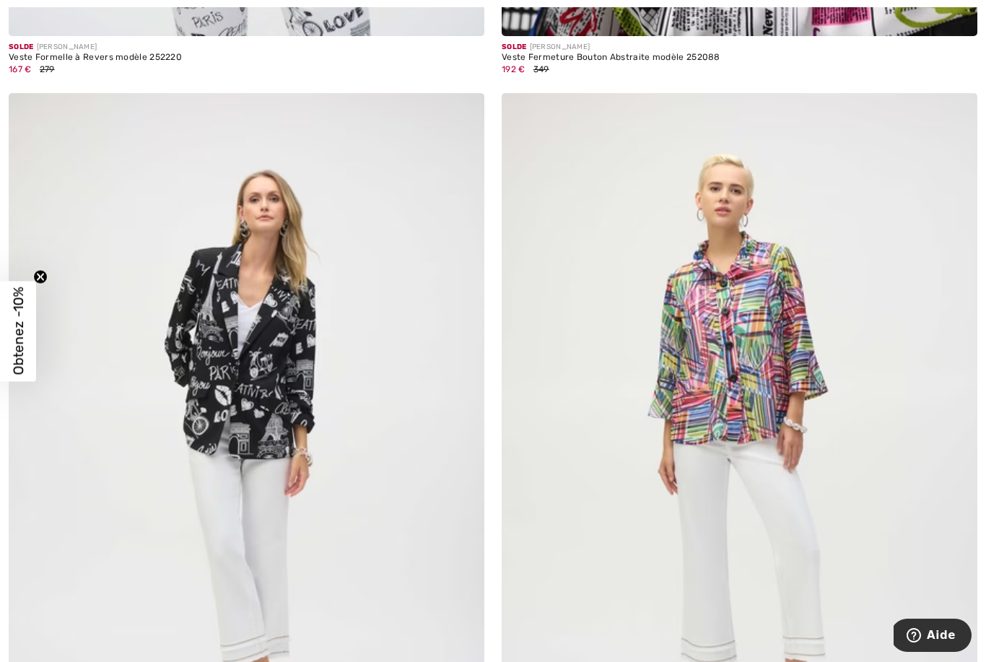
scroll to position [10442, 0]
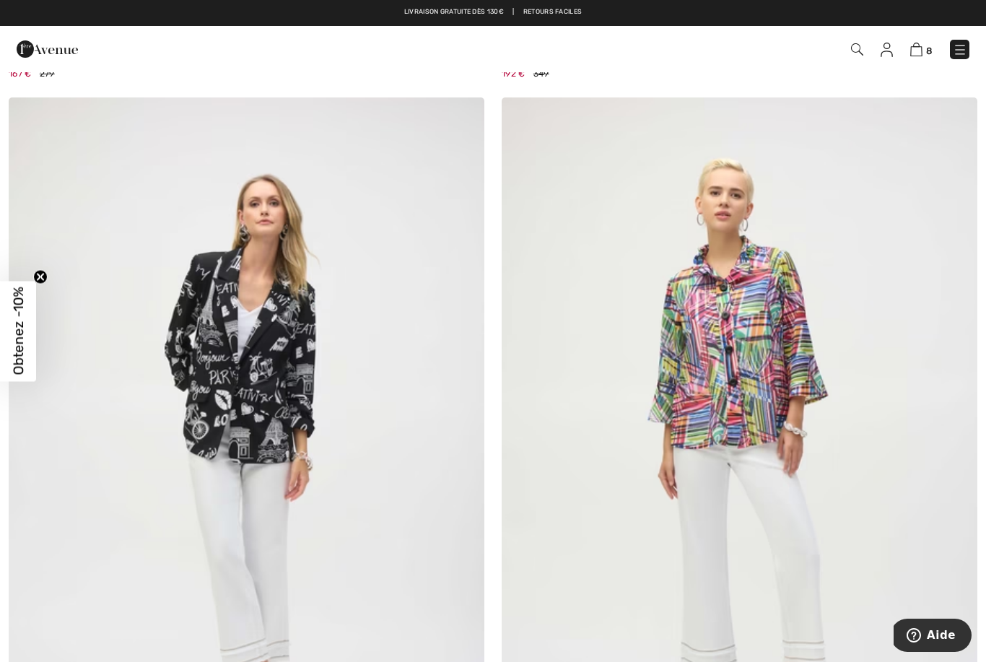
click at [720, 391] on img at bounding box center [740, 454] width 476 height 714
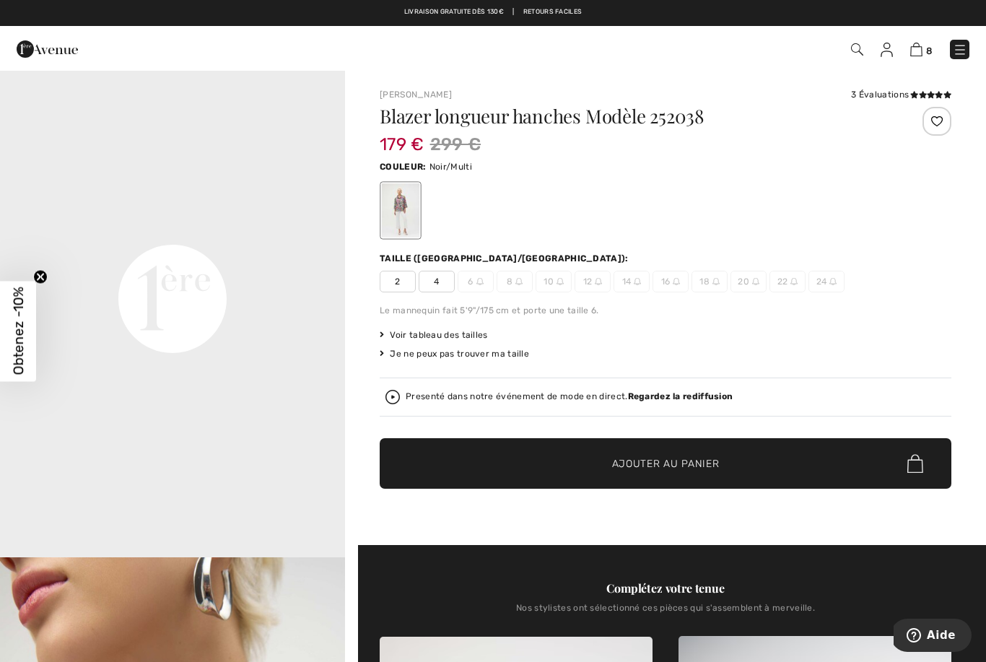
scroll to position [1069, 0]
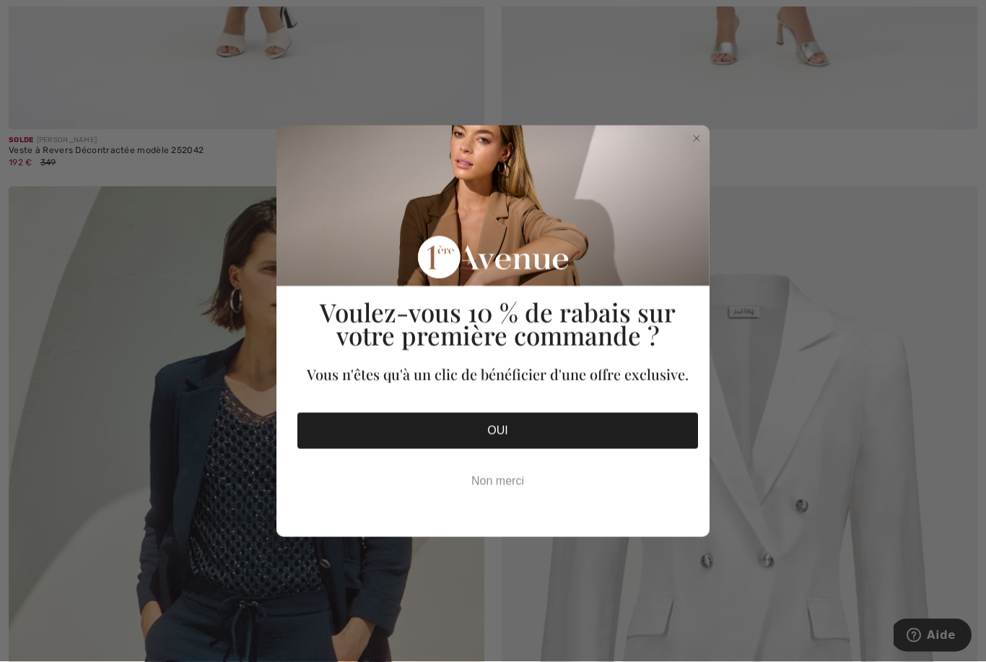
scroll to position [11124, 0]
click at [516, 449] on button "OUI" at bounding box center [498, 431] width 401 height 36
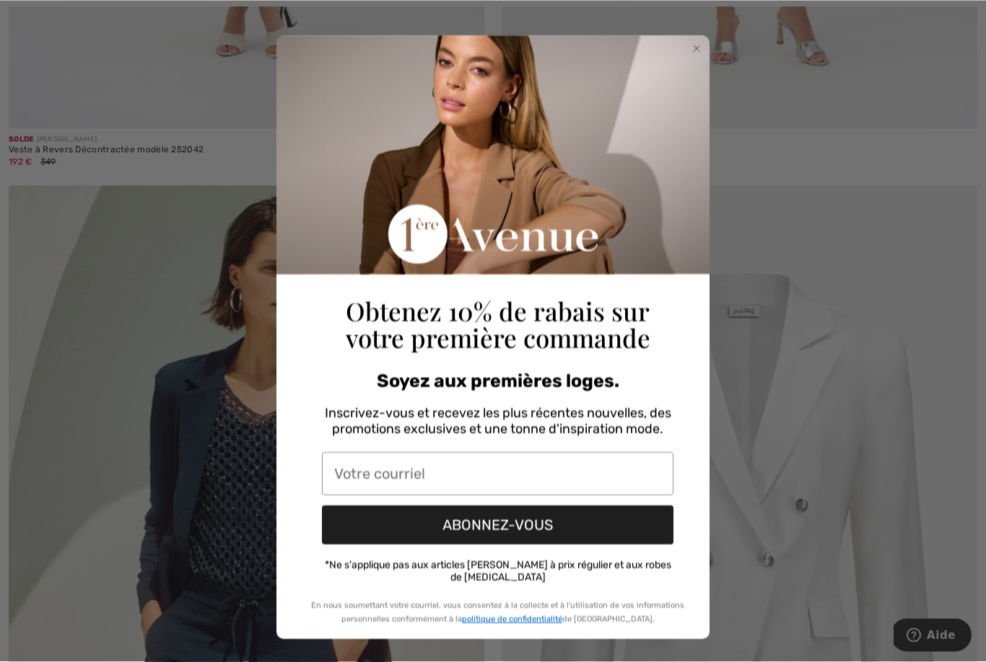
scroll to position [11124, 0]
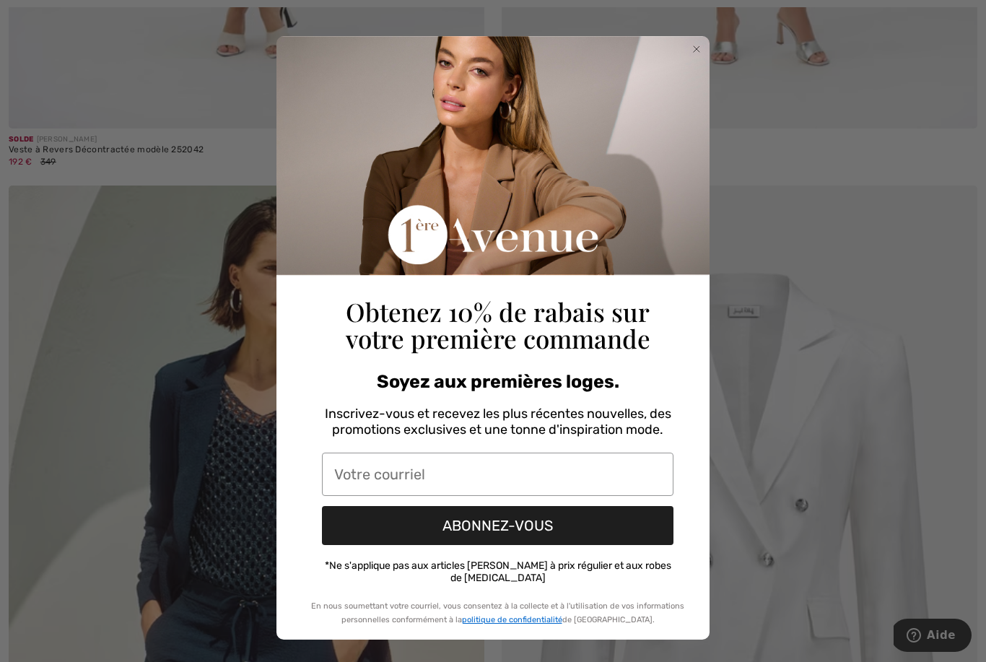
click at [459, 491] on input "Votre courriel" at bounding box center [498, 474] width 352 height 43
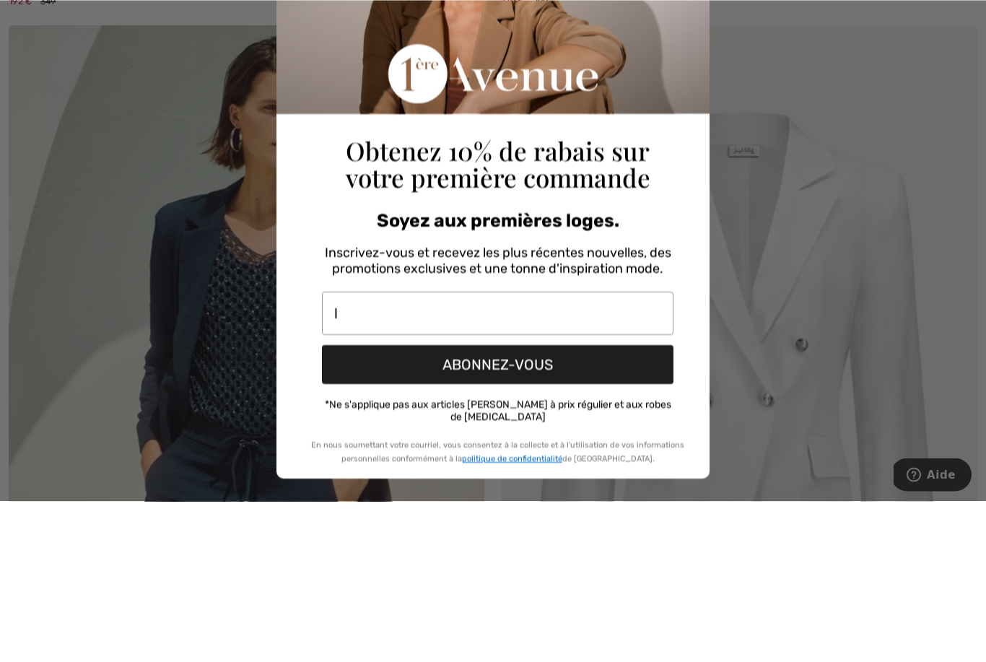
scroll to position [0, 0]
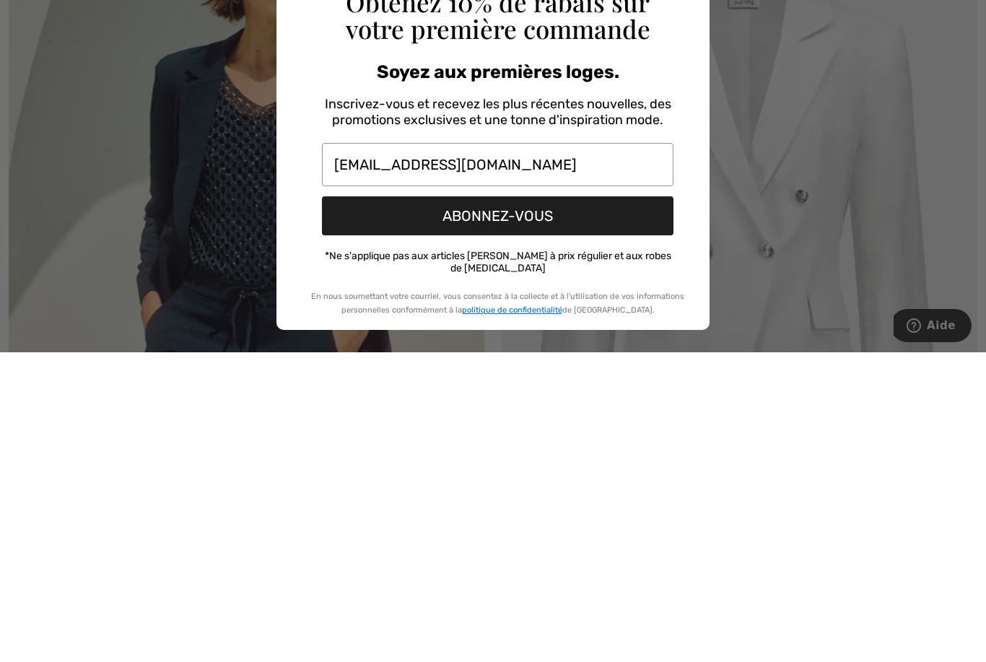
type input "lepineleroylaurence@hotmail.com"
click at [361, 506] on button "ABONNEZ-VOUS" at bounding box center [498, 525] width 352 height 39
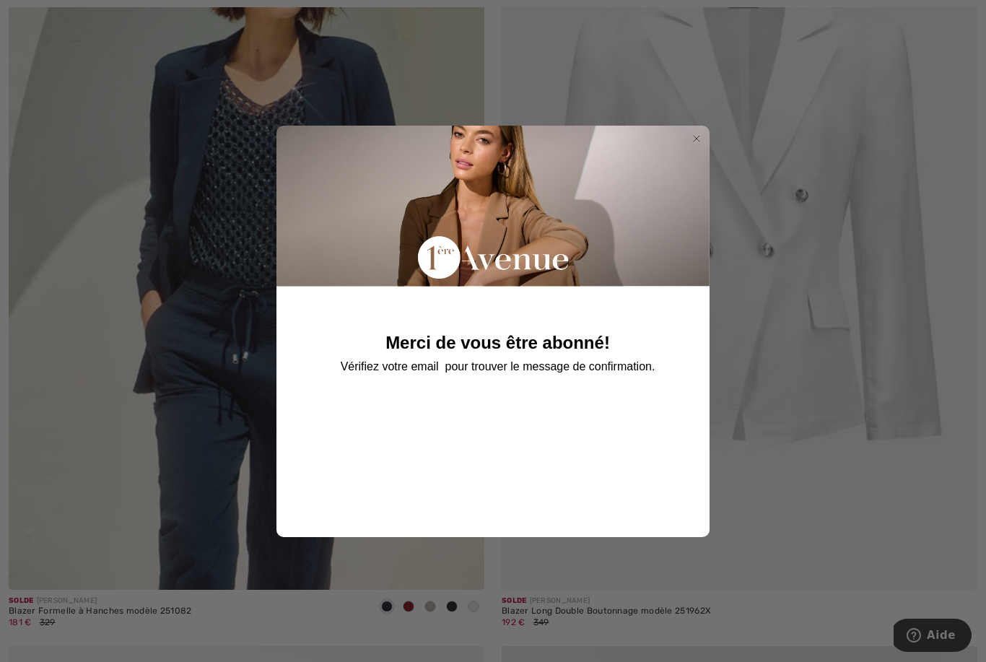
click at [702, 152] on div "Merci de vous être abonné! Vérifiez votre email pour trouver le message de conf…" at bounding box center [497, 324] width 409 height 397
click at [702, 145] on circle "Close dialog" at bounding box center [697, 138] width 14 height 14
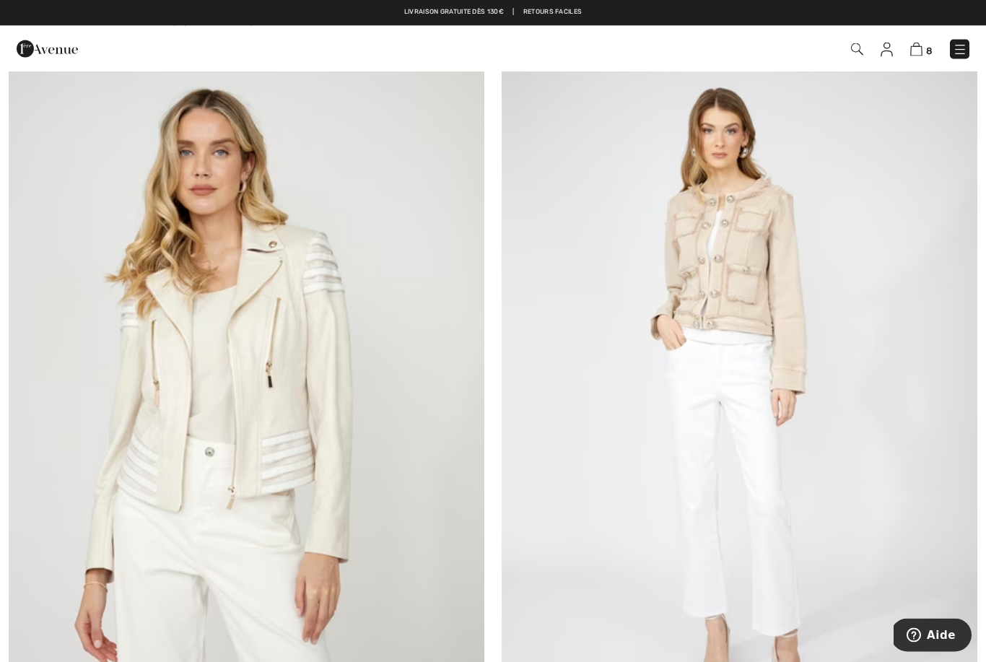
scroll to position [0, 0]
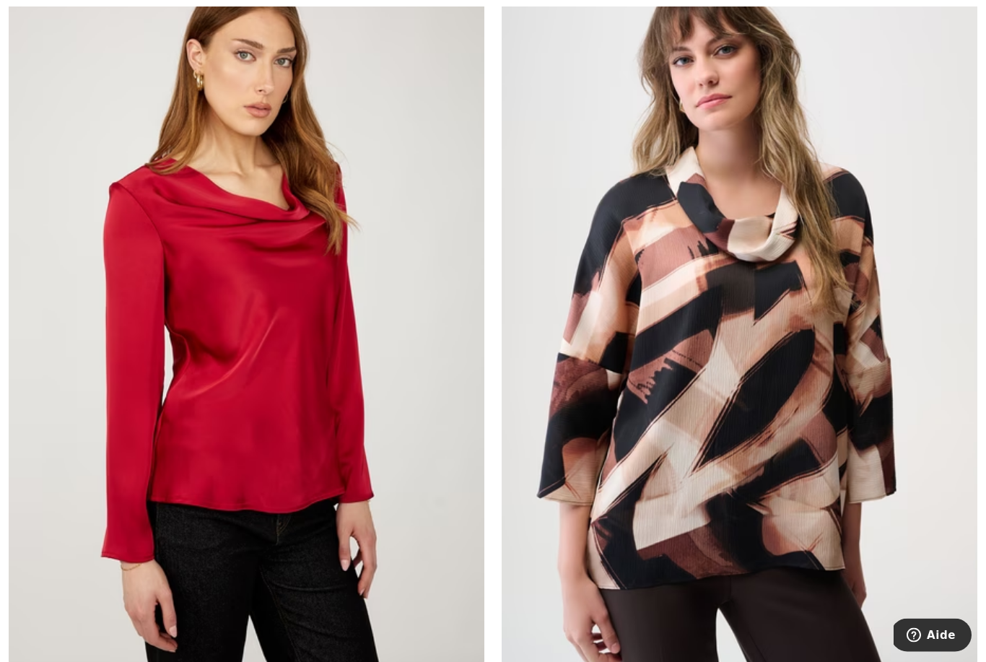
scroll to position [6576, 0]
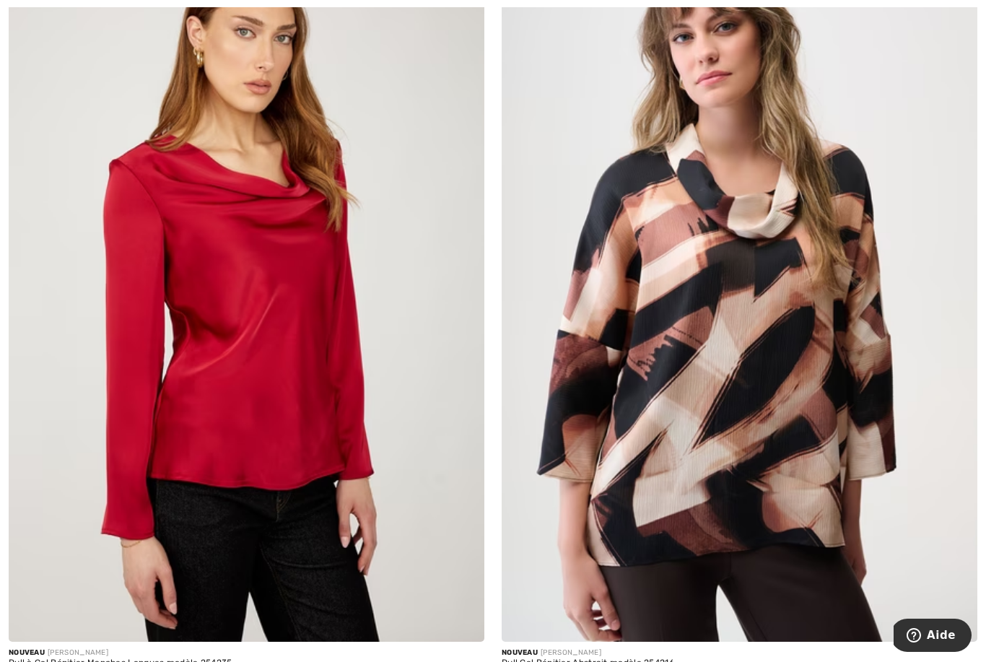
click at [749, 446] on img at bounding box center [740, 286] width 476 height 714
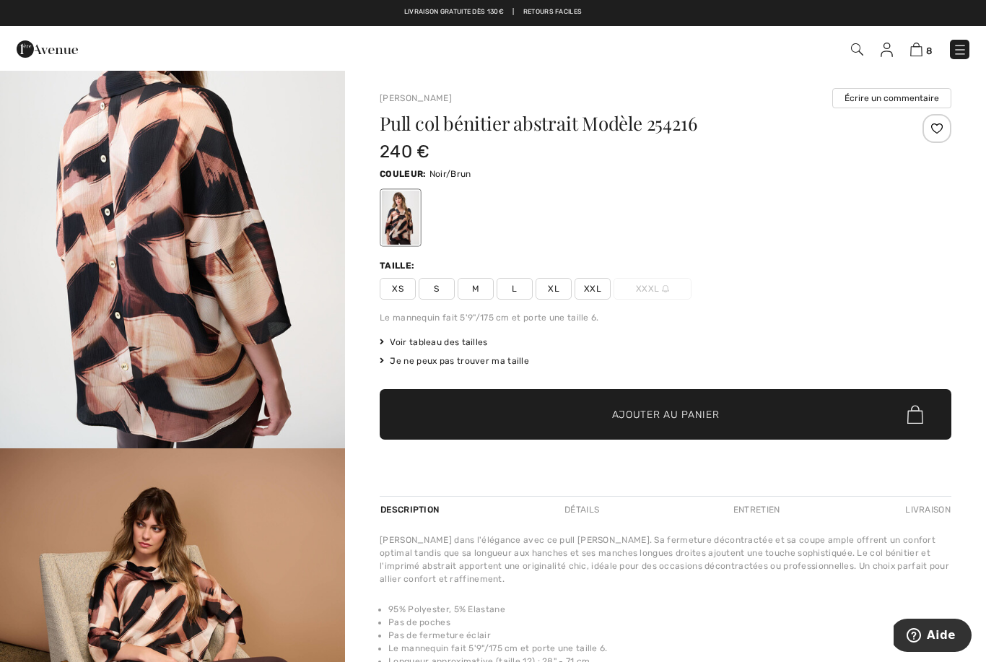
scroll to position [1658, 0]
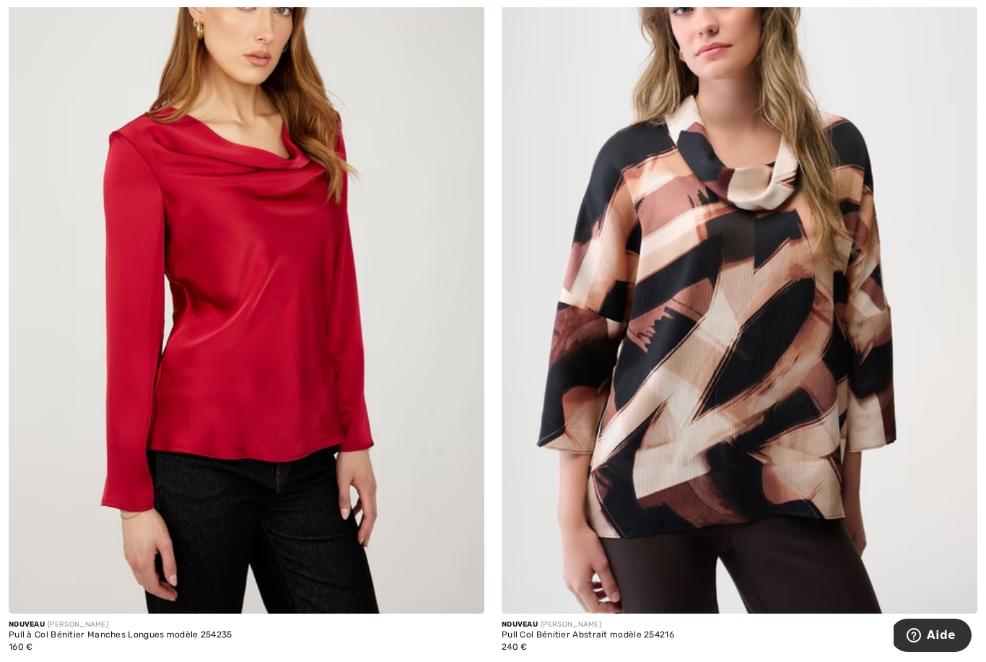
scroll to position [6633, 0]
